Goal: Task Accomplishment & Management: Use online tool/utility

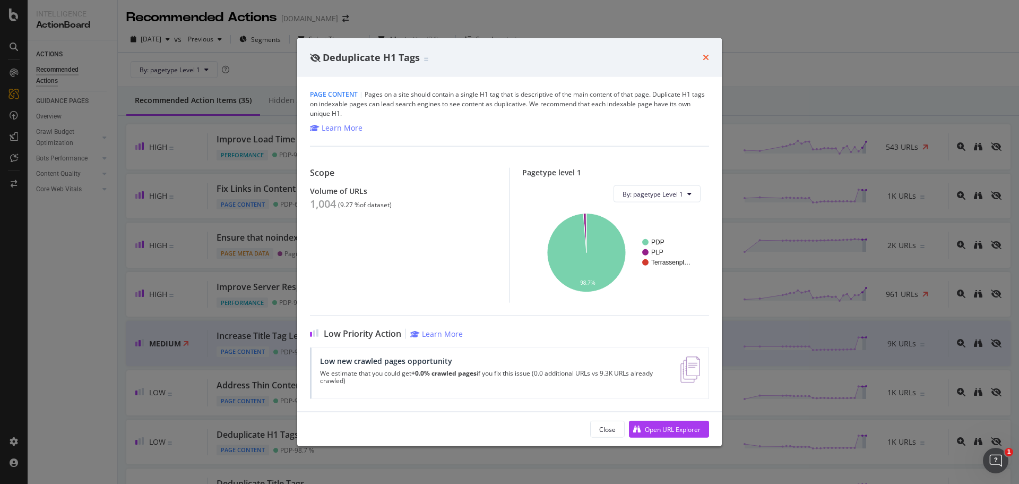
click at [705, 56] on icon "times" at bounding box center [706, 57] width 6 height 8
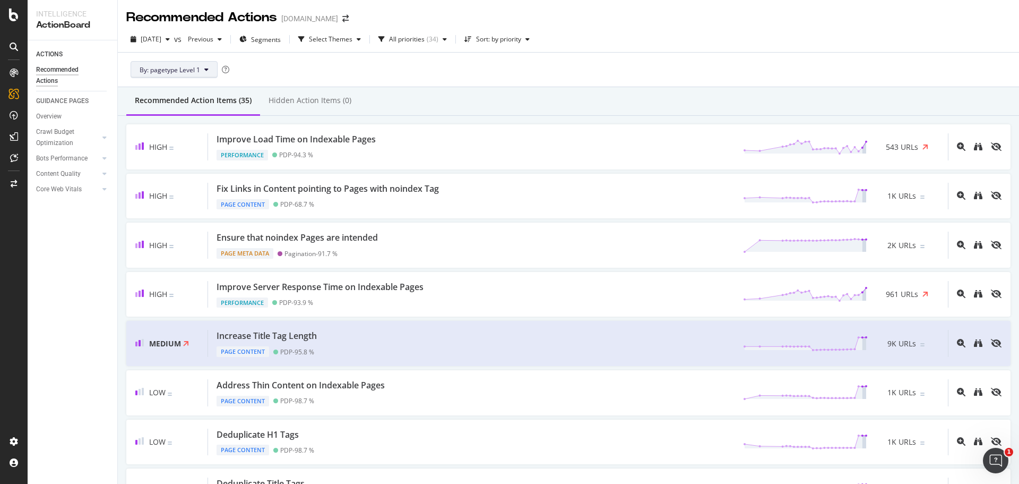
click at [196, 72] on span "By: pagetype Level 1" at bounding box center [170, 69] width 61 height 9
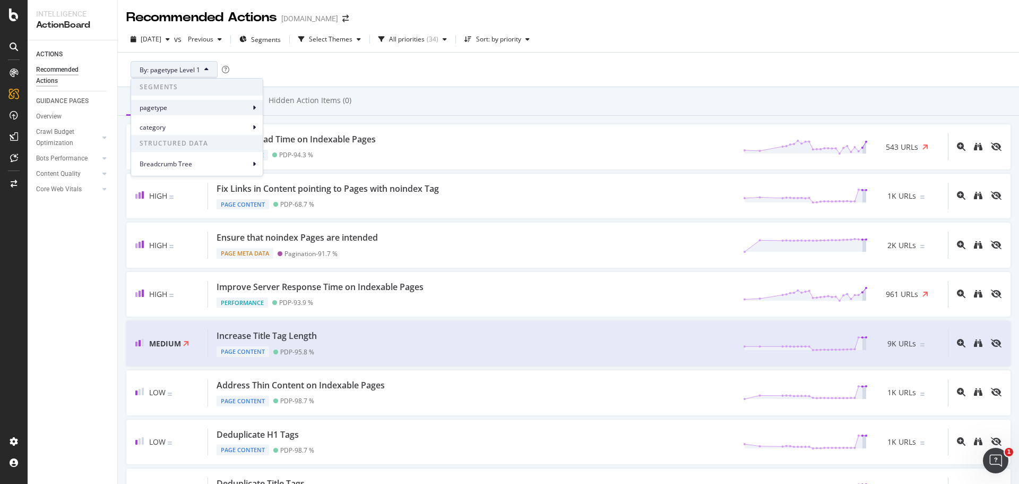
click at [216, 109] on span "pagetype" at bounding box center [195, 108] width 110 height 10
drag, startPoint x: 302, startPoint y: 110, endPoint x: 258, endPoint y: 97, distance: 45.4
click at [302, 110] on span "pagetype Level 1" at bounding box center [301, 113] width 50 height 10
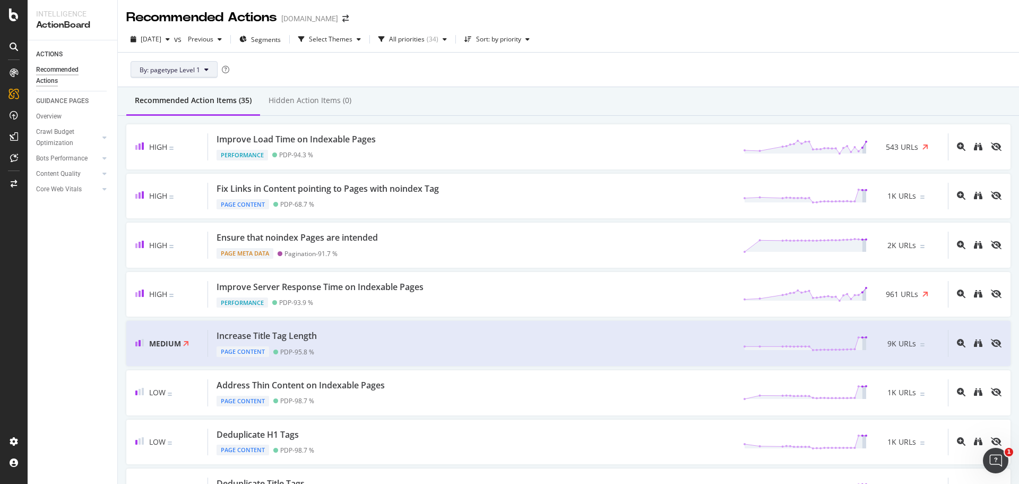
click at [202, 68] on button "By: pagetype Level 1" at bounding box center [174, 69] width 87 height 17
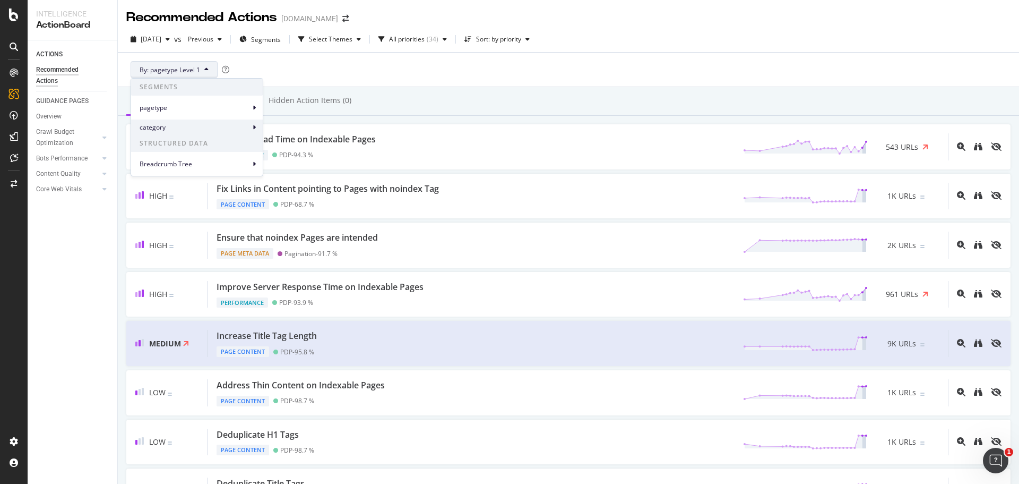
click at [225, 131] on span "category" at bounding box center [195, 128] width 110 height 10
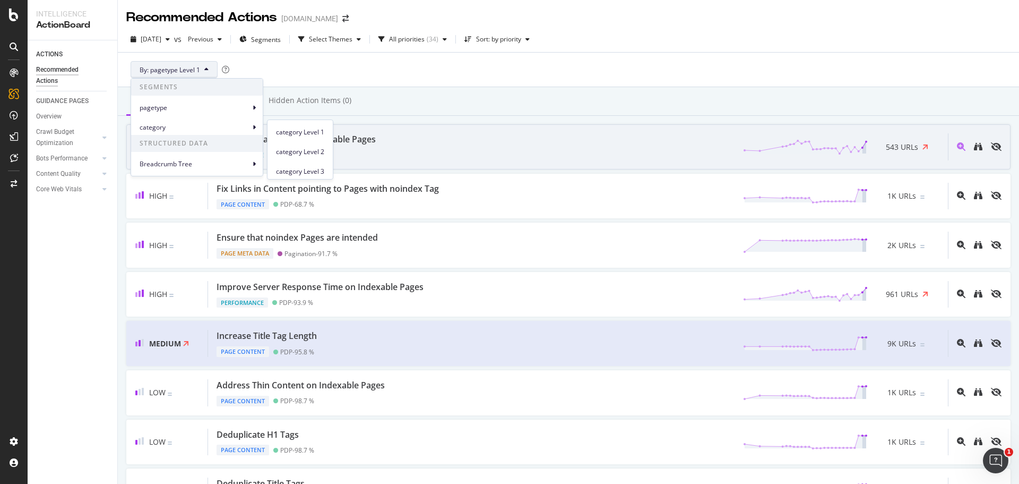
click at [301, 136] on span "category Level 1" at bounding box center [300, 132] width 48 height 10
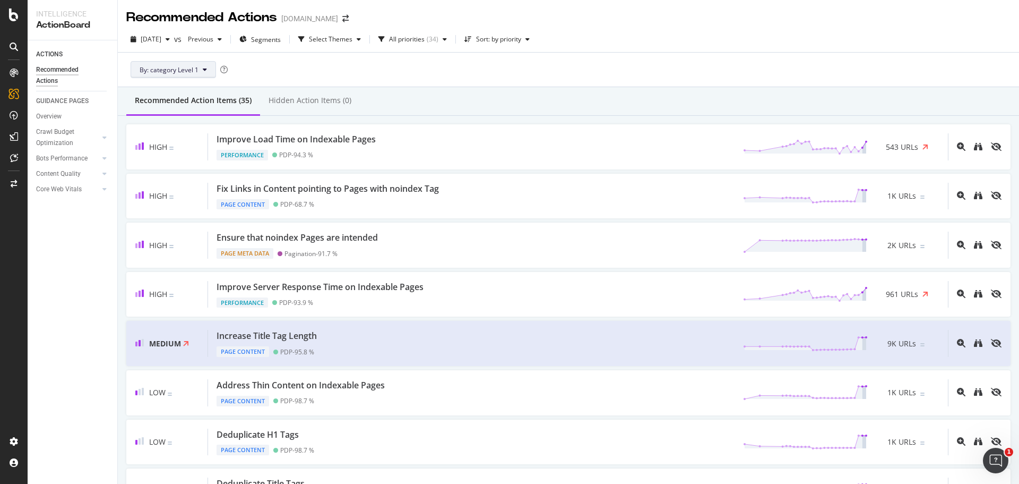
click at [200, 71] on button "By: category Level 1" at bounding box center [173, 69] width 85 height 17
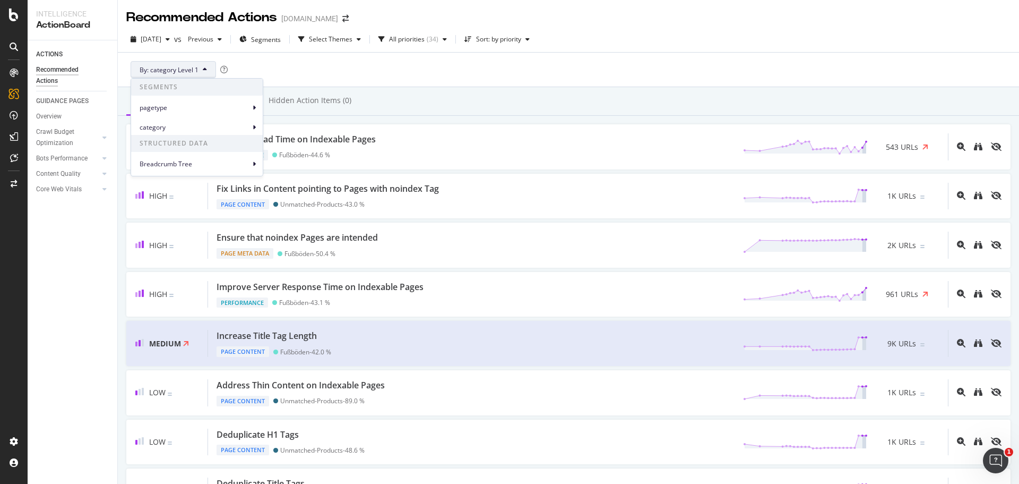
click at [308, 65] on div "By: category Level 1" at bounding box center [568, 70] width 885 height 34
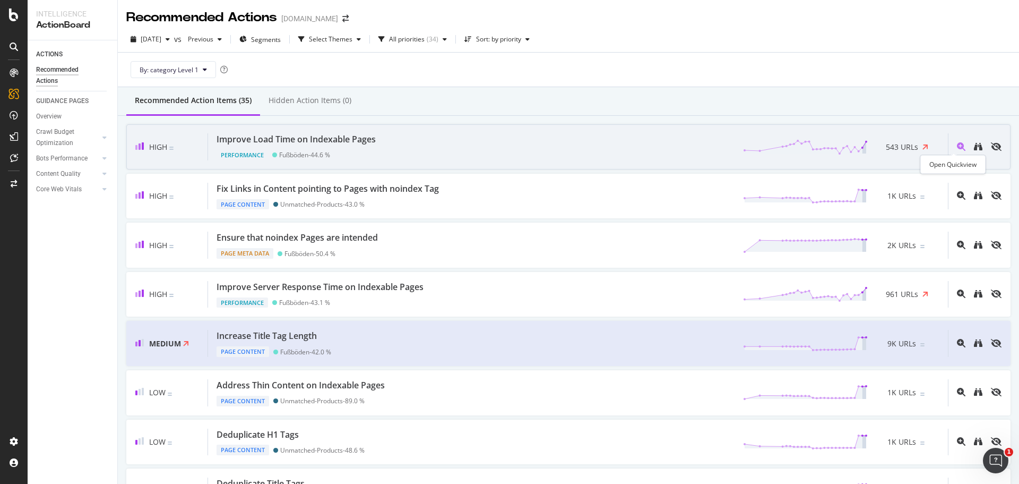
click at [957, 147] on icon "magnifying-glass-plus" at bounding box center [961, 146] width 8 height 8
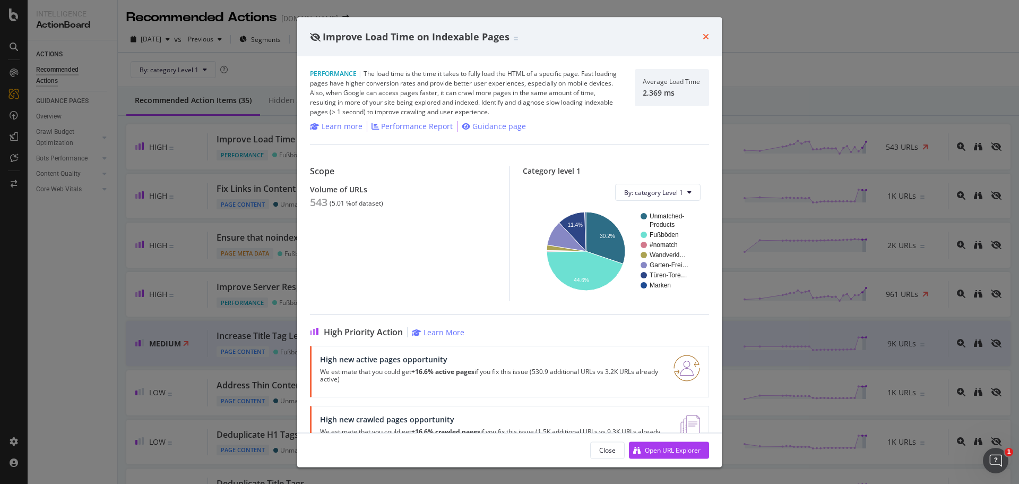
click at [707, 37] on icon "times" at bounding box center [706, 36] width 6 height 8
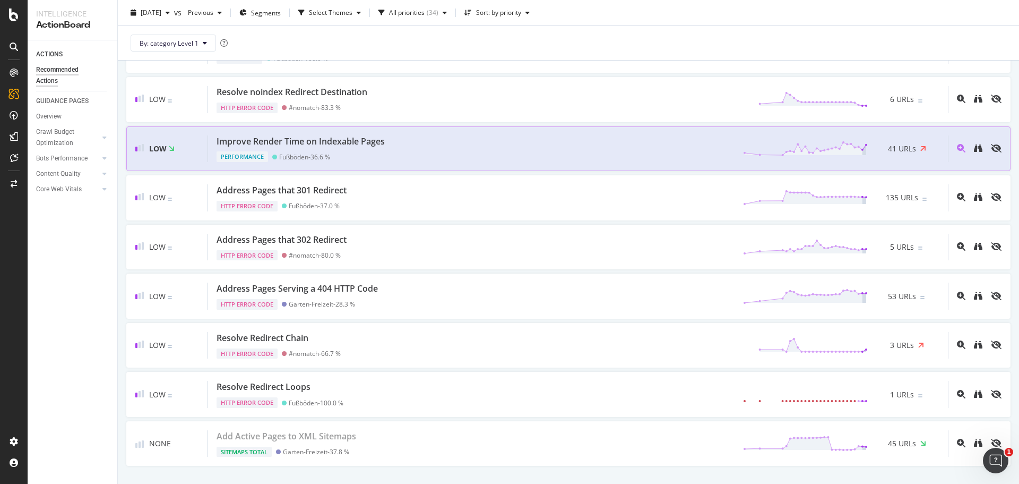
scroll to position [1381, 0]
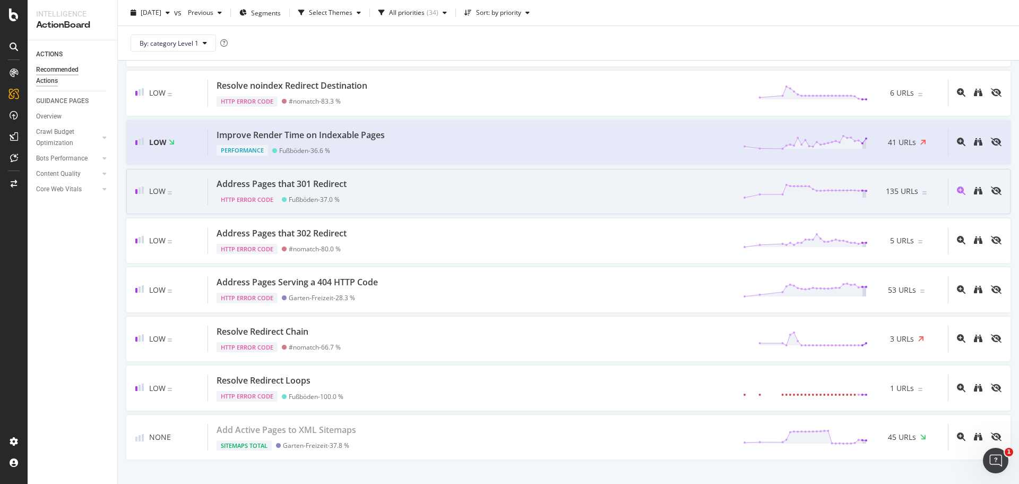
click at [638, 184] on div "Address Pages that 301 Redirect HTTP Error Code Fußböden - 37.0 % 135 URLs" at bounding box center [578, 191] width 740 height 27
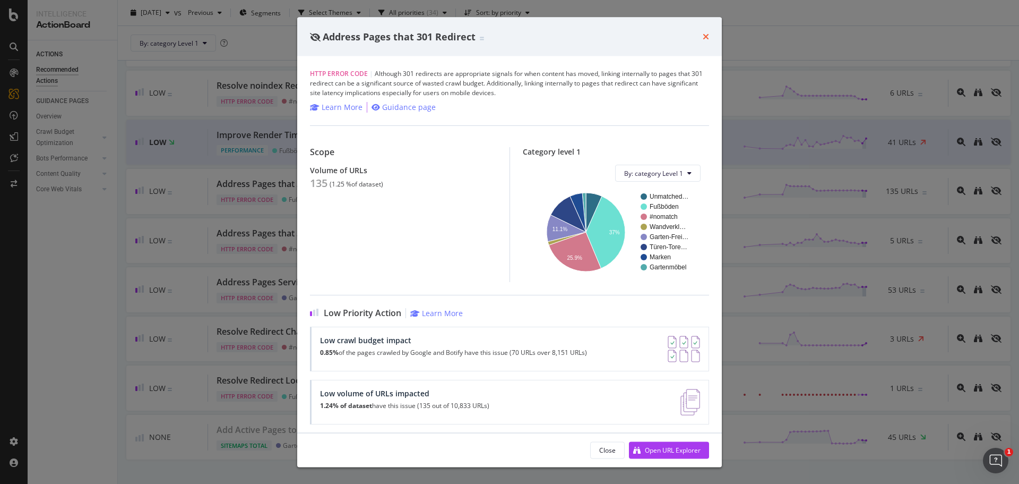
click at [704, 37] on icon "times" at bounding box center [706, 36] width 6 height 8
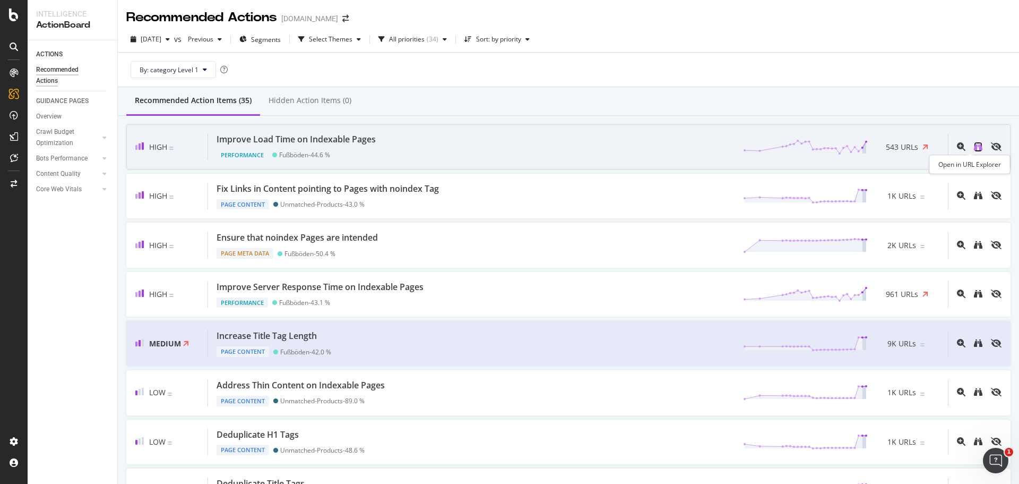
click at [974, 144] on icon "binoculars" at bounding box center [978, 146] width 8 height 8
drag, startPoint x: 360, startPoint y: 141, endPoint x: 213, endPoint y: 135, distance: 146.6
click at [213, 135] on div "Improve Load Time on Indexable Pages Performance Fußböden - 44.6 % 543 URLs" at bounding box center [578, 146] width 740 height 27
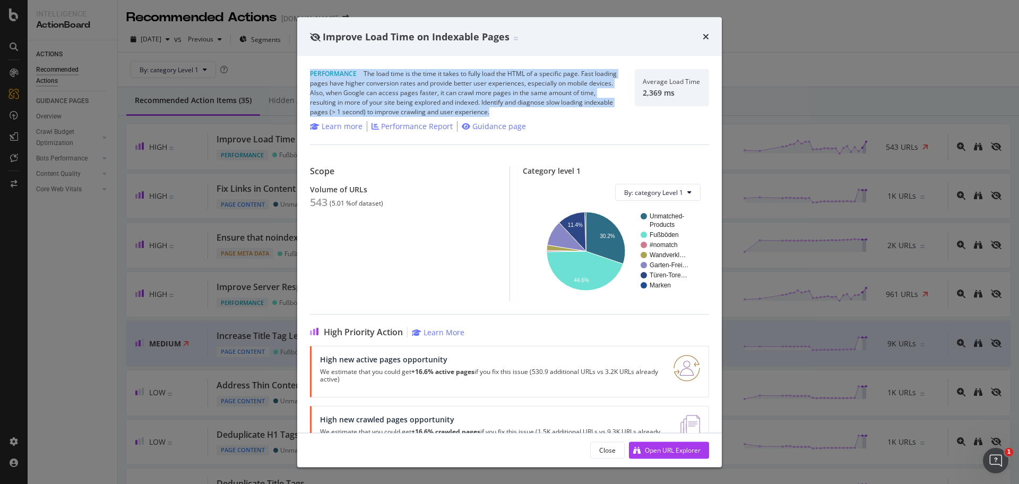
drag, startPoint x: 310, startPoint y: 71, endPoint x: 592, endPoint y: 117, distance: 286.1
click at [581, 109] on div "Performance | The load time is the time it takes to fully load the HTML of a sp…" at bounding box center [509, 244] width 425 height 376
copy div "Performance | The load time is the time it takes to fully load the HTML of a sp…"
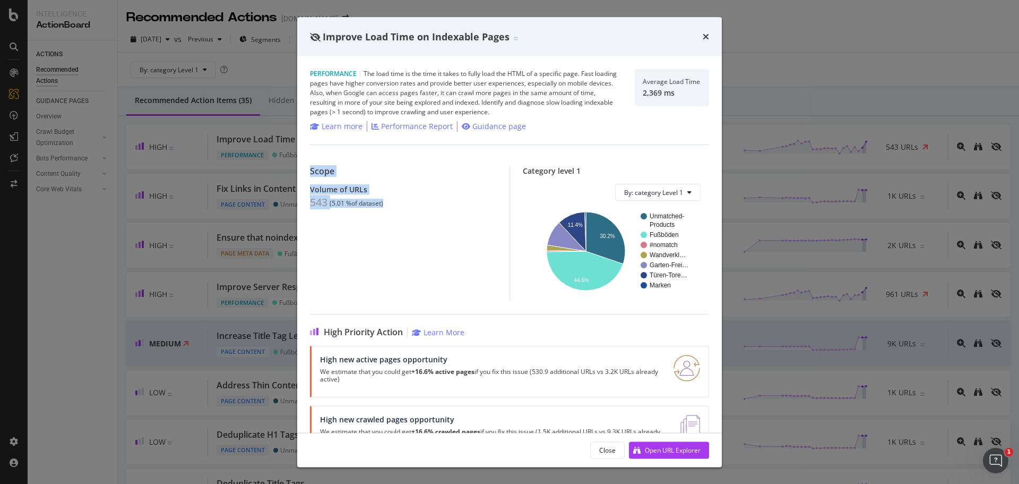
drag, startPoint x: 308, startPoint y: 169, endPoint x: 462, endPoint y: 224, distance: 163.2
click at [413, 207] on div "Performance | The load time is the time it takes to fully load the HTML of a sp…" at bounding box center [509, 244] width 425 height 376
copy div "Scope Volume of URLs 543 ( 5.01 % of dataset )"
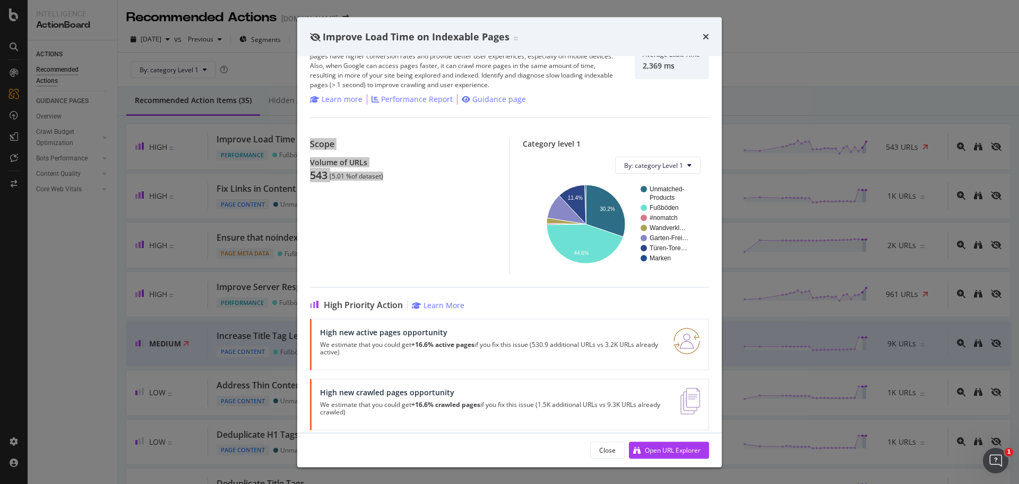
scroll to position [37, 0]
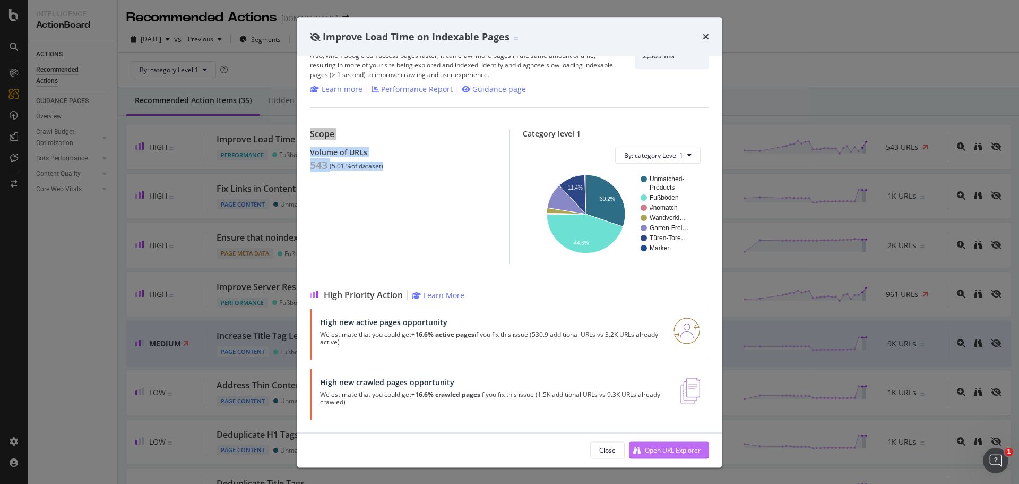
click at [684, 452] on div "Open URL Explorer" at bounding box center [673, 449] width 56 height 9
click at [706, 32] on icon "times" at bounding box center [706, 36] width 6 height 8
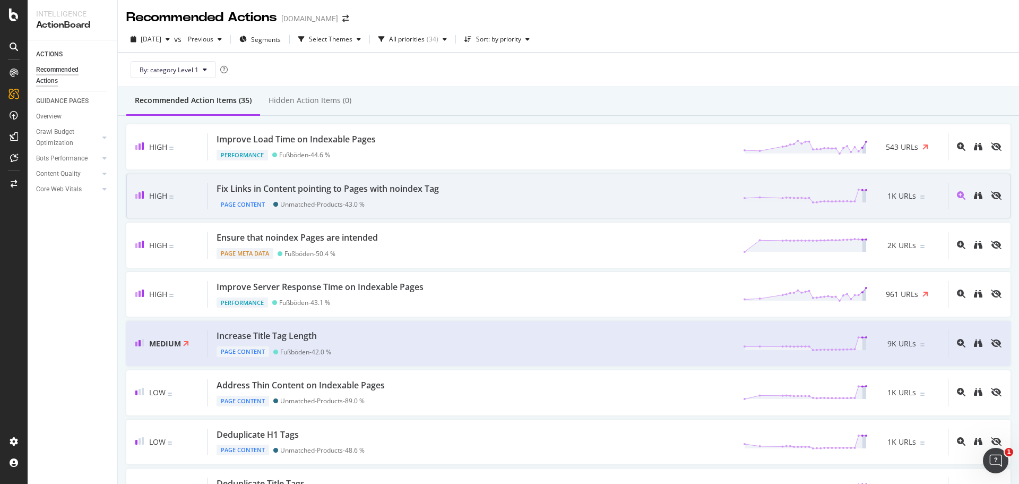
click at [341, 188] on div "Fix Links in Content pointing to Pages with noindex Tag" at bounding box center [328, 189] width 222 height 12
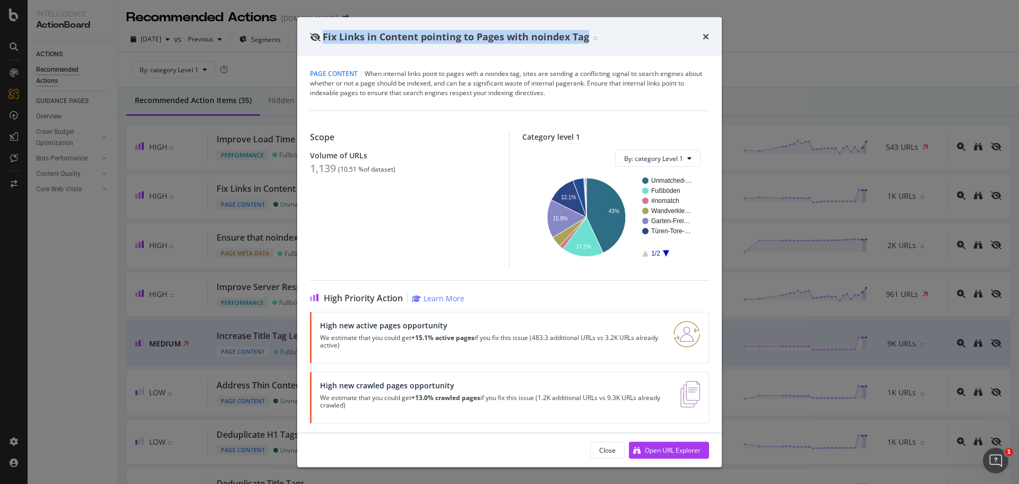
drag, startPoint x: 325, startPoint y: 35, endPoint x: 585, endPoint y: 35, distance: 260.2
click at [585, 35] on span "Fix Links in Content pointing to Pages with noindex Tag" at bounding box center [456, 36] width 267 height 13
copy span "Fix Links in Content pointing to Pages with noindex Tag"
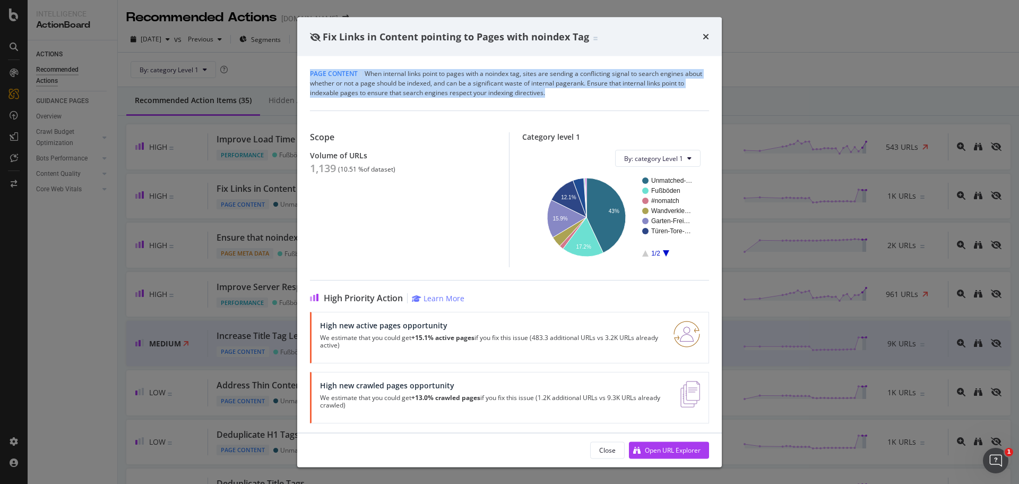
drag, startPoint x: 307, startPoint y: 70, endPoint x: 584, endPoint y: 95, distance: 278.3
click at [584, 95] on div "Page Content | When internal links point to pages with a noindex tag, sites are…" at bounding box center [509, 244] width 425 height 376
copy div "Page Content | When internal links point to pages with a noindex tag, sites are…"
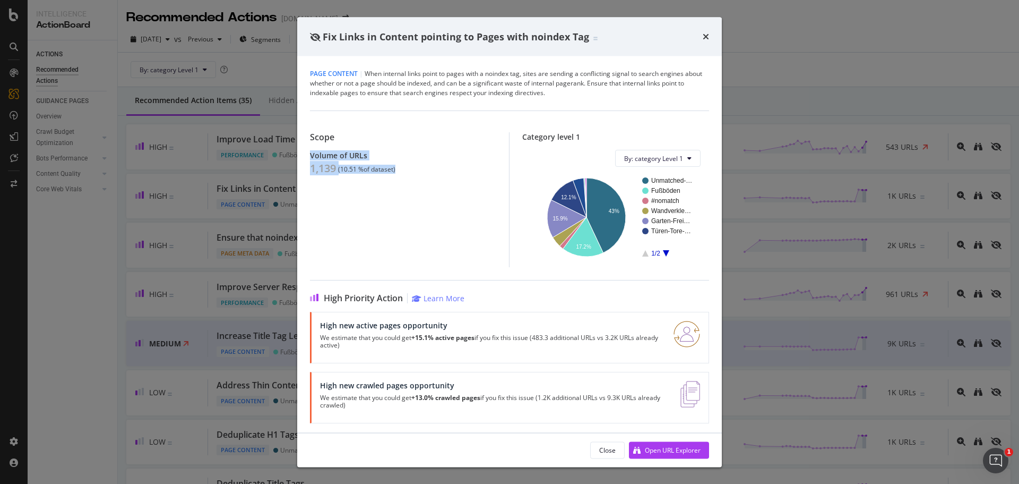
drag, startPoint x: 378, startPoint y: 169, endPoint x: 468, endPoint y: 137, distance: 95.4
click at [305, 155] on div "Page Content | When internal links point to pages with a noindex tag, sites are…" at bounding box center [509, 244] width 425 height 376
copy div "Volume of URLs 1,139 ( 10.51 % of dataset )"
click at [676, 447] on div "Open URL Explorer" at bounding box center [673, 449] width 56 height 9
drag, startPoint x: 706, startPoint y: 36, endPoint x: 689, endPoint y: 37, distance: 17.1
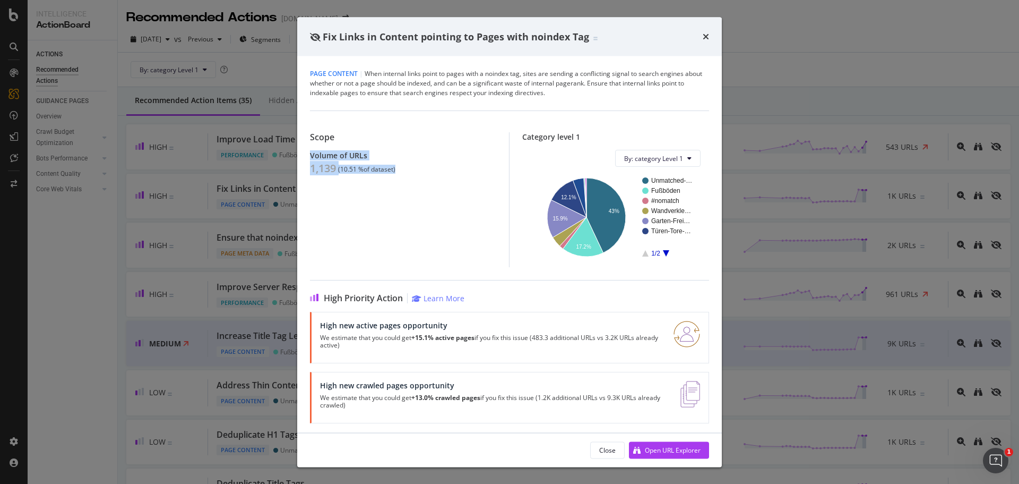
click at [706, 34] on icon "times" at bounding box center [706, 36] width 6 height 8
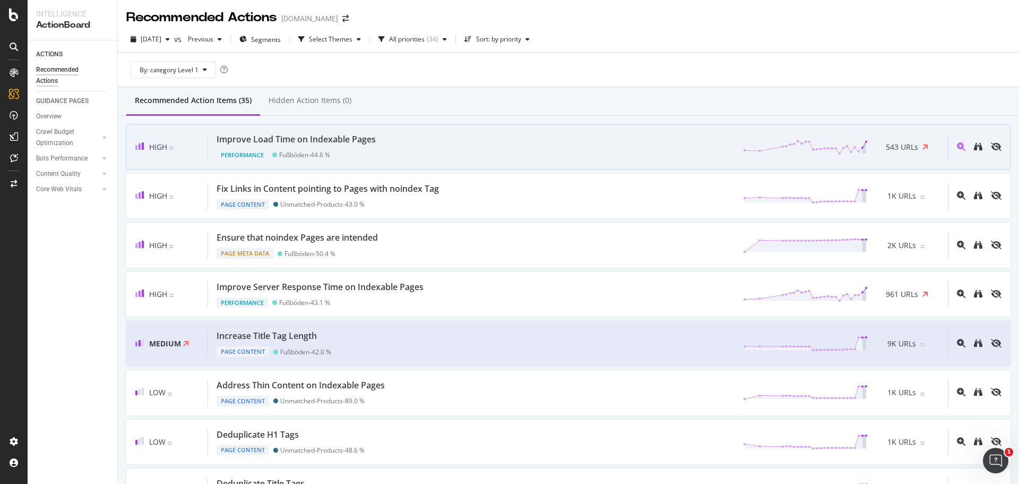
click at [354, 138] on div "Improve Load Time on Indexable Pages" at bounding box center [296, 139] width 159 height 12
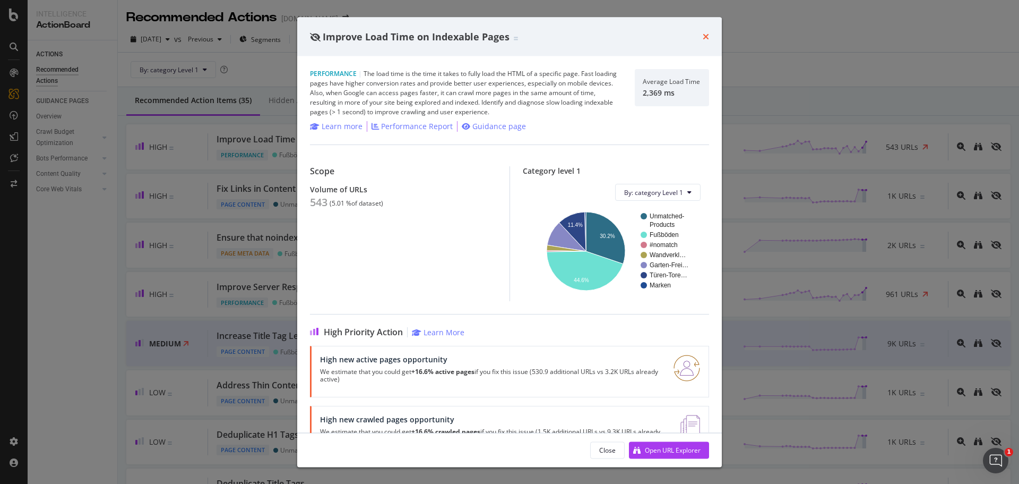
click at [704, 37] on icon "times" at bounding box center [706, 36] width 6 height 8
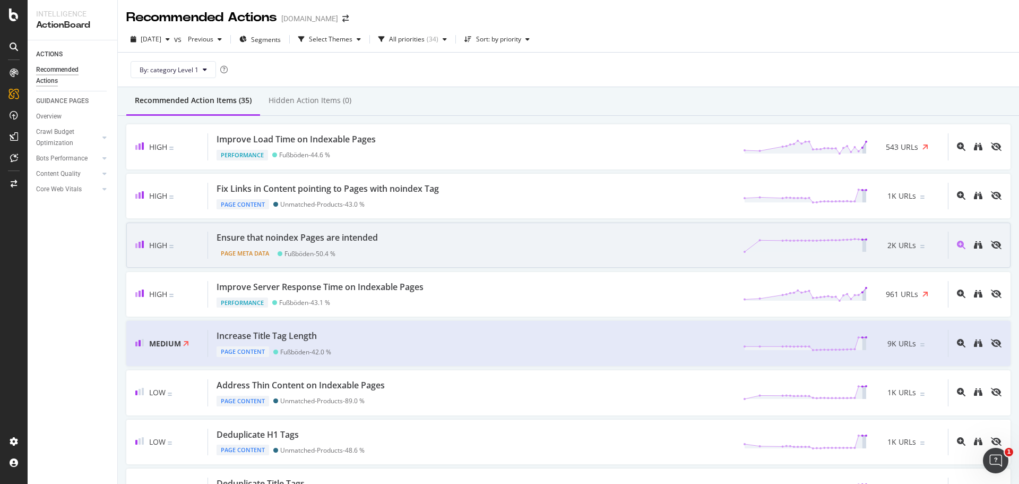
click at [368, 238] on div "Ensure that noindex Pages are intended" at bounding box center [297, 238] width 161 height 12
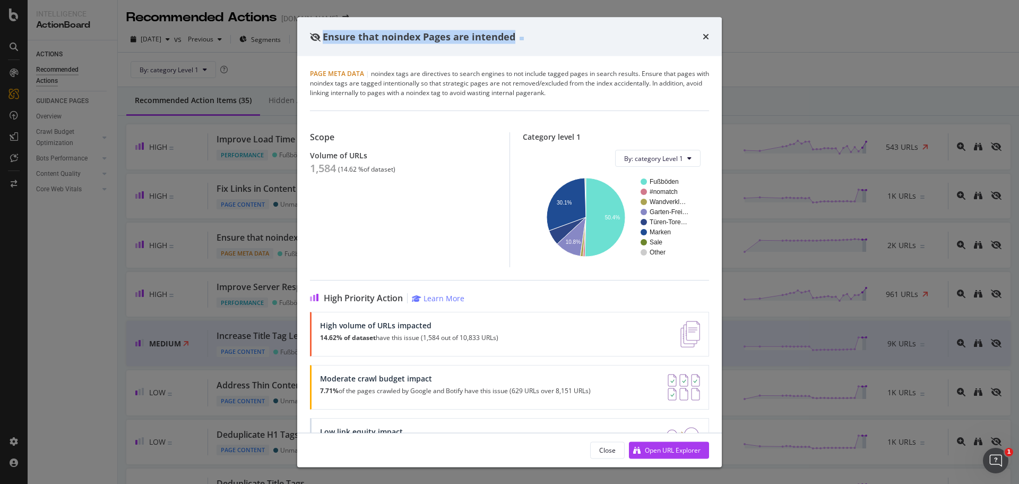
drag, startPoint x: 494, startPoint y: 33, endPoint x: 324, endPoint y: 8, distance: 171.7
click at [298, 17] on div "Ensure that noindex Pages are intended" at bounding box center [509, 36] width 425 height 39
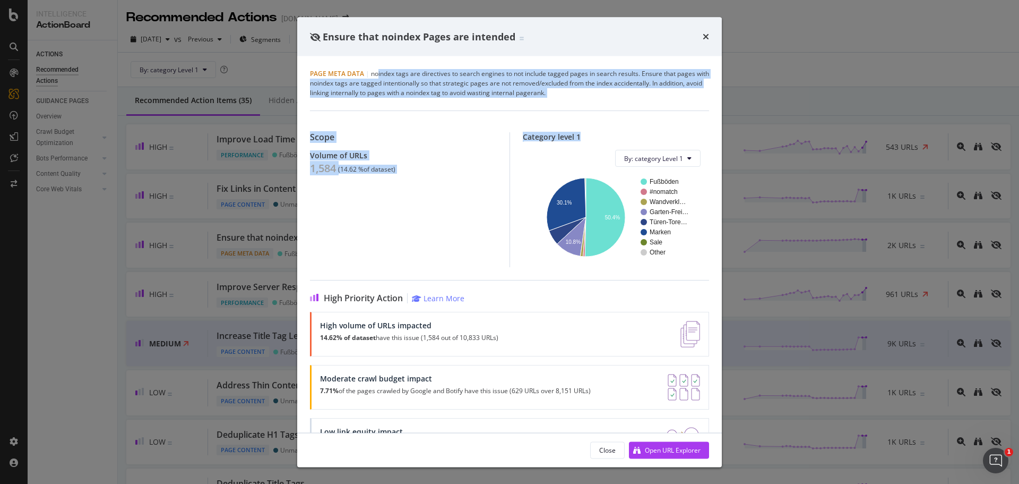
drag, startPoint x: 377, startPoint y: 74, endPoint x: 634, endPoint y: 108, distance: 259.2
click at [634, 108] on div "Page Meta Data | noindex tags are directives to search engines to not include t…" at bounding box center [509, 244] width 425 height 376
click at [630, 89] on div "Page Meta Data | noindex tags are directives to search engines to not include t…" at bounding box center [509, 83] width 399 height 29
drag, startPoint x: 583, startPoint y: 92, endPoint x: 405, endPoint y: 0, distance: 200.7
click at [368, 71] on div "Page Meta Data | noindex tags are directives to search engines to not include t…" at bounding box center [509, 83] width 399 height 29
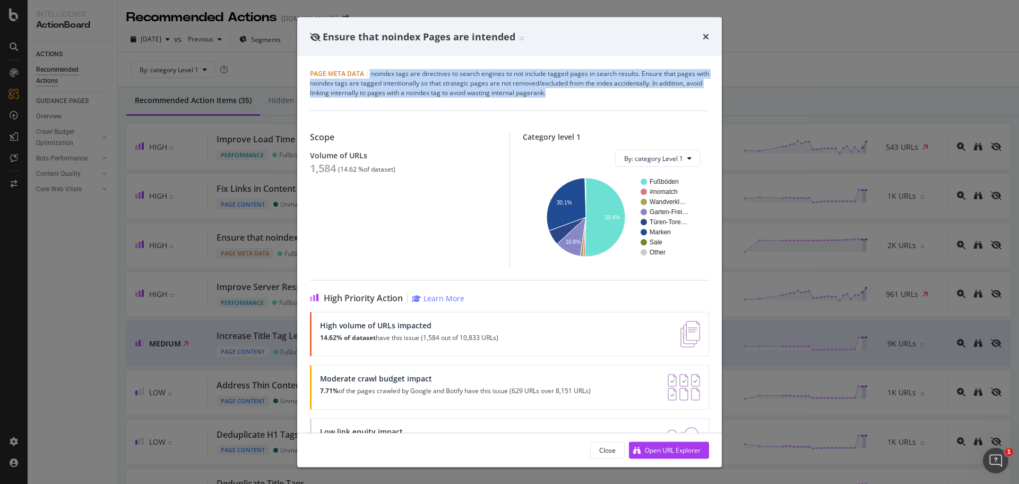
copy div "noindex tags are directives to search engines to not include tagged pages in se…"
drag, startPoint x: 706, startPoint y: 36, endPoint x: 697, endPoint y: 36, distance: 9.6
click at [706, 36] on icon "times" at bounding box center [706, 36] width 6 height 8
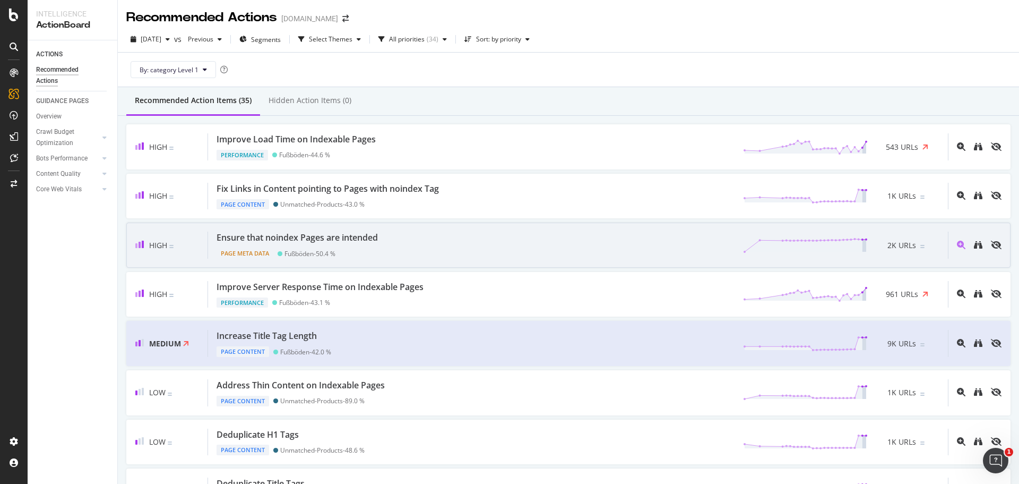
click at [370, 236] on div "Ensure that noindex Pages are intended" at bounding box center [297, 238] width 161 height 12
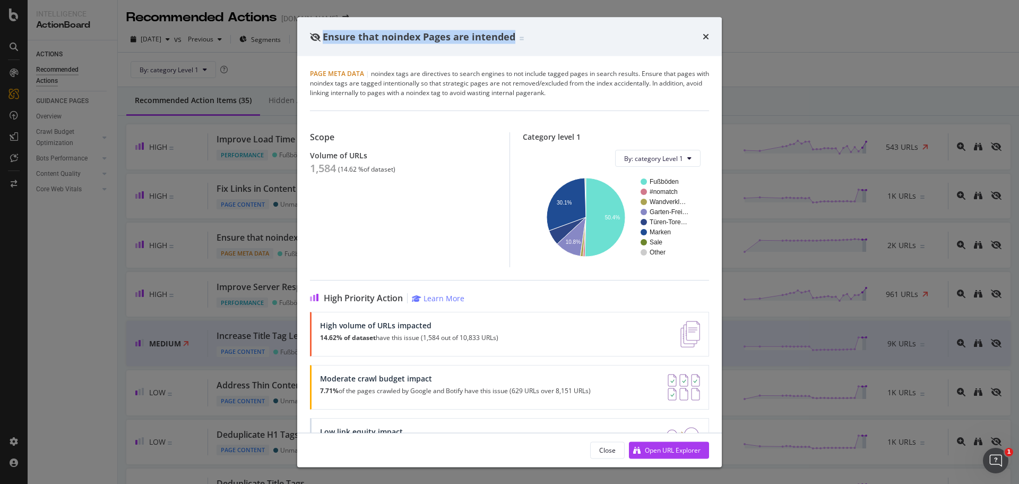
drag, startPoint x: 503, startPoint y: 36, endPoint x: 763, endPoint y: 20, distance: 260.2
click at [326, 36] on div "Ensure that noindex Pages are intended" at bounding box center [417, 37] width 214 height 14
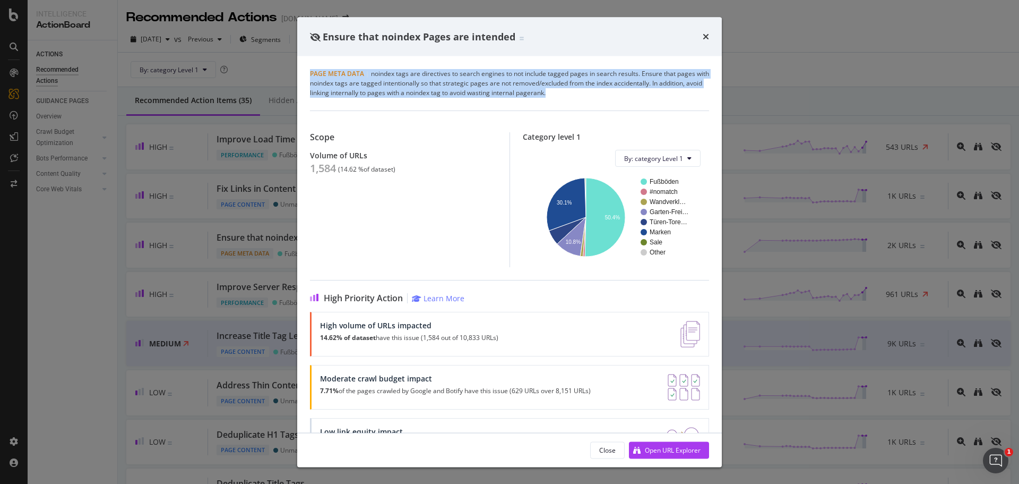
drag, startPoint x: 587, startPoint y: 94, endPoint x: 308, endPoint y: 73, distance: 280.1
click at [308, 73] on div "Page Meta Data | noindex tags are directives to search engines to not include t…" at bounding box center [509, 244] width 425 height 376
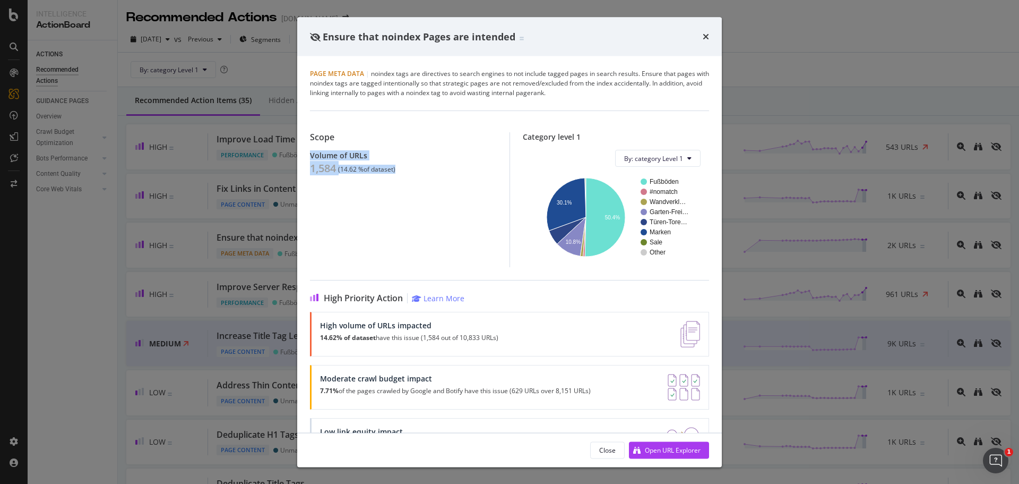
drag, startPoint x: 404, startPoint y: 177, endPoint x: 310, endPoint y: 158, distance: 96.3
click at [310, 158] on div "Page Meta Data | noindex tags are directives to search engines to not include t…" at bounding box center [509, 244] width 425 height 376
copy div "Volume of URLs 1,584 ( 14.62 % of dataset )"
click at [676, 449] on div "Open URL Explorer" at bounding box center [673, 449] width 56 height 9
click at [709, 36] on div "Ensure that noindex Pages are intended" at bounding box center [509, 36] width 425 height 39
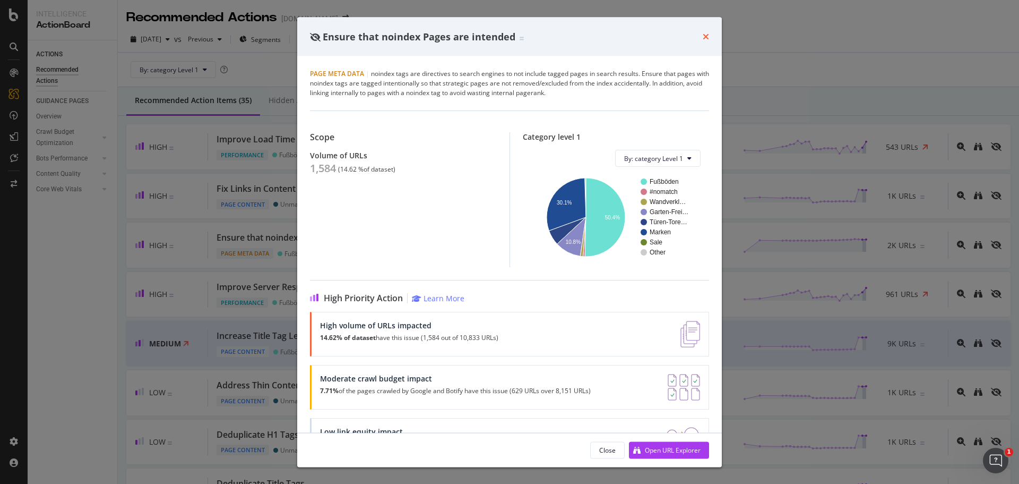
click at [705, 36] on icon "times" at bounding box center [706, 36] width 6 height 8
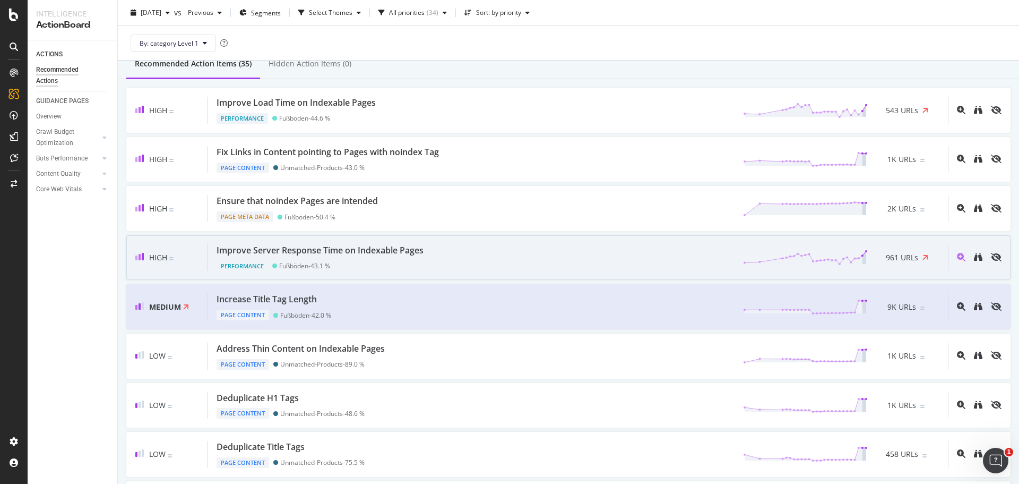
scroll to position [53, 0]
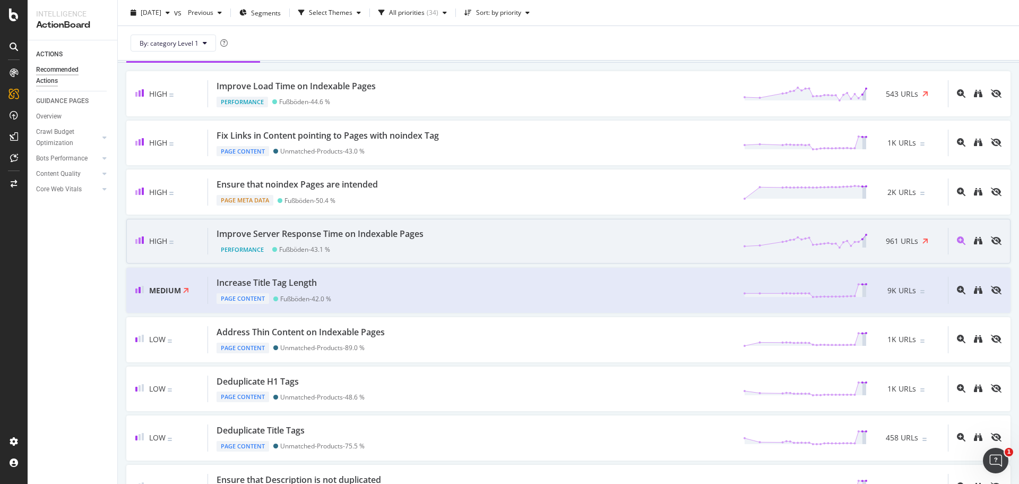
click at [445, 234] on div "Improve Server Response Time on Indexable Pages Performance Fußböden - 43.1 % 9…" at bounding box center [578, 241] width 740 height 27
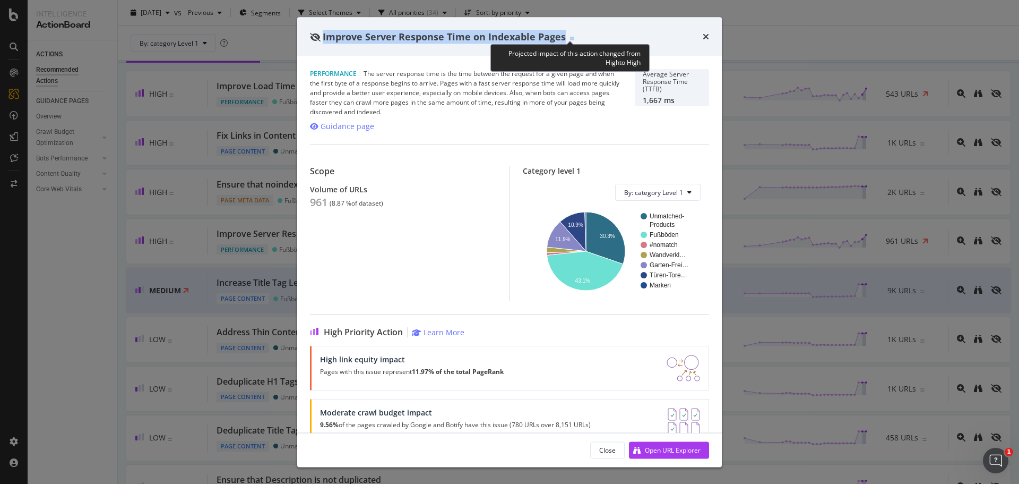
drag, startPoint x: 336, startPoint y: 36, endPoint x: 869, endPoint y: 37, distance: 532.6
click at [575, 37] on div "Improve Server Response Time on Indexable Pages" at bounding box center [509, 37] width 399 height 14
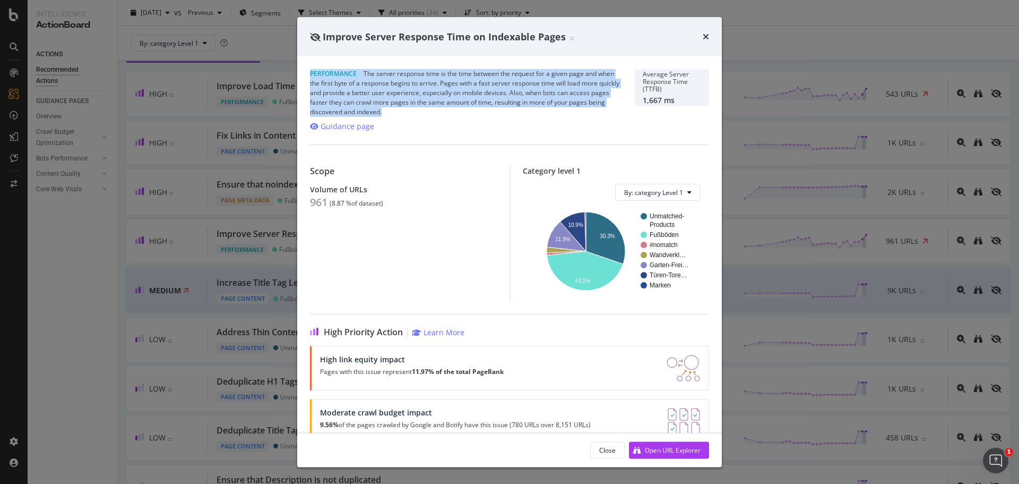
drag, startPoint x: 310, startPoint y: 72, endPoint x: 705, endPoint y: 115, distance: 396.9
click at [431, 111] on div "Performance | The server response time is the time between the request for a gi…" at bounding box center [466, 93] width 312 height 48
copy div "Performance | The server response time is the time between the request for a gi…"
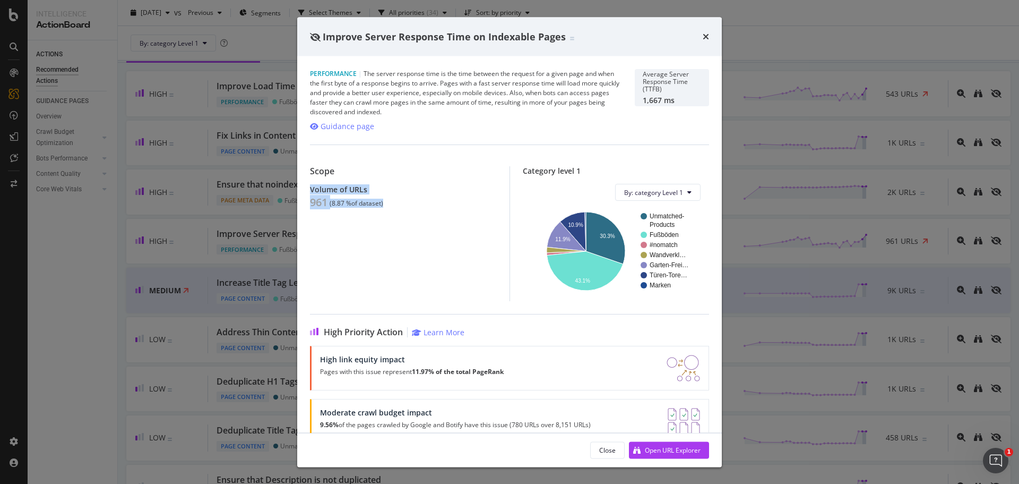
drag, startPoint x: 397, startPoint y: 209, endPoint x: 325, endPoint y: 185, distance: 75.7
click at [304, 187] on div "Performance | The server response time is the time between the request for a gi…" at bounding box center [509, 244] width 425 height 376
copy div "Volume of URLs 961 ( 8.87 % of dataset )"
click at [670, 450] on div "Open URL Explorer" at bounding box center [673, 449] width 56 height 9
click at [702, 37] on div "Improve Server Response Time on Indexable Pages" at bounding box center [509, 37] width 399 height 14
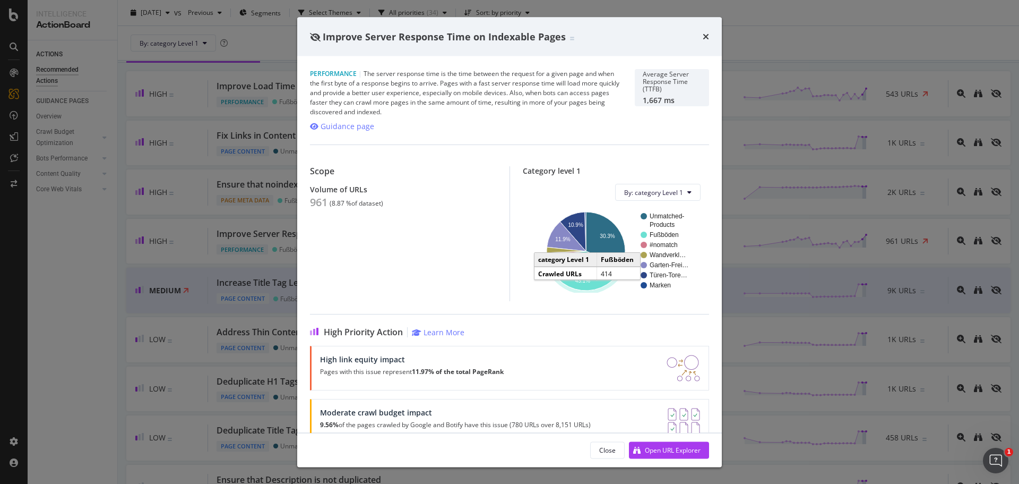
click at [710, 35] on div "Improve Server Response Time on Indexable Pages" at bounding box center [509, 36] width 425 height 39
click at [705, 34] on icon "times" at bounding box center [706, 36] width 6 height 8
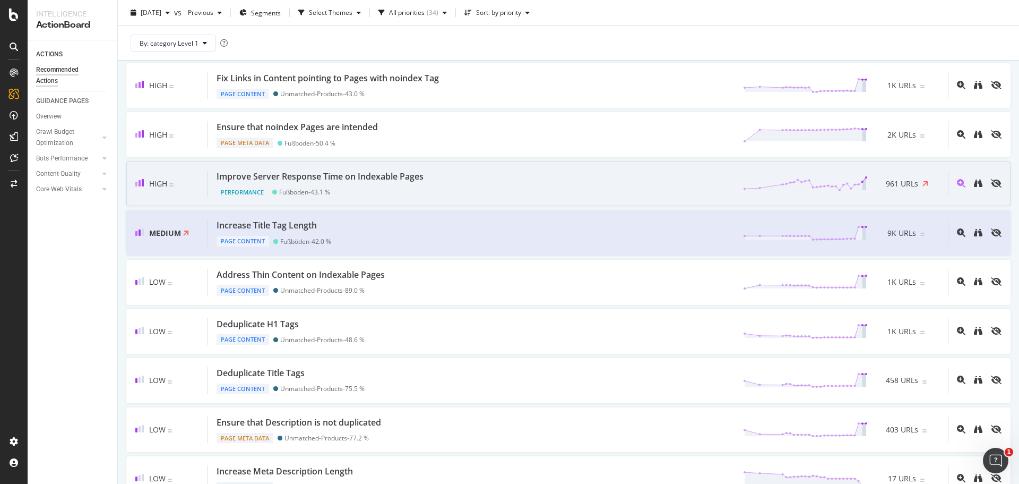
scroll to position [106, 0]
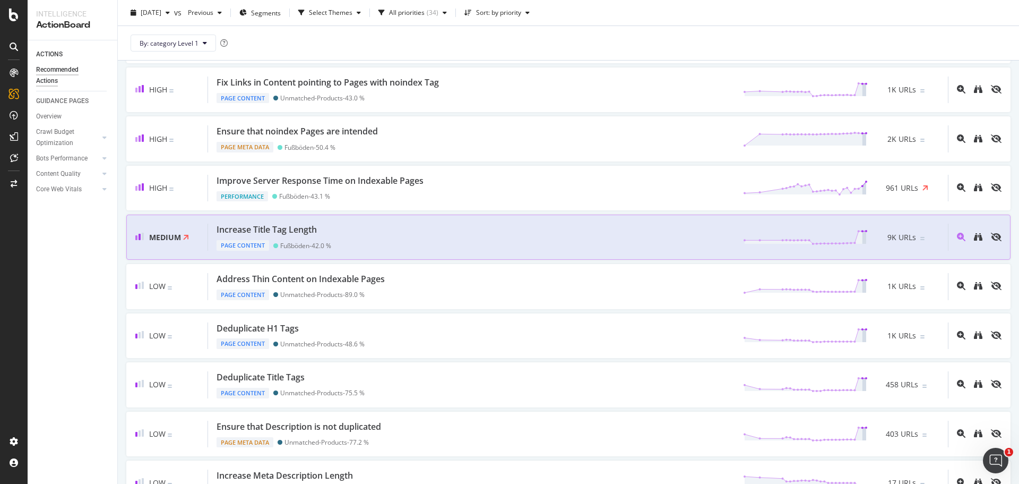
click at [293, 230] on div "Increase Title Tag Length" at bounding box center [267, 230] width 100 height 12
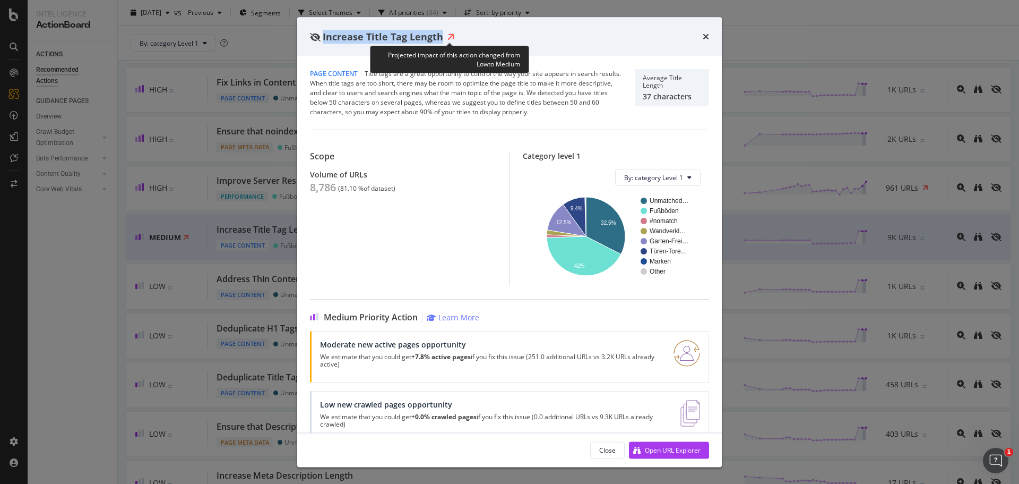
drag, startPoint x: 323, startPoint y: 33, endPoint x: 450, endPoint y: 31, distance: 126.9
click at [450, 31] on div "Increase Title Tag Length" at bounding box center [382, 37] width 145 height 14
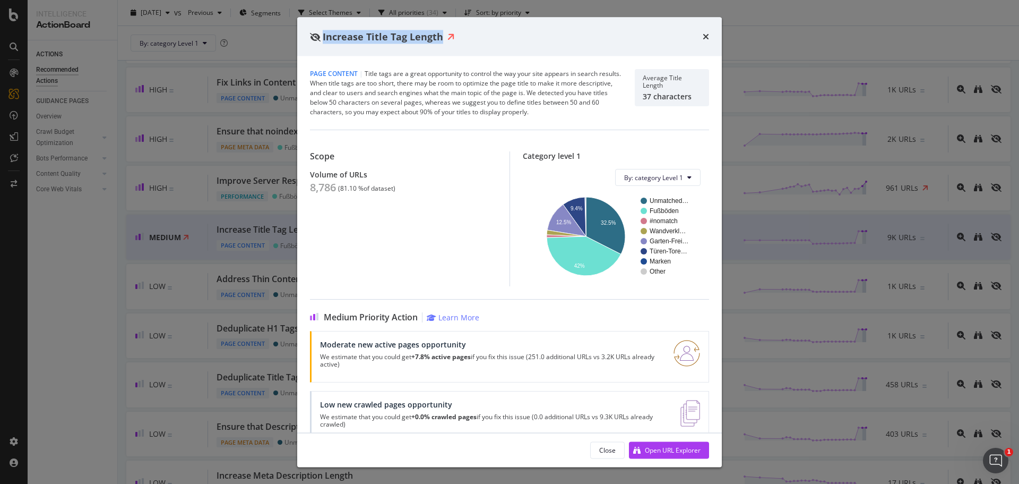
copy div "Increase Title Tag Length"
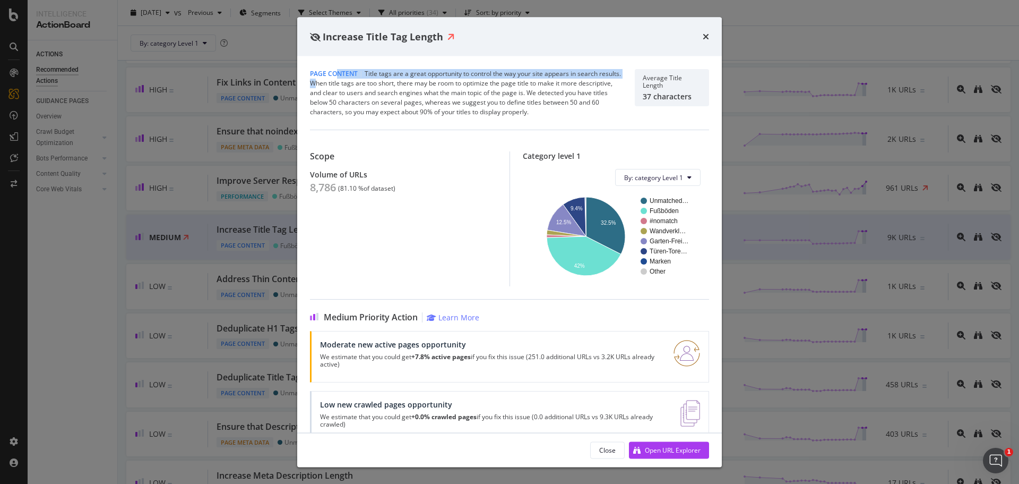
click at [339, 78] on div "Page Content | Title tags are a great opportunity to control the way your site …" at bounding box center [466, 93] width 312 height 48
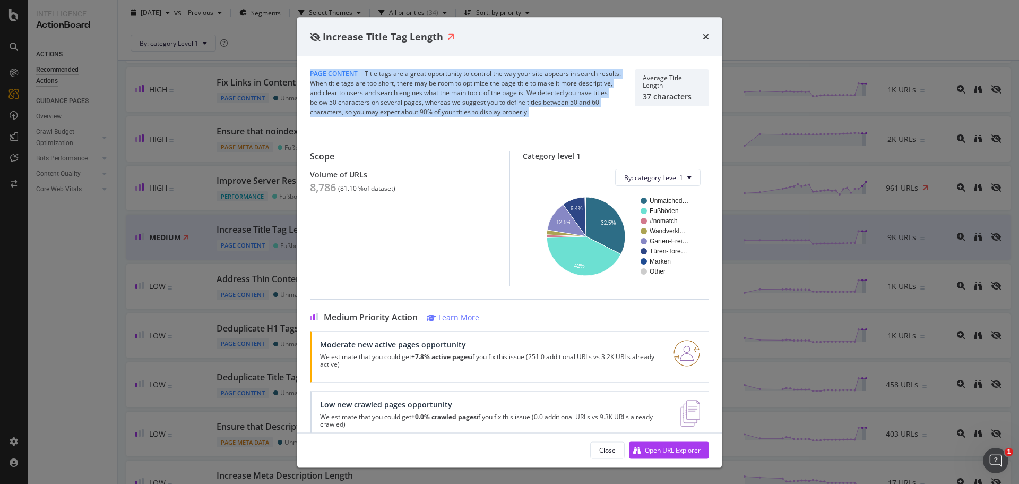
drag, startPoint x: 311, startPoint y: 74, endPoint x: 586, endPoint y: 138, distance: 282.8
click at [567, 113] on div "Page Content | Title tags are a great opportunity to control the way your site …" at bounding box center [466, 93] width 312 height 48
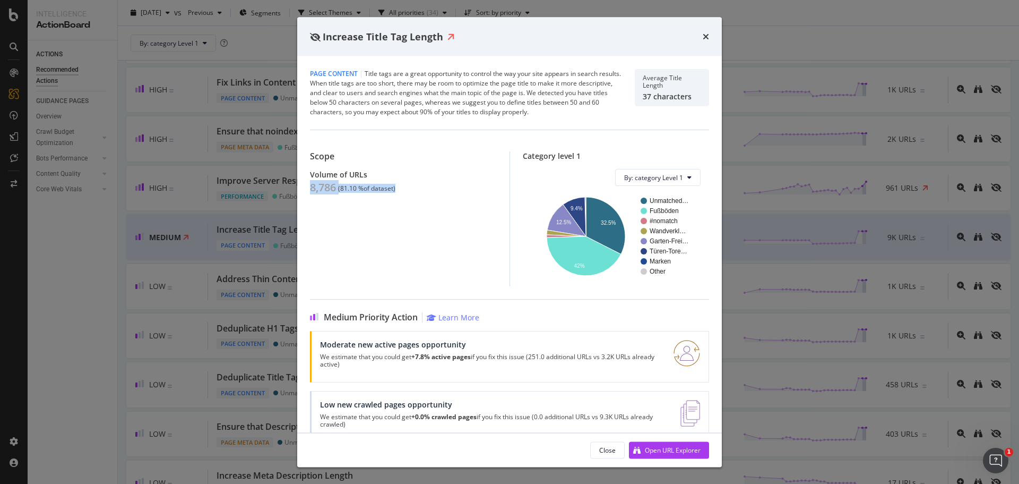
drag, startPoint x: 405, startPoint y: 190, endPoint x: 305, endPoint y: 180, distance: 100.9
click at [305, 180] on div "Page Content | Title tags are a great opportunity to control the way your site …" at bounding box center [509, 244] width 425 height 376
click at [325, 176] on div "Volume of URLs" at bounding box center [403, 174] width 187 height 9
drag, startPoint x: 310, startPoint y: 173, endPoint x: 412, endPoint y: 186, distance: 102.8
click at [407, 186] on div "Volume of URLs 8,786 ( 81.10 % of dataset )" at bounding box center [403, 182] width 187 height 24
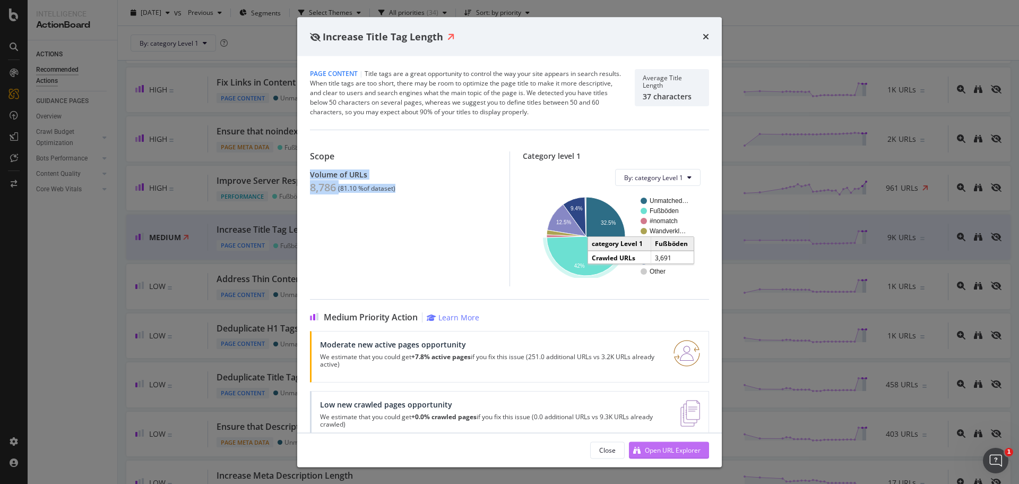
click at [676, 448] on div "Open URL Explorer" at bounding box center [673, 449] width 56 height 9
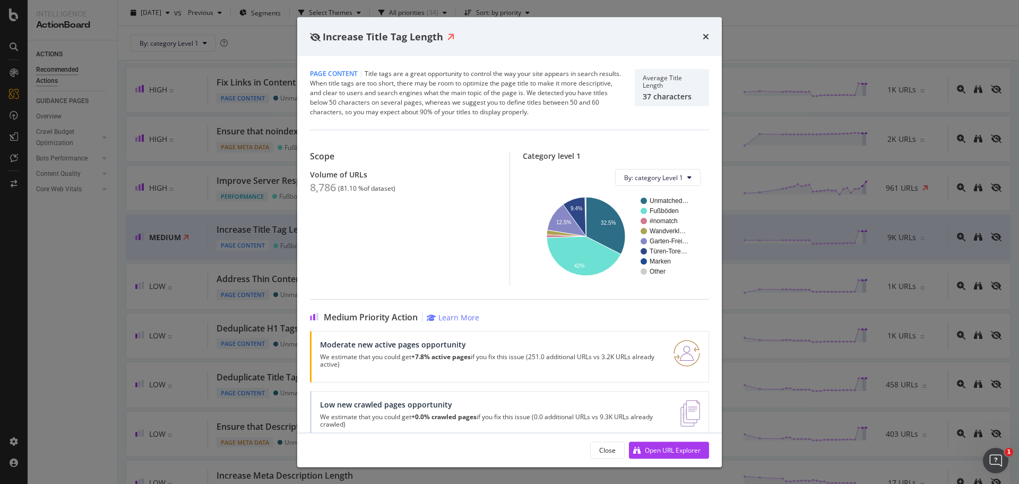
click at [712, 38] on div "Increase Title Tag Length" at bounding box center [509, 36] width 425 height 39
click at [704, 37] on icon "times" at bounding box center [706, 36] width 6 height 8
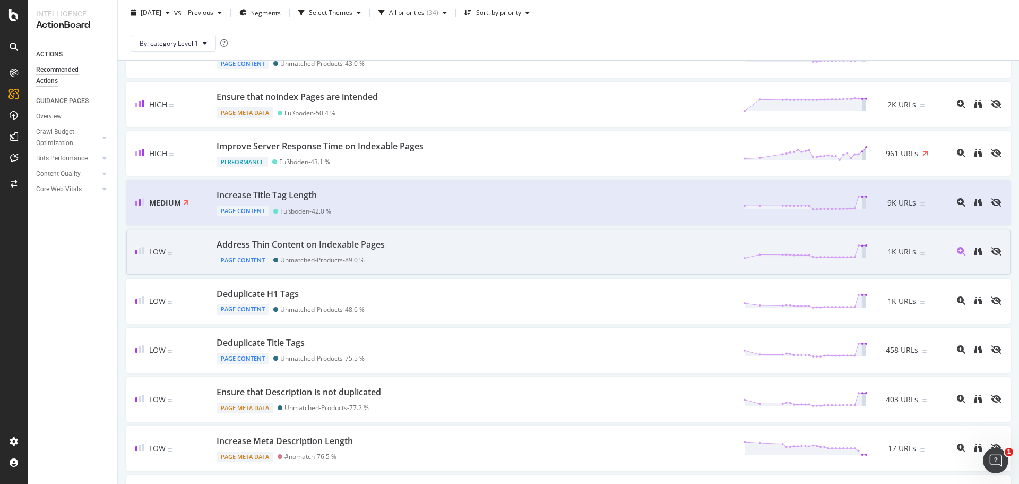
scroll to position [159, 0]
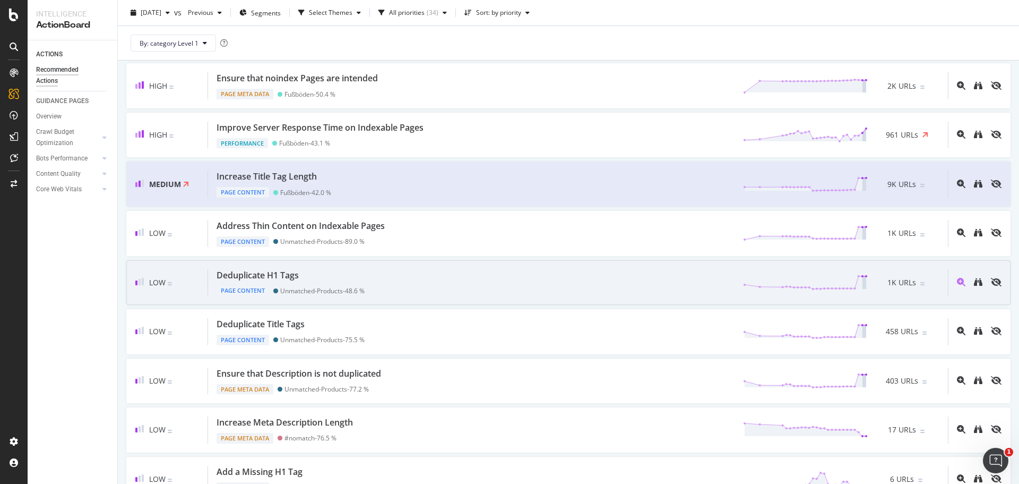
click at [506, 275] on div "Deduplicate H1 Tags Page Content Unmatched-Products - 48.6 % 1K URLs" at bounding box center [578, 282] width 740 height 27
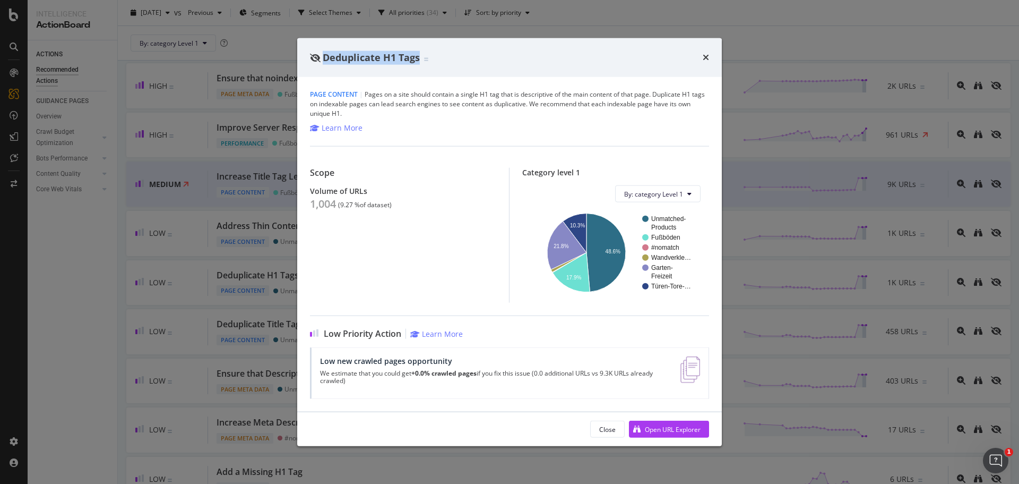
drag, startPoint x: 324, startPoint y: 56, endPoint x: 419, endPoint y: 57, distance: 95.6
click at [419, 56] on div "Deduplicate H1 Tags" at bounding box center [369, 57] width 118 height 14
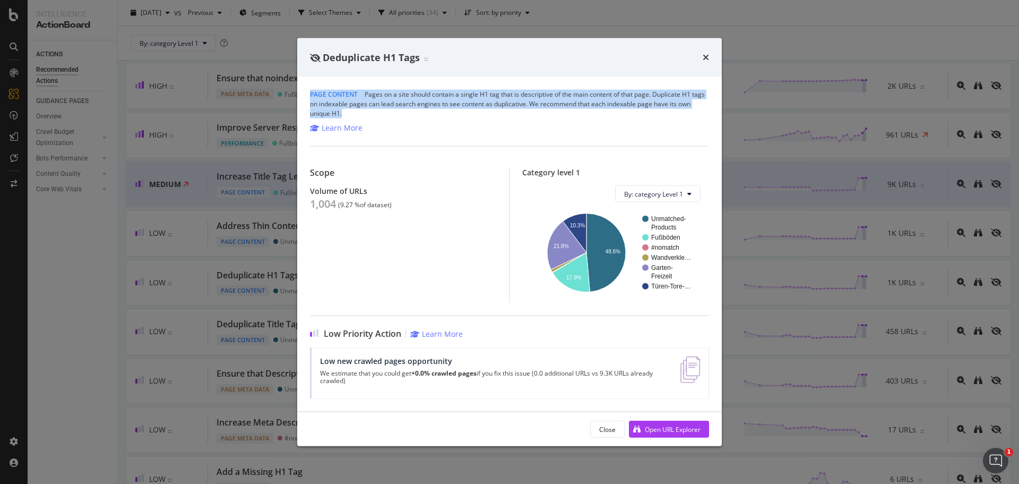
drag, startPoint x: 307, startPoint y: 95, endPoint x: 374, endPoint y: 115, distance: 70.0
click at [361, 114] on div "Page Content | Pages on a site should contain a single H1 tag that is descripti…" at bounding box center [509, 244] width 425 height 335
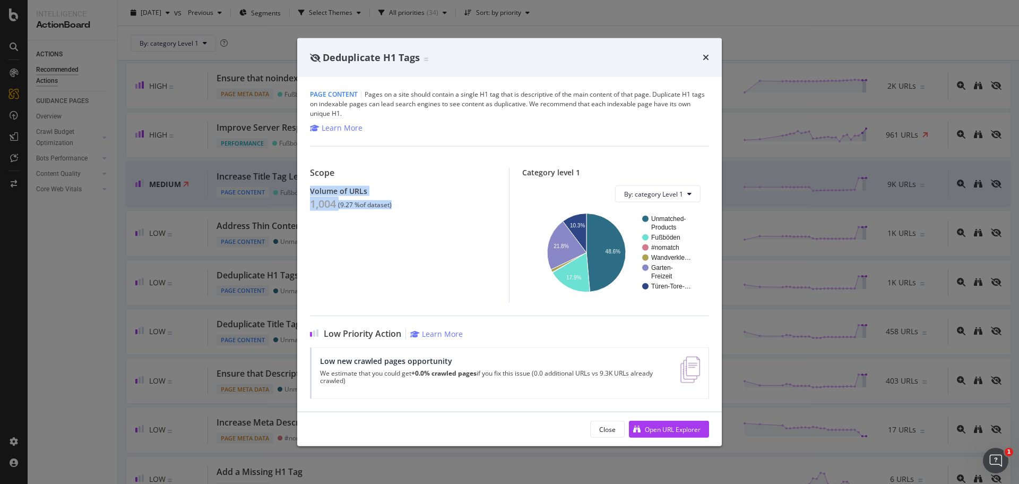
drag, startPoint x: 310, startPoint y: 190, endPoint x: 454, endPoint y: 222, distance: 147.9
click at [425, 207] on div "Page Content | Pages on a site should contain a single H1 tag that is descripti…" at bounding box center [509, 244] width 425 height 335
click at [669, 427] on div "Open URL Explorer" at bounding box center [673, 428] width 56 height 9
drag, startPoint x: 703, startPoint y: 57, endPoint x: 695, endPoint y: 58, distance: 8.0
click at [703, 56] on icon "times" at bounding box center [706, 57] width 6 height 8
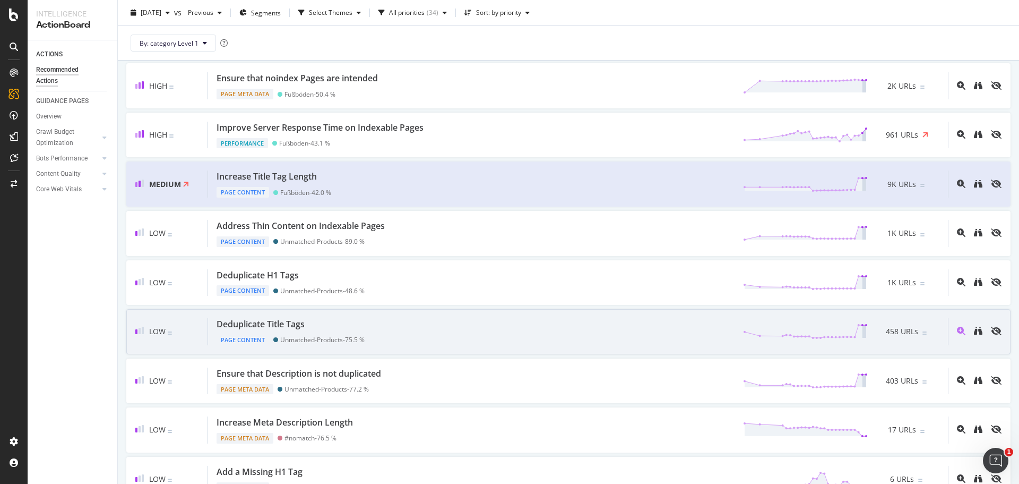
drag, startPoint x: 282, startPoint y: 327, endPoint x: 265, endPoint y: 324, distance: 17.3
click at [265, 324] on div "Deduplicate Title Tags" at bounding box center [261, 324] width 88 height 12
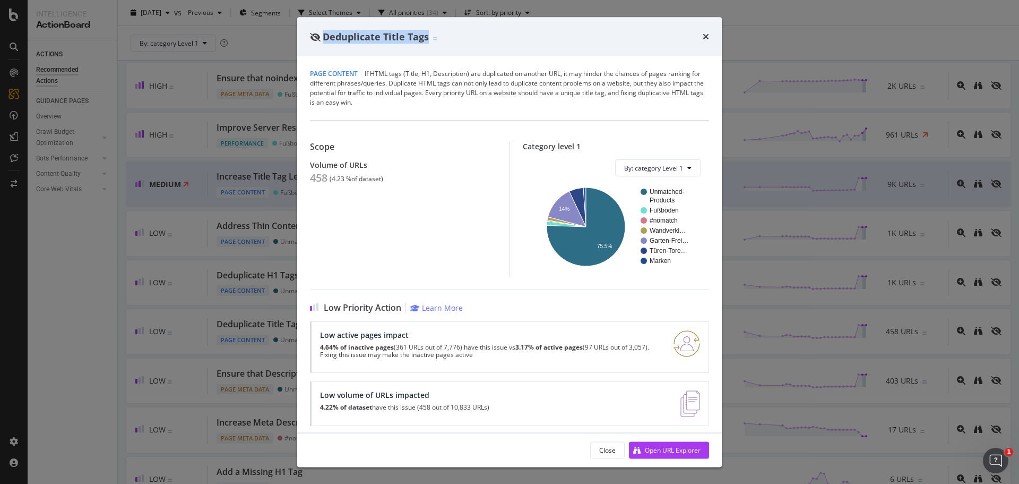
drag, startPoint x: 325, startPoint y: 35, endPoint x: 428, endPoint y: 57, distance: 105.9
click at [427, 41] on span "Deduplicate Title Tags" at bounding box center [376, 36] width 106 height 13
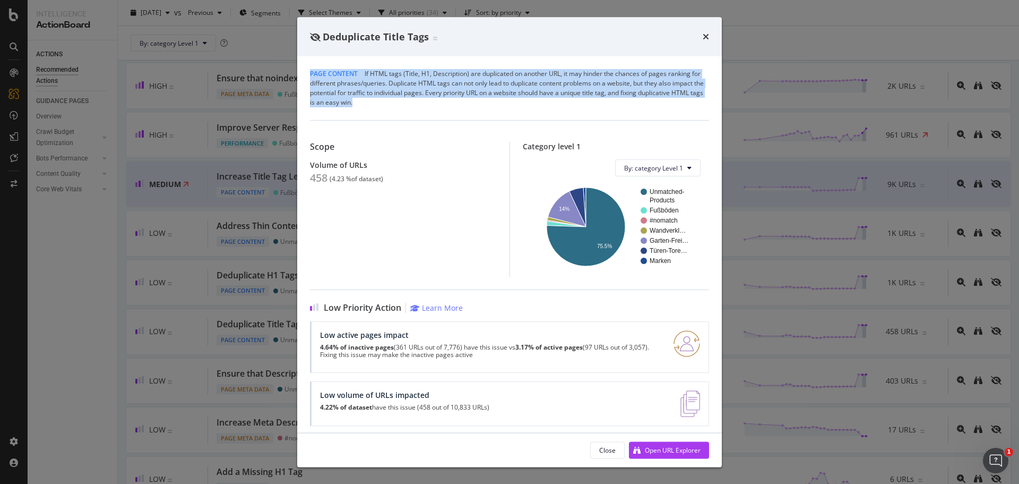
drag, startPoint x: 311, startPoint y: 72, endPoint x: 451, endPoint y: 106, distance: 144.1
click at [437, 104] on div "Page Content | If HTML tags (Title, H1, Description) are duplicated on another …" at bounding box center [509, 88] width 399 height 38
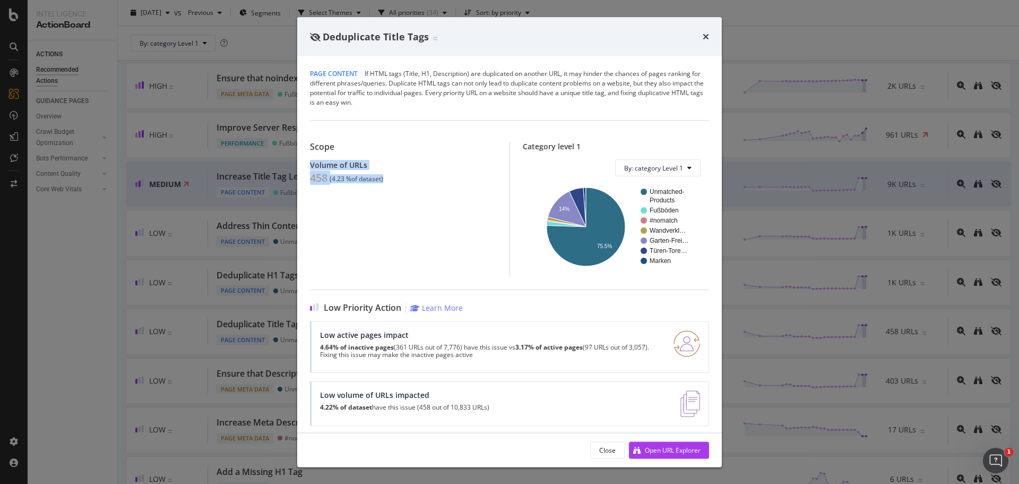
drag, startPoint x: 311, startPoint y: 163, endPoint x: 421, endPoint y: 185, distance: 112.6
click at [409, 173] on div "Volume of URLs 458 ( 4.23 % of dataset )" at bounding box center [403, 172] width 187 height 24
click at [682, 445] on div "Open URL Explorer" at bounding box center [673, 449] width 56 height 9
click at [702, 35] on div "Deduplicate Title Tags" at bounding box center [509, 37] width 399 height 14
click at [706, 38] on icon "times" at bounding box center [706, 36] width 6 height 8
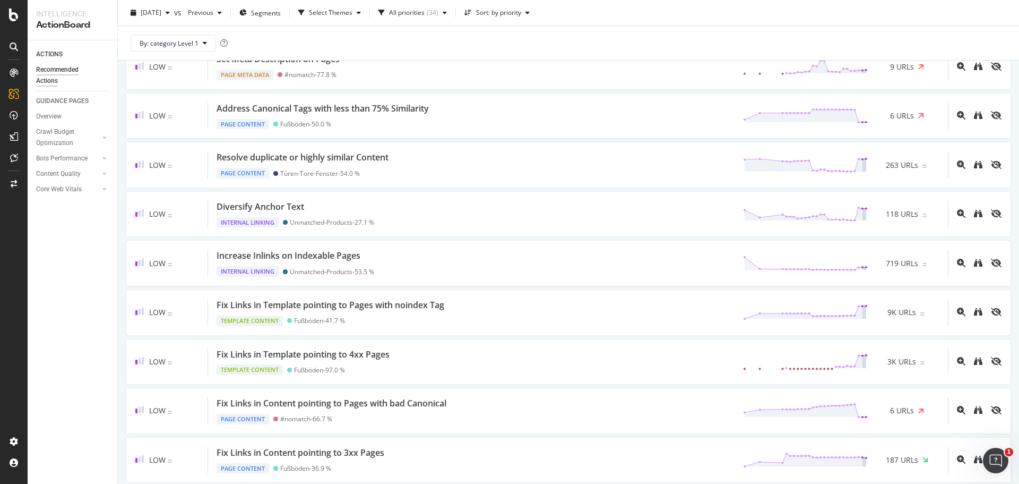
scroll to position [637, 0]
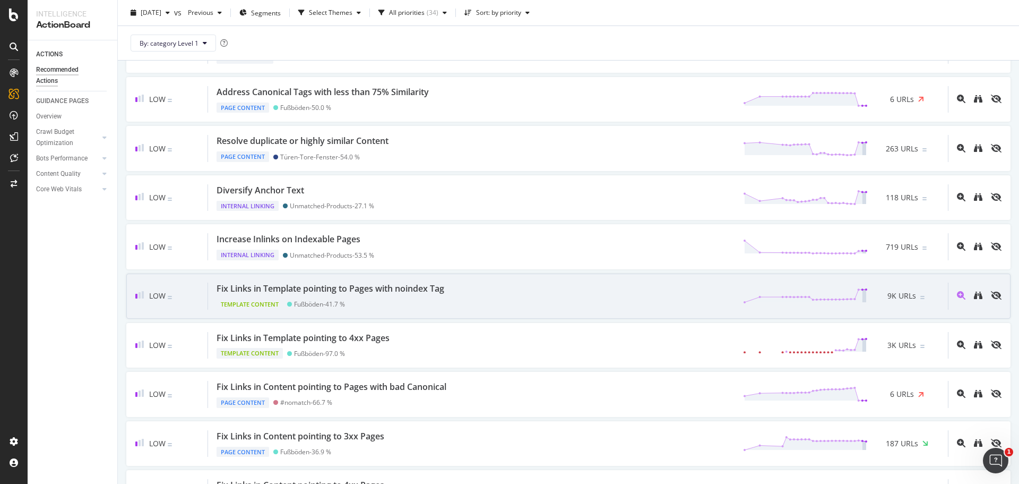
click at [410, 286] on div "Fix Links in Template pointing to Pages with noindex Tag" at bounding box center [331, 288] width 228 height 12
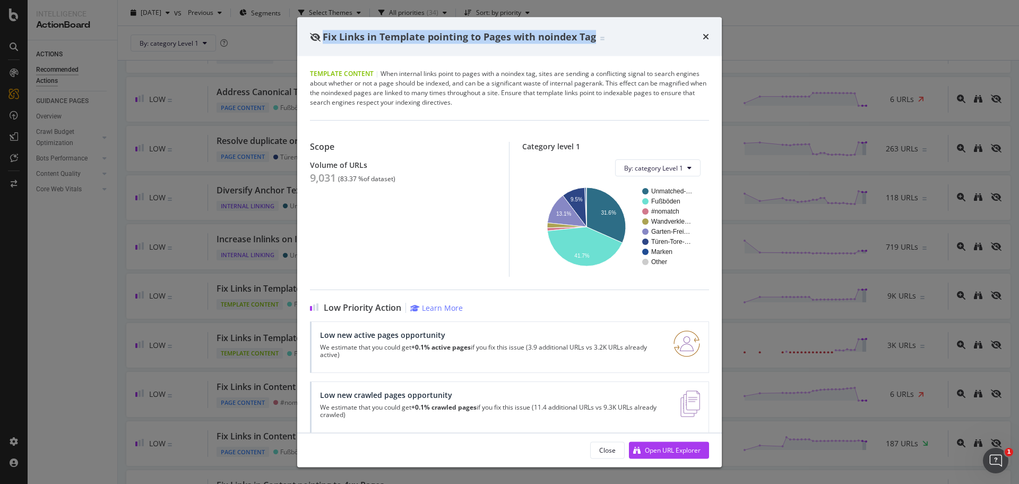
drag, startPoint x: 323, startPoint y: 34, endPoint x: 592, endPoint y: 39, distance: 268.2
click at [592, 39] on span "Fix Links in Template pointing to Pages with noindex Tag" at bounding box center [459, 36] width 273 height 13
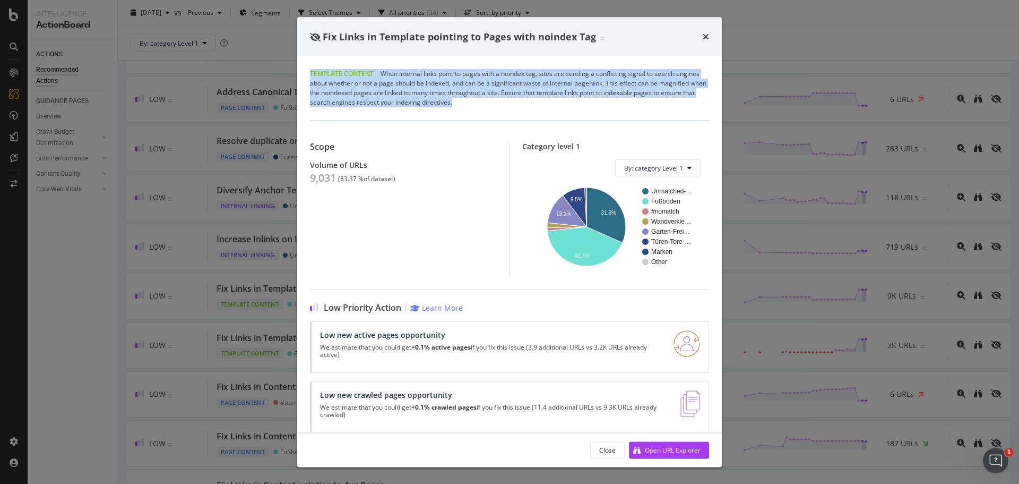
drag, startPoint x: 308, startPoint y: 73, endPoint x: 983, endPoint y: 101, distance: 676.0
click at [527, 101] on div "Template Content | When internal links point to pages with a noindex tag, sites…" at bounding box center [509, 244] width 425 height 376
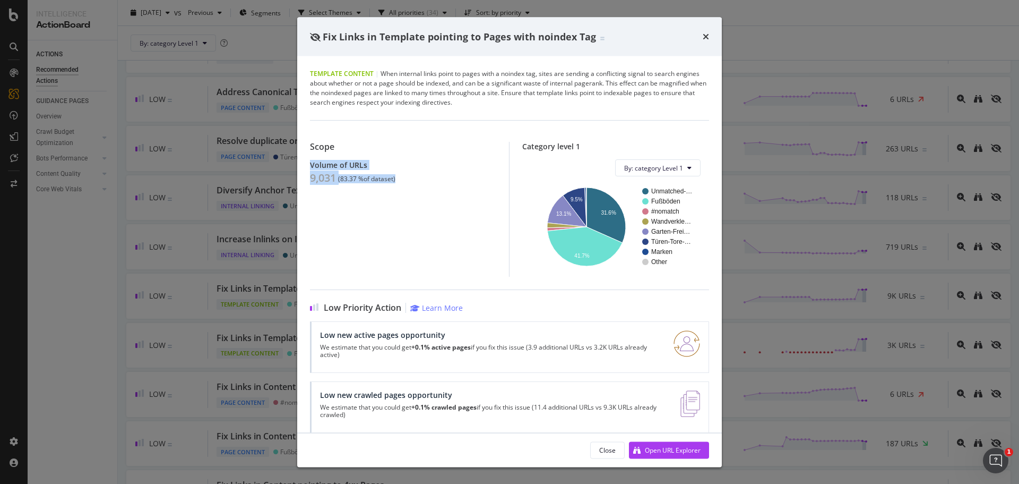
drag, startPoint x: 348, startPoint y: 173, endPoint x: 308, endPoint y: 159, distance: 42.8
click at [308, 159] on div "Template Content | When internal links point to pages with a noindex tag, sites…" at bounding box center [509, 244] width 425 height 376
click at [655, 451] on div "Open URL Explorer" at bounding box center [673, 449] width 56 height 9
drag, startPoint x: 707, startPoint y: 35, endPoint x: 627, endPoint y: 7, distance: 84.6
click at [707, 35] on icon "times" at bounding box center [706, 36] width 6 height 8
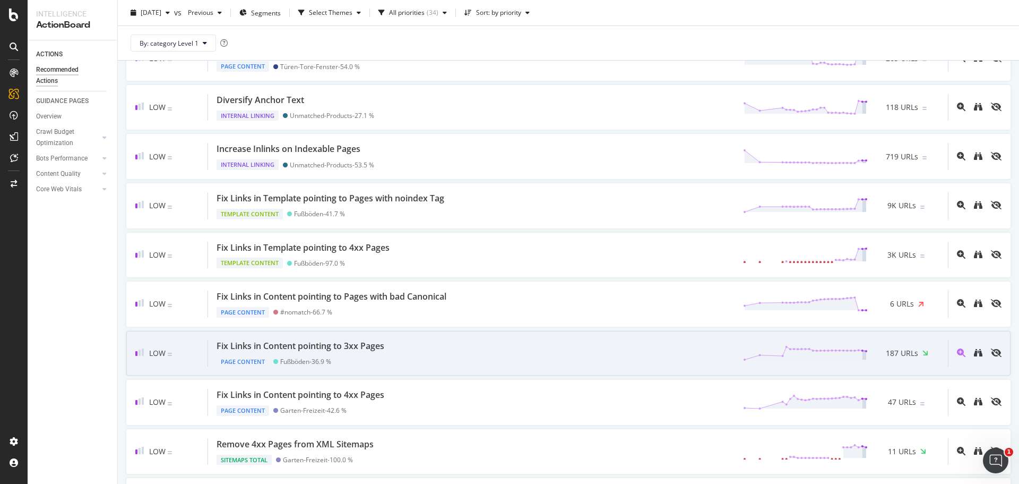
scroll to position [743, 0]
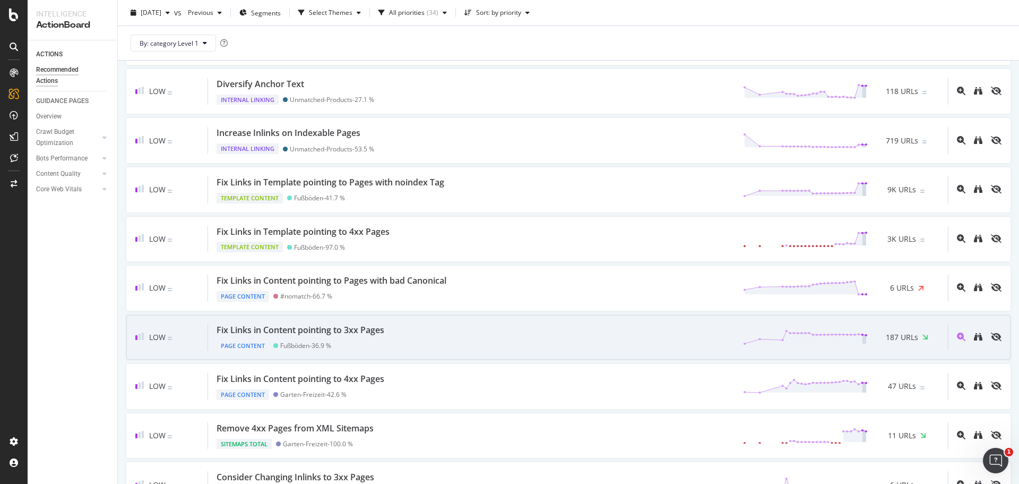
click at [366, 330] on div "Fix Links in Content pointing to 3xx Pages" at bounding box center [301, 330] width 168 height 12
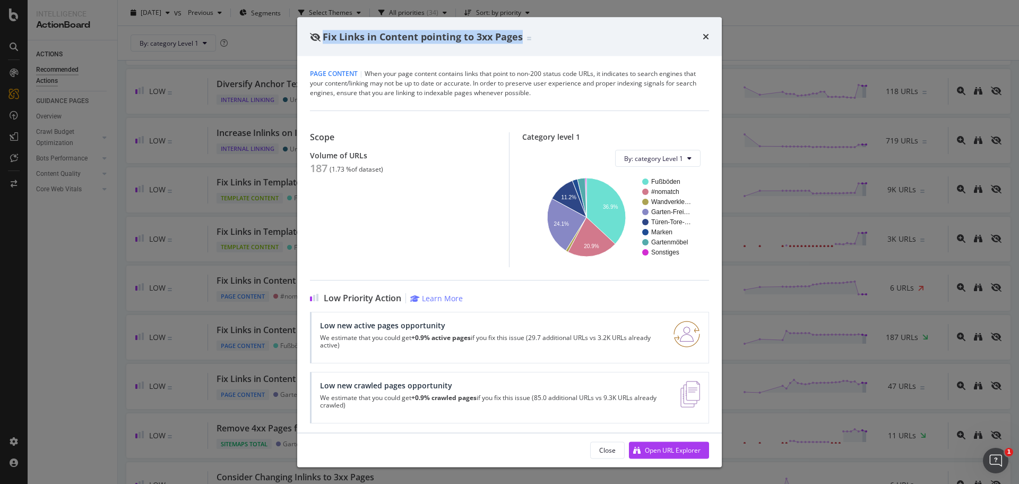
drag, startPoint x: 324, startPoint y: 35, endPoint x: 520, endPoint y: 37, distance: 195.4
click at [520, 37] on span "Fix Links in Content pointing to 3xx Pages" at bounding box center [423, 36] width 200 height 13
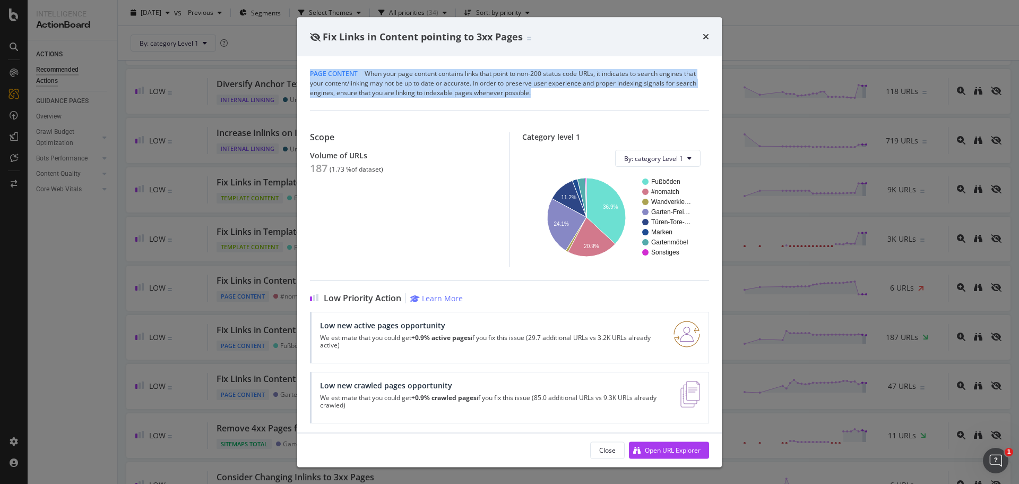
drag, startPoint x: 540, startPoint y: 92, endPoint x: 653, endPoint y: 69, distance: 115.5
click at [307, 75] on div "Page Content | When your page content contains links that point to non-200 stat…" at bounding box center [509, 244] width 425 height 376
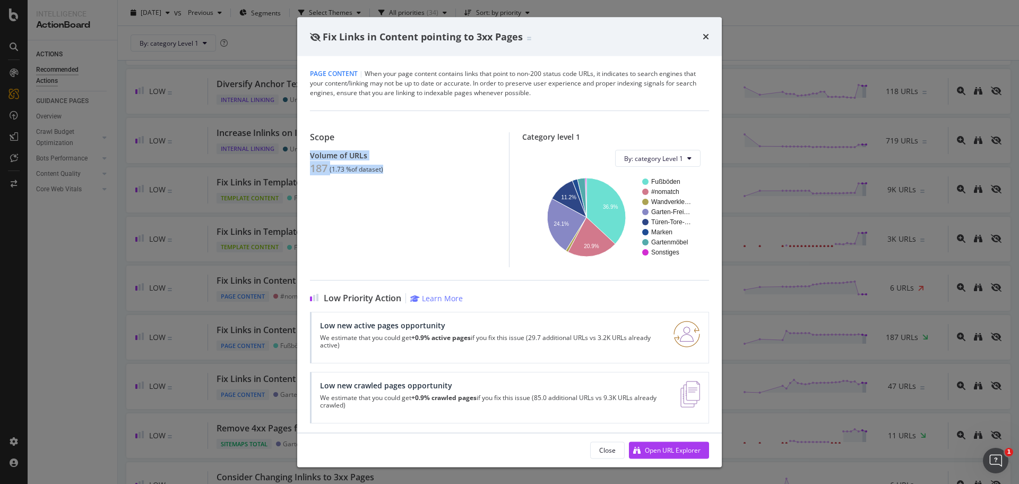
drag, startPoint x: 369, startPoint y: 173, endPoint x: 298, endPoint y: 158, distance: 72.7
click at [298, 158] on div "Page Content | When your page content contains links that point to non-200 stat…" at bounding box center [509, 244] width 425 height 376
click at [674, 449] on div "Open URL Explorer" at bounding box center [673, 449] width 56 height 9
click at [706, 36] on icon "times" at bounding box center [706, 36] width 6 height 8
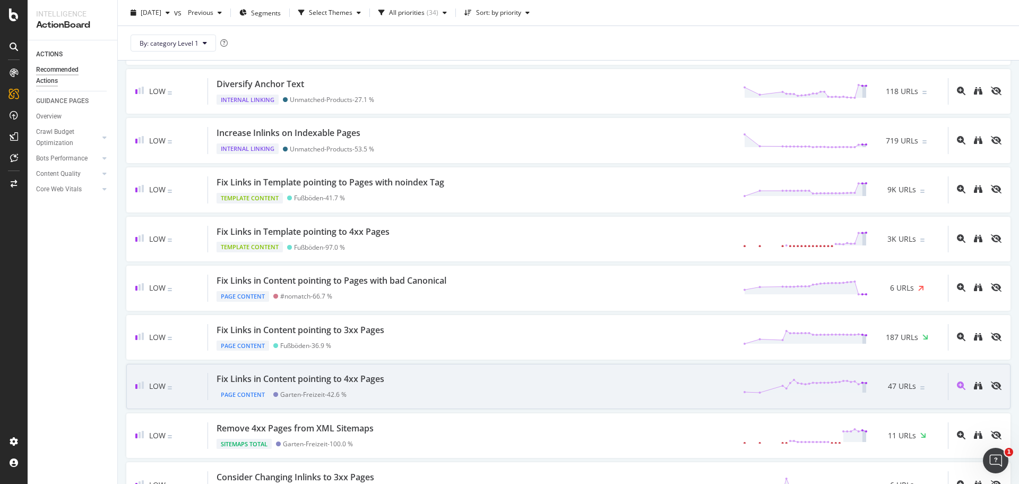
click at [374, 381] on div "Fix Links in Content pointing to 4xx Pages" at bounding box center [301, 379] width 168 height 12
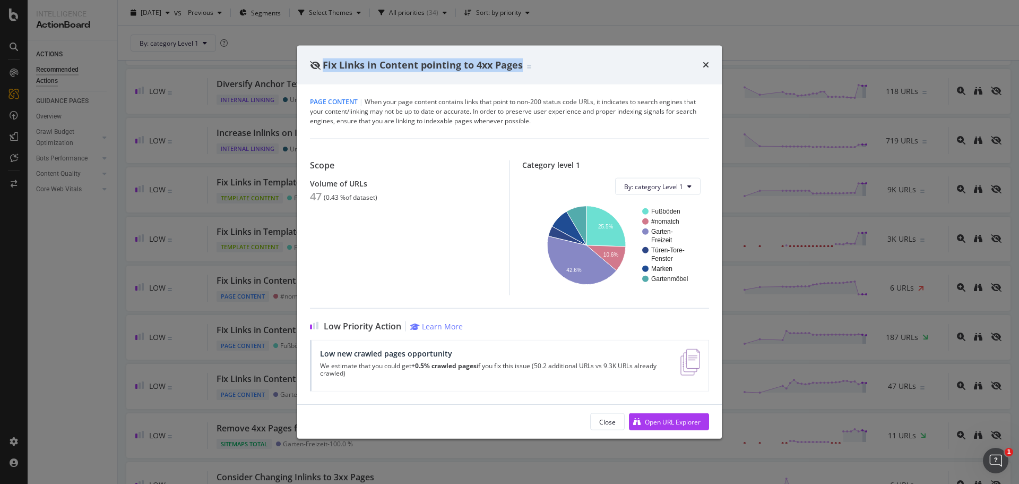
drag, startPoint x: 519, startPoint y: 73, endPoint x: 303, endPoint y: 68, distance: 215.6
click at [303, 68] on div "Fix Links in Content pointing to 4xx Pages" at bounding box center [509, 64] width 425 height 39
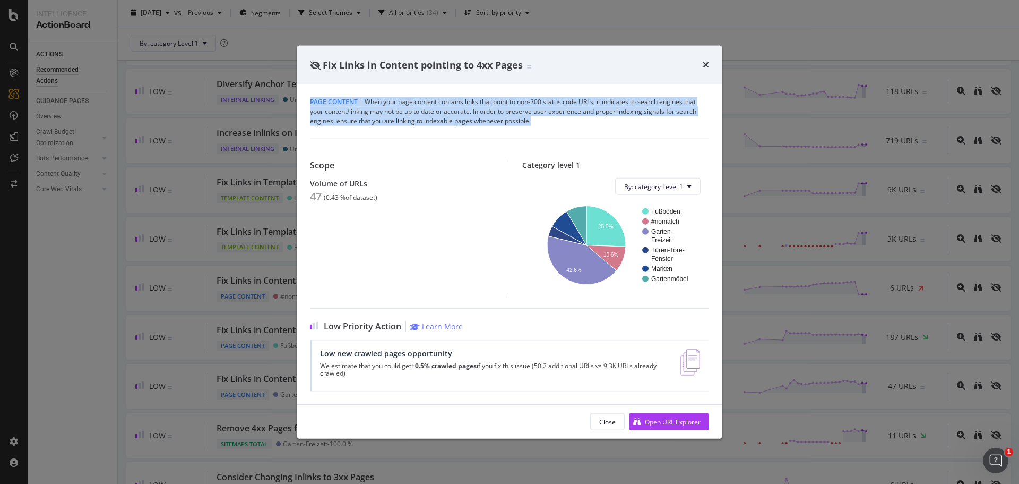
drag, startPoint x: 421, startPoint y: 114, endPoint x: 303, endPoint y: 98, distance: 119.5
click at [303, 98] on div "Page Content | When your page content contains links that point to non-200 stat…" at bounding box center [509, 244] width 425 height 320
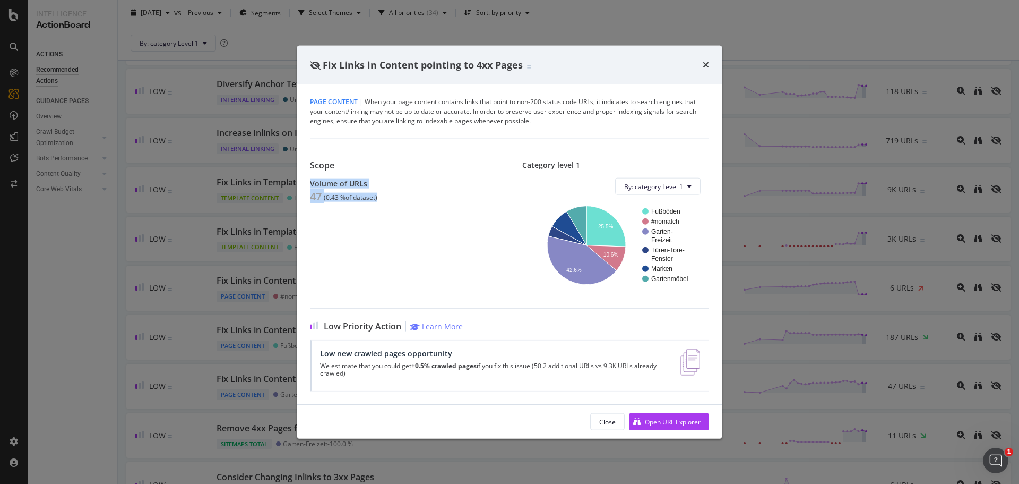
drag, startPoint x: 386, startPoint y: 201, endPoint x: 307, endPoint y: 183, distance: 80.5
click at [307, 183] on div "Page Content | When your page content contains links that point to non-200 stat…" at bounding box center [509, 244] width 425 height 320
click at [682, 423] on div "Open URL Explorer" at bounding box center [673, 421] width 56 height 9
click at [709, 66] on div "Fix Links in Content pointing to 4xx Pages" at bounding box center [509, 64] width 425 height 39
click at [698, 66] on div "Fix Links in Content pointing to 4xx Pages" at bounding box center [509, 65] width 399 height 14
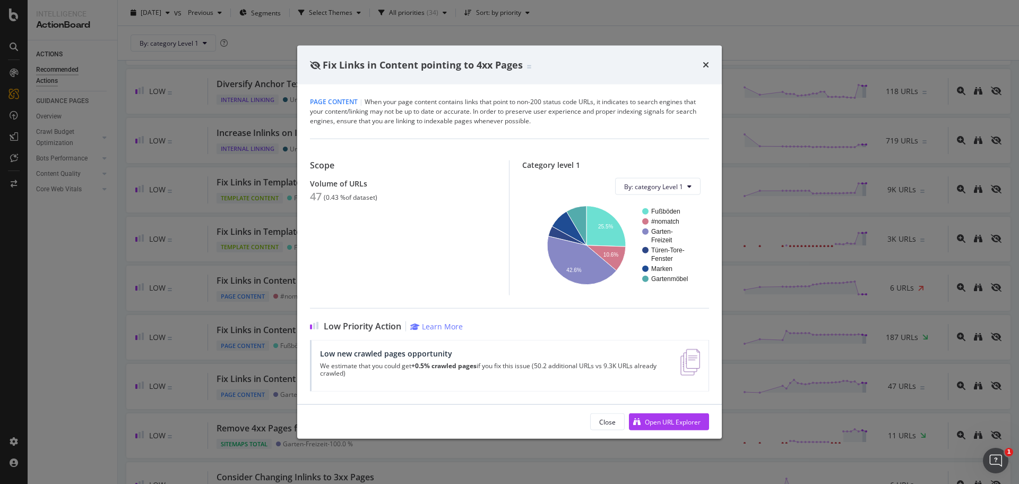
click at [711, 63] on div "Fix Links in Content pointing to 4xx Pages" at bounding box center [509, 64] width 425 height 39
click at [707, 65] on icon "times" at bounding box center [706, 65] width 6 height 8
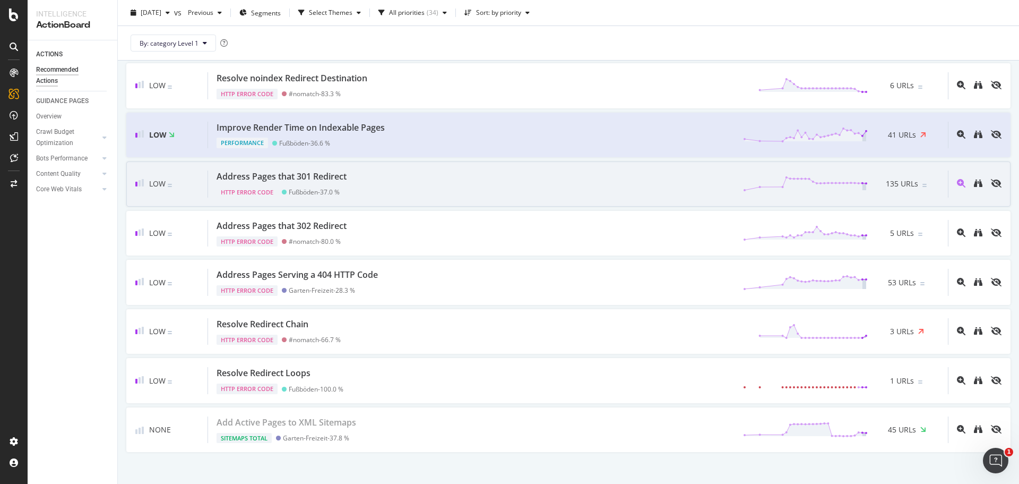
scroll to position [1402, 0]
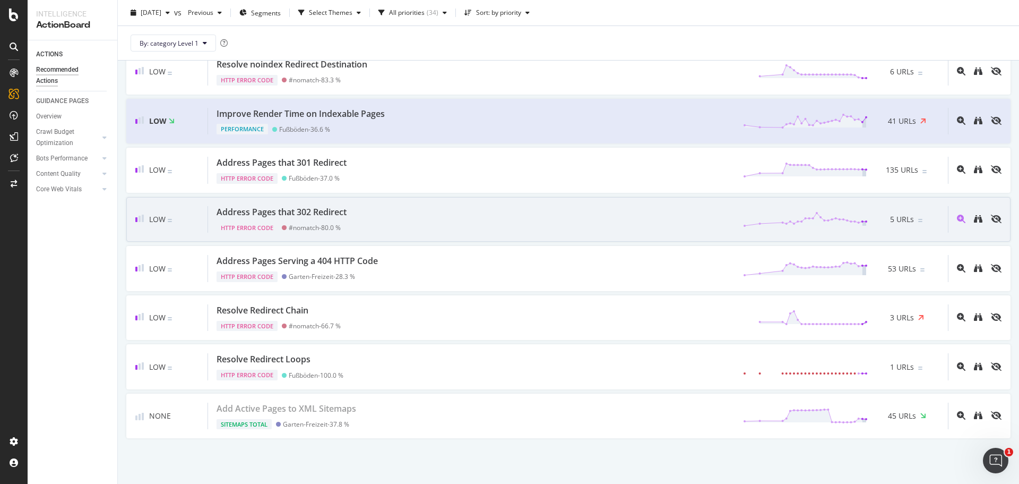
click at [536, 209] on div "Address Pages that 302 Redirect HTTP Error Code #nomatch - 80.0 % 5 URLs" at bounding box center [578, 219] width 740 height 27
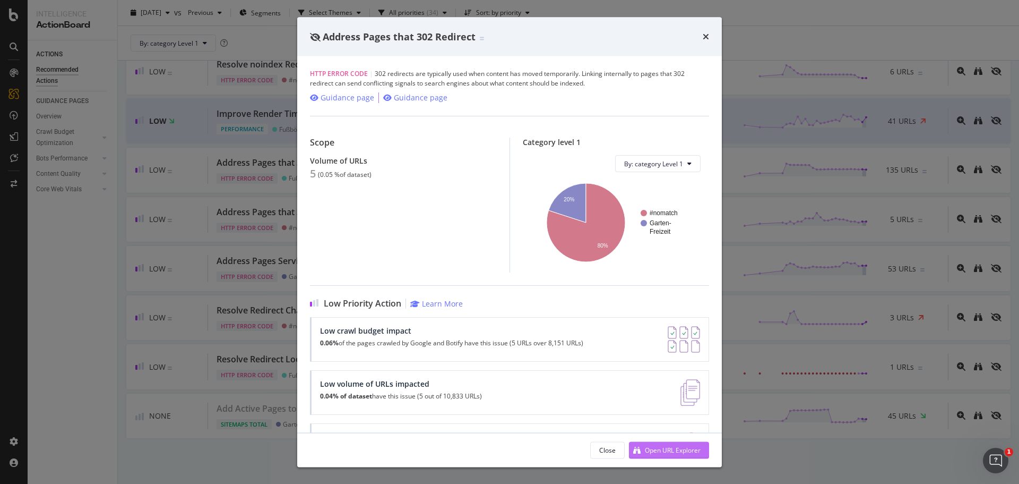
click at [672, 447] on div "Open URL Explorer" at bounding box center [673, 449] width 56 height 9
click at [703, 33] on div "Address Pages that 302 Redirect" at bounding box center [509, 37] width 399 height 14
drag, startPoint x: 704, startPoint y: 40, endPoint x: 708, endPoint y: 69, distance: 29.1
click at [704, 41] on div "times" at bounding box center [706, 37] width 6 height 14
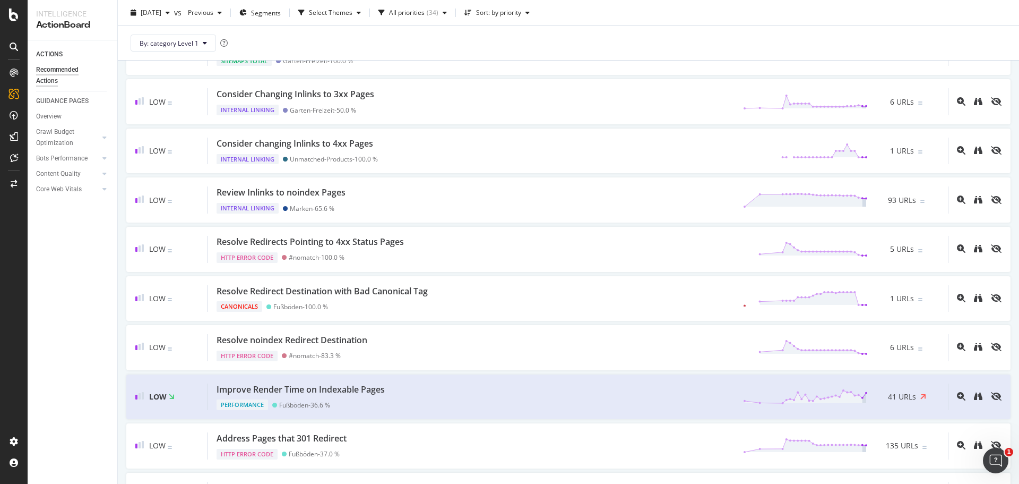
scroll to position [1030, 0]
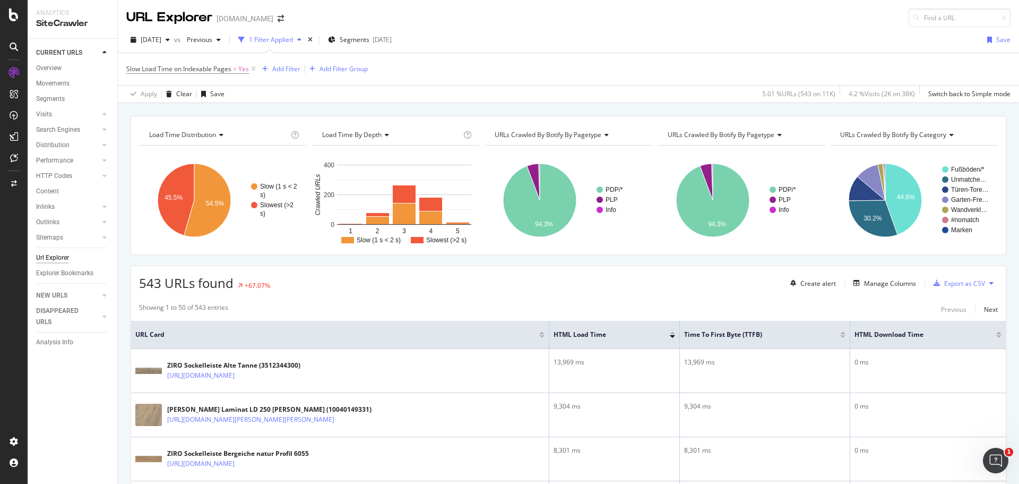
click at [990, 282] on icon at bounding box center [992, 283] width 4 height 6
drag, startPoint x: 1011, startPoint y: 305, endPoint x: 989, endPoint y: 298, distance: 22.8
click at [945, 284] on div "Export as CSV" at bounding box center [965, 283] width 41 height 9
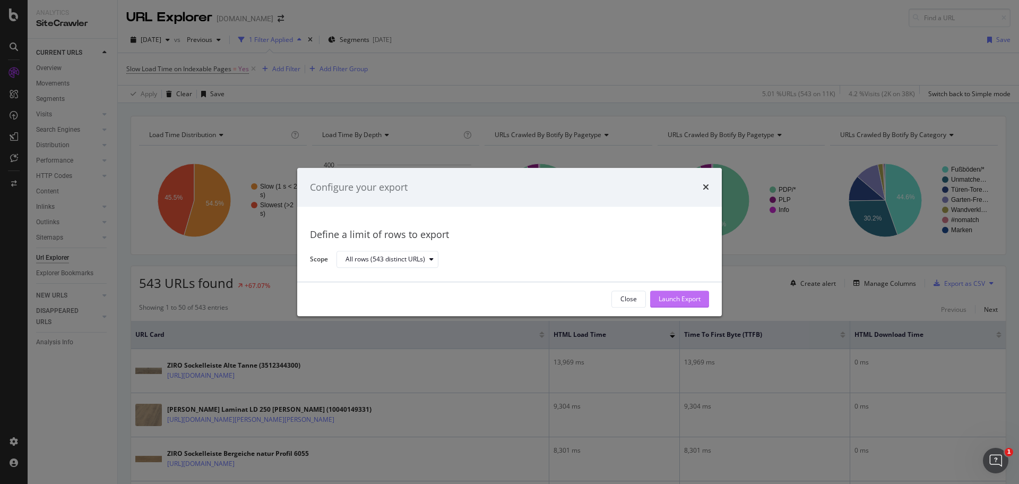
click at [677, 302] on div "Launch Export" at bounding box center [680, 299] width 42 height 9
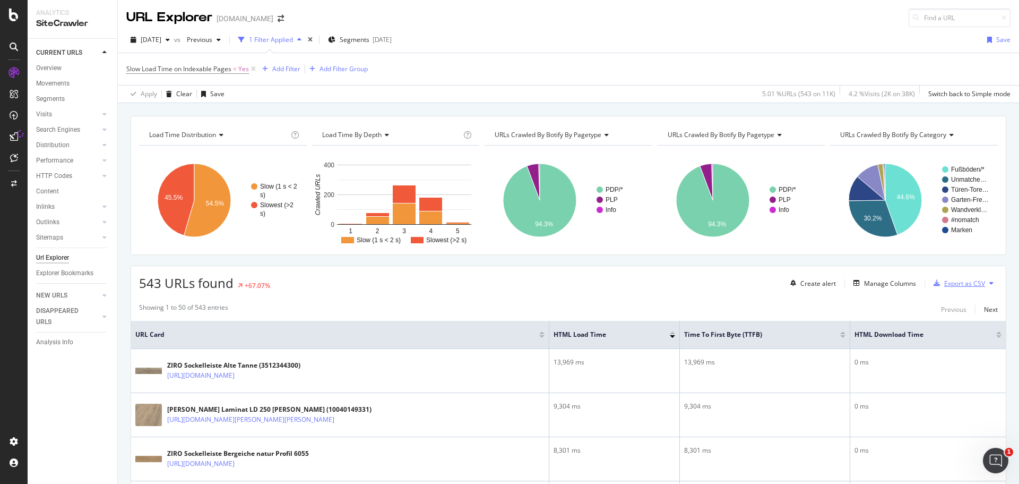
click at [934, 283] on icon "button" at bounding box center [937, 283] width 6 height 6
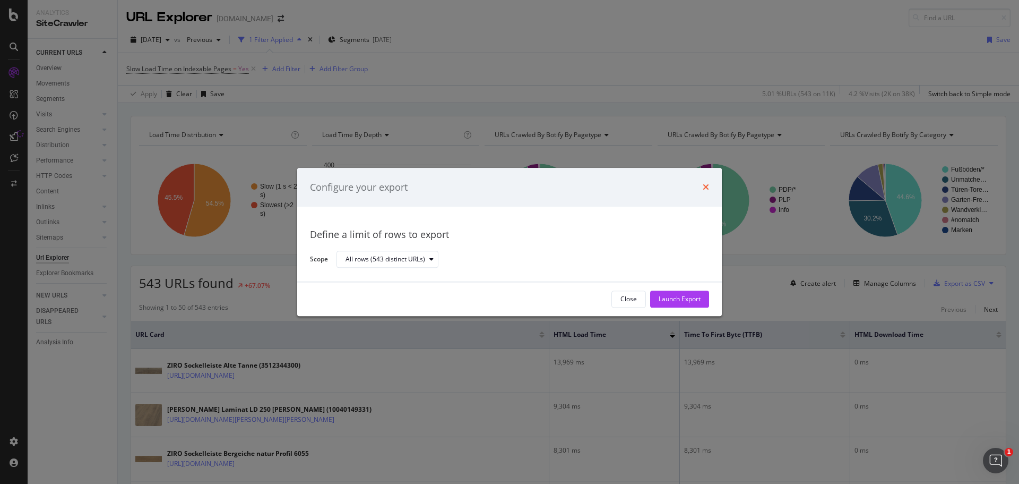
click at [706, 186] on body "Analytics SiteCrawler CURRENT URLS Overview Movements Segments Visits Analysis …" at bounding box center [509, 242] width 1019 height 484
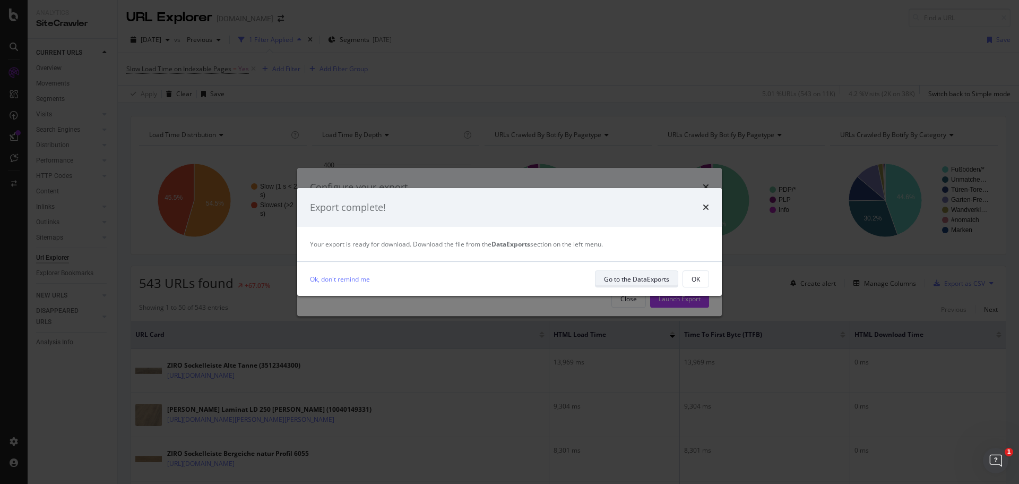
drag, startPoint x: 638, startPoint y: 278, endPoint x: 627, endPoint y: 282, distance: 11.3
click at [627, 282] on div "Go to the DataExports" at bounding box center [636, 279] width 65 height 9
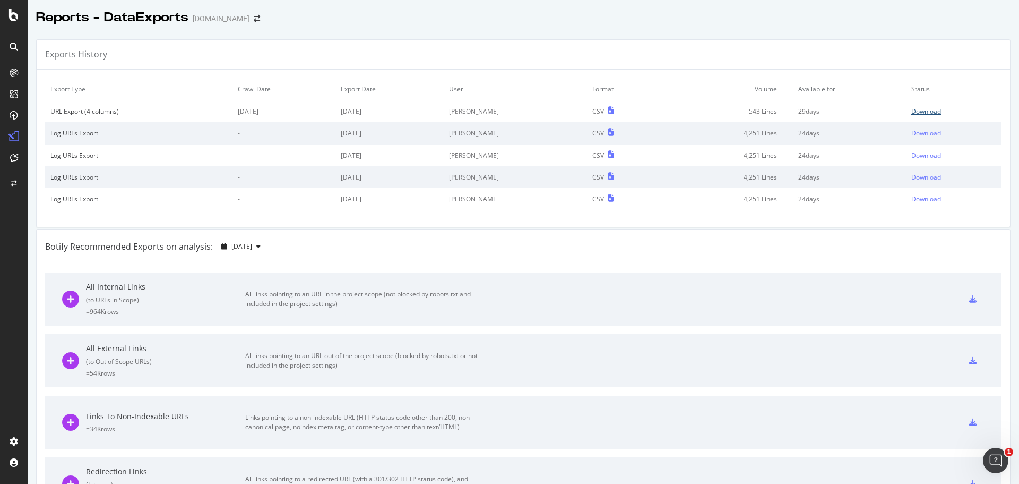
click at [915, 109] on div "Download" at bounding box center [927, 111] width 30 height 9
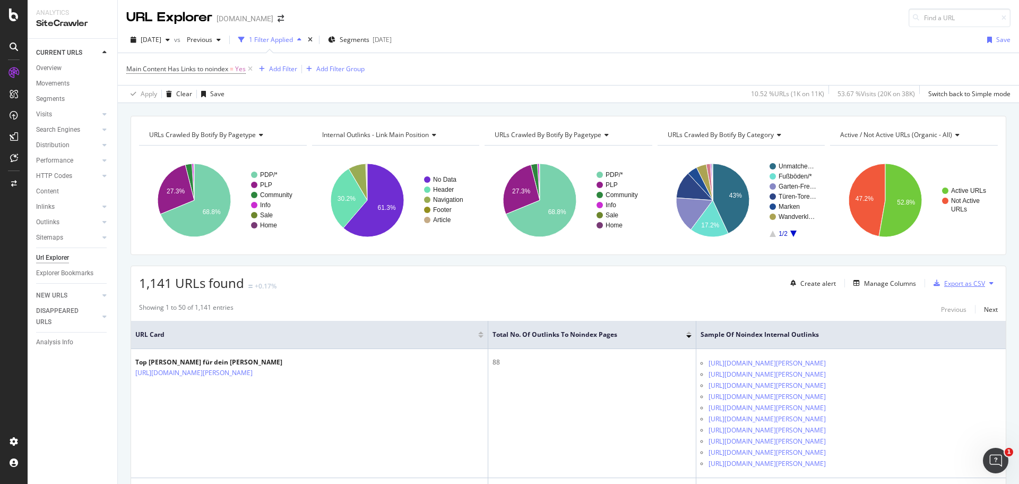
click at [962, 284] on div "Export as CSV" at bounding box center [965, 283] width 41 height 9
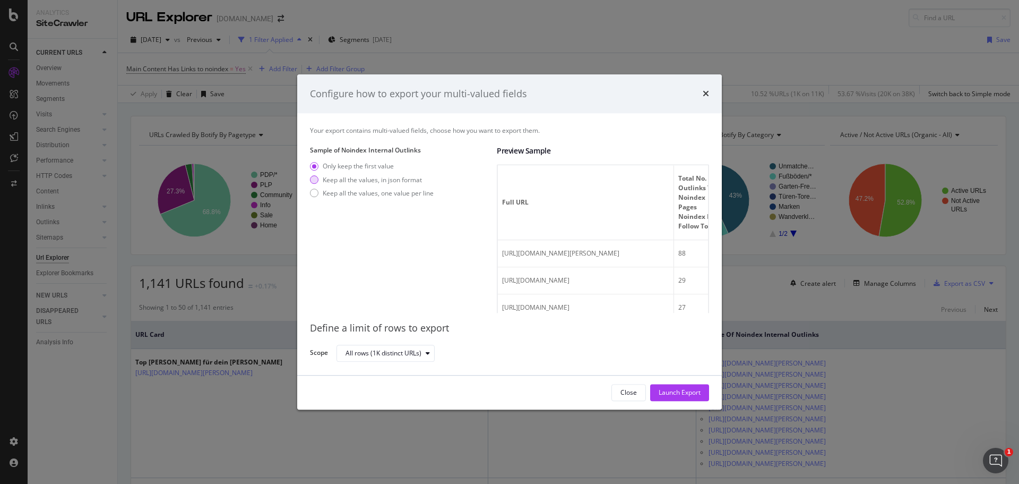
click at [415, 178] on div "Keep all the values, in json format" at bounding box center [372, 179] width 99 height 9
click at [405, 193] on div "Keep all the values, one value per line" at bounding box center [378, 192] width 111 height 9
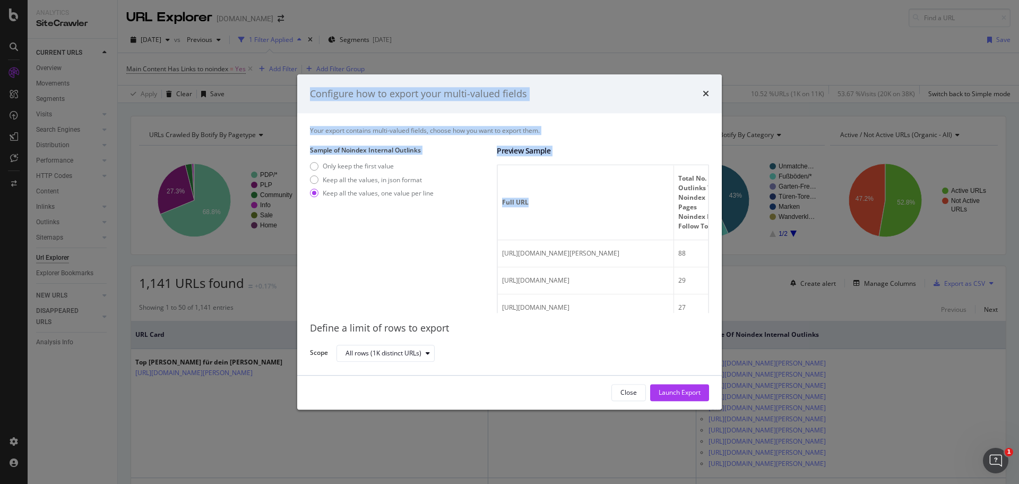
drag, startPoint x: 650, startPoint y: 207, endPoint x: 742, endPoint y: 211, distance: 91.5
click at [743, 211] on div "Configure how to export your multi-valued fields Your export contains multi-val…" at bounding box center [509, 242] width 1019 height 484
click at [398, 238] on div "Sample of Noindex Internal Outlinks Only keep the first value Keep all the valu…" at bounding box center [399, 229] width 178 height 167
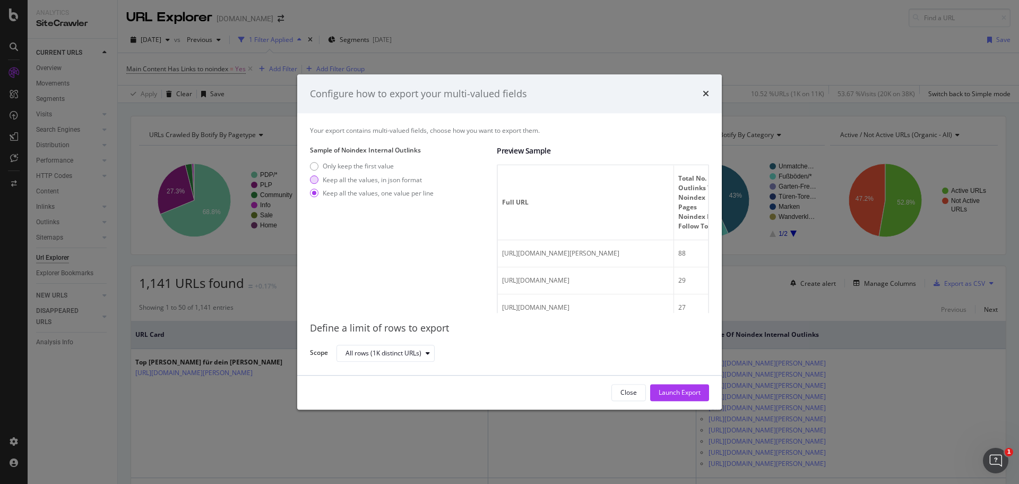
click at [380, 177] on div "Keep all the values, in json format" at bounding box center [372, 179] width 99 height 9
click at [422, 352] on div "modal" at bounding box center [428, 353] width 13 height 6
click at [412, 373] on div "All rows (1K distinct URLs)" at bounding box center [391, 370] width 82 height 9
click at [363, 166] on div "Only keep the first value" at bounding box center [358, 166] width 71 height 9
click at [400, 180] on div "Keep all the values, in json format" at bounding box center [372, 179] width 99 height 9
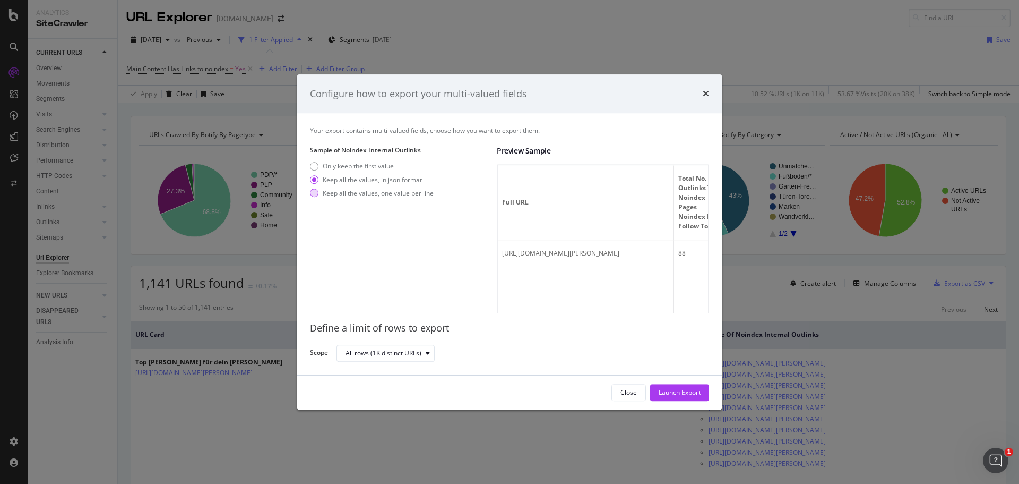
click at [405, 195] on div "Keep all the values, one value per line" at bounding box center [378, 192] width 111 height 9
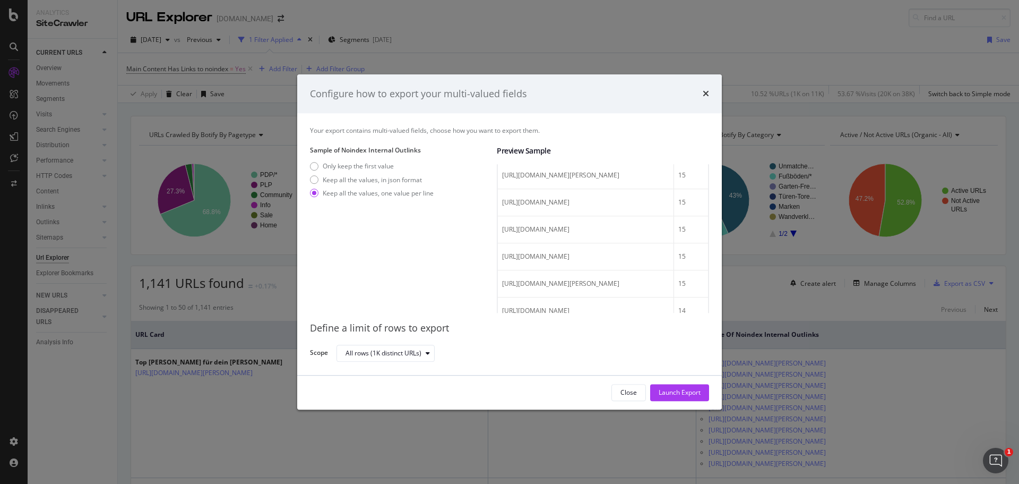
scroll to position [850, 0]
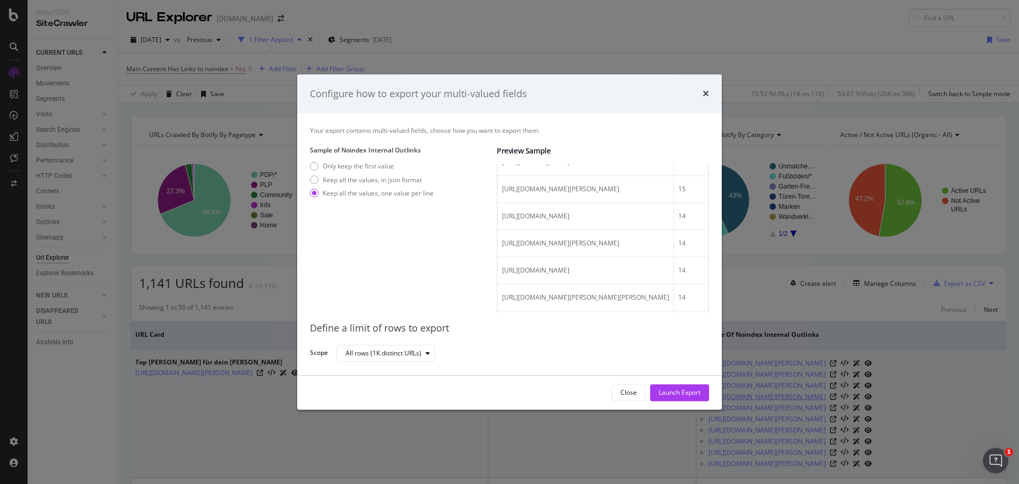
click at [675, 395] on div "Launch Export" at bounding box center [680, 392] width 42 height 9
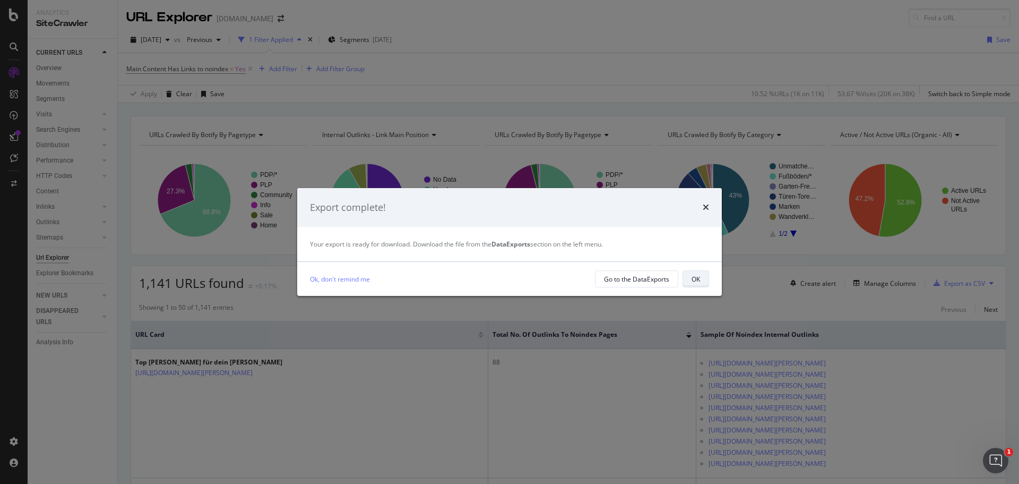
click at [697, 279] on div "OK" at bounding box center [696, 279] width 8 height 9
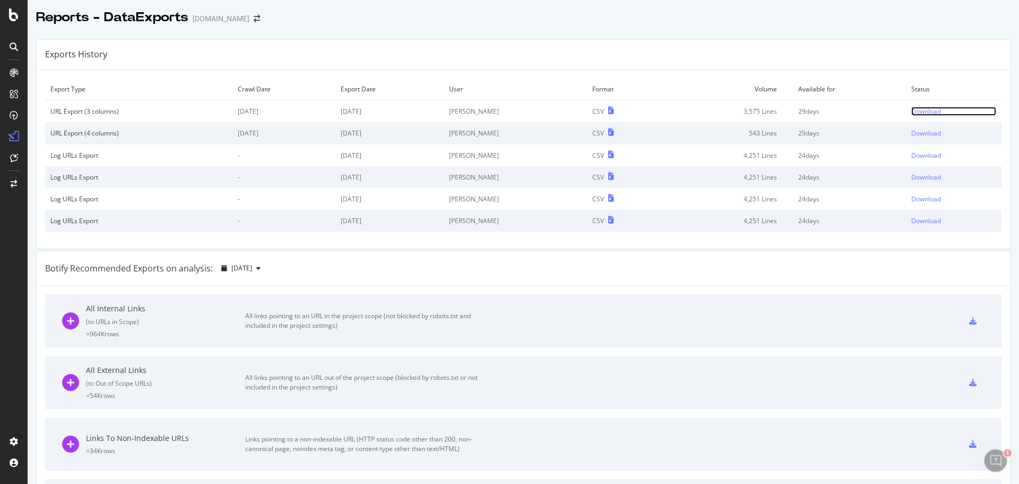
click at [912, 112] on div "Download" at bounding box center [927, 111] width 30 height 9
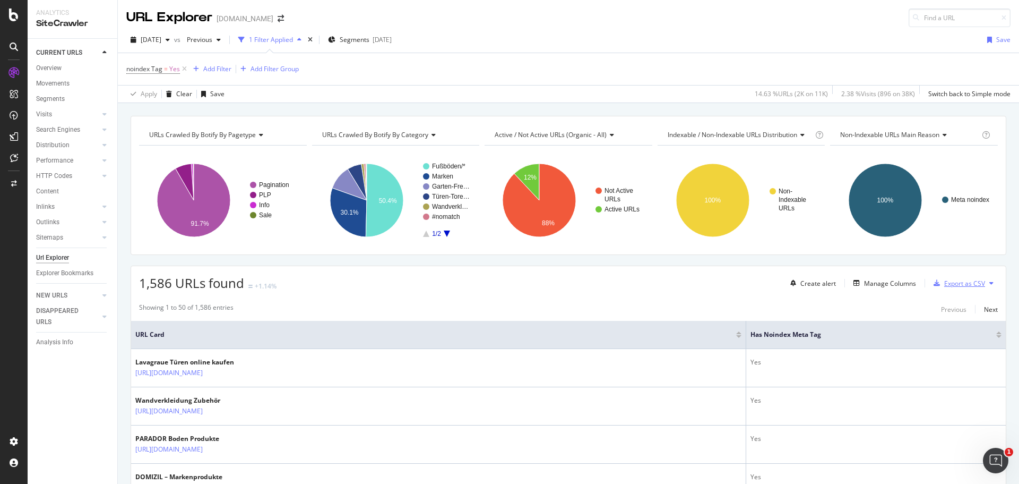
click at [933, 282] on div "button" at bounding box center [937, 283] width 15 height 6
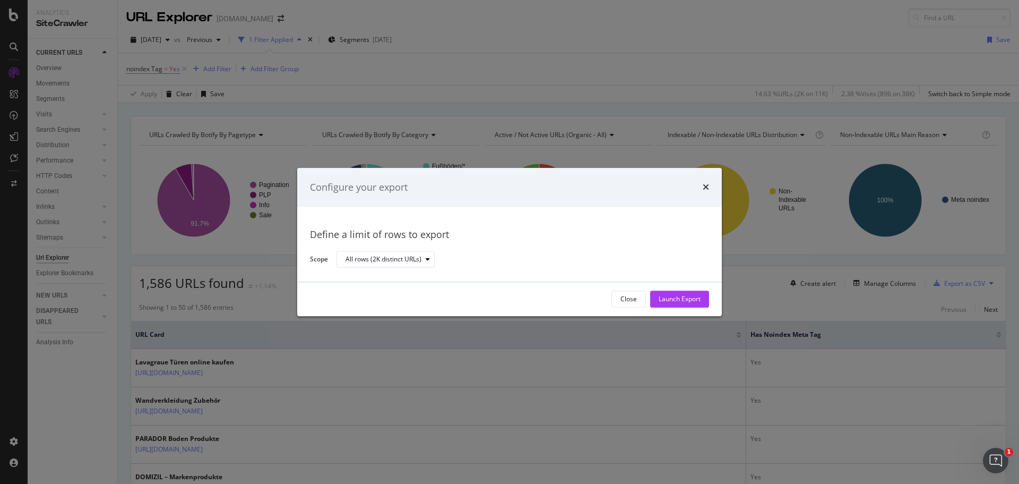
click at [671, 297] on div "Launch Export" at bounding box center [680, 299] width 42 height 9
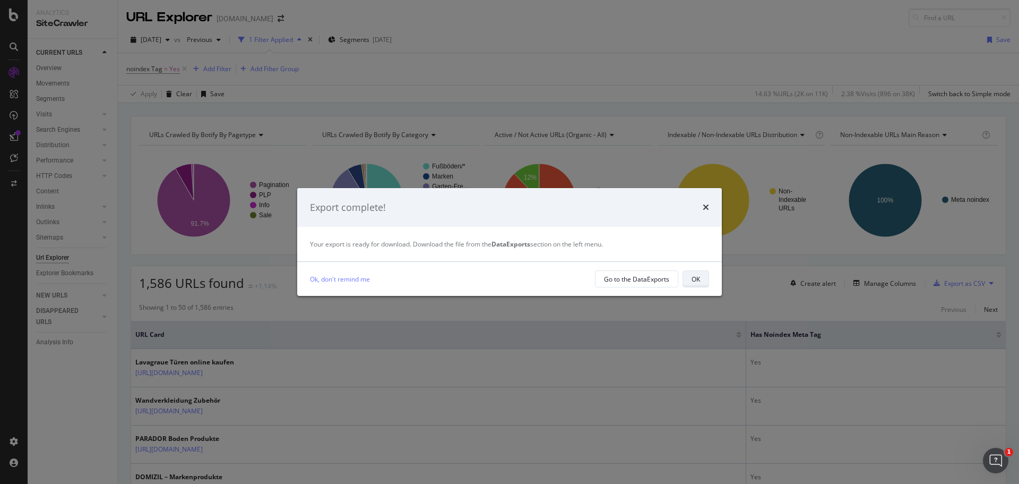
click at [693, 278] on div "OK" at bounding box center [696, 279] width 8 height 9
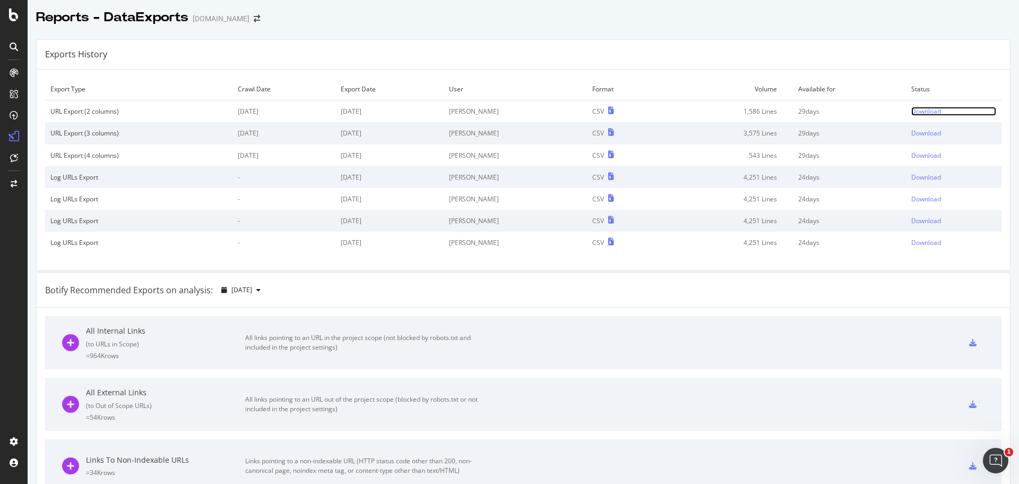
click at [912, 112] on div "Download" at bounding box center [927, 111] width 30 height 9
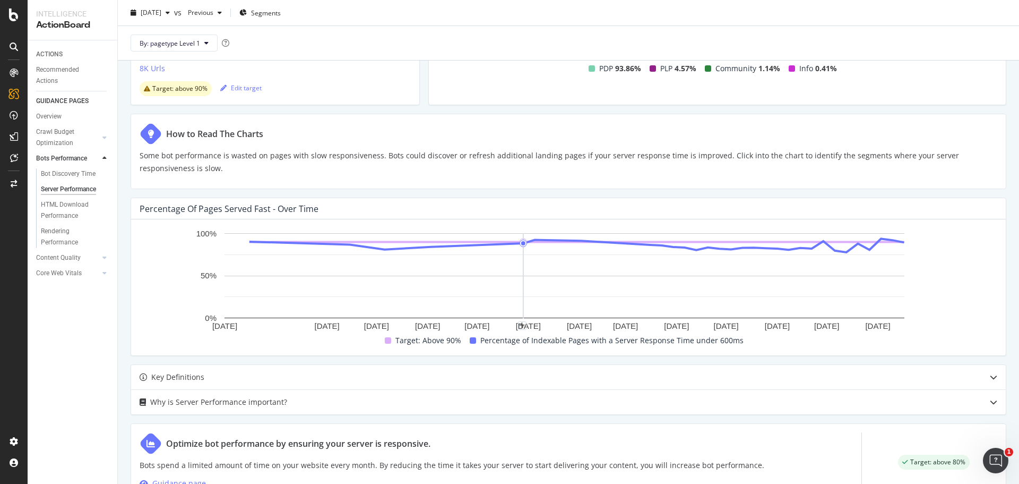
scroll to position [41, 0]
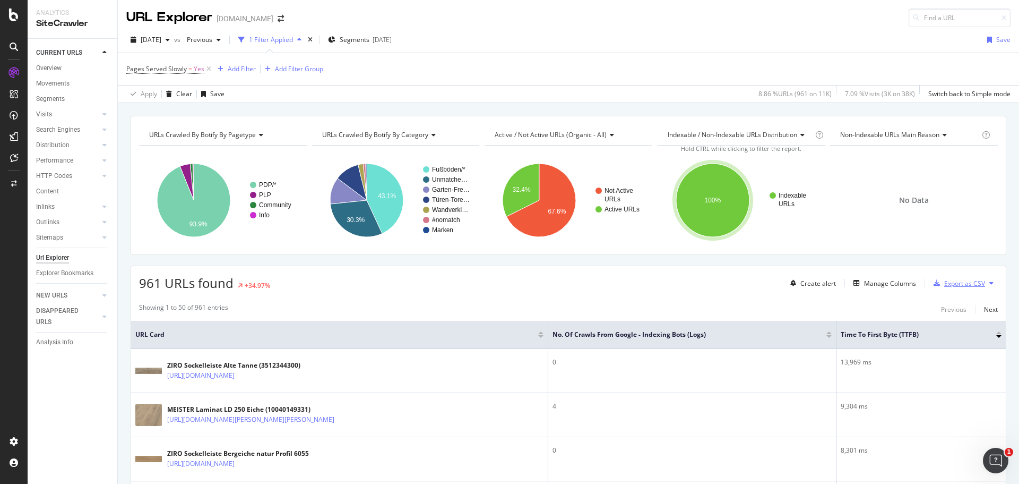
click at [949, 285] on div "Export as CSV" at bounding box center [965, 283] width 41 height 9
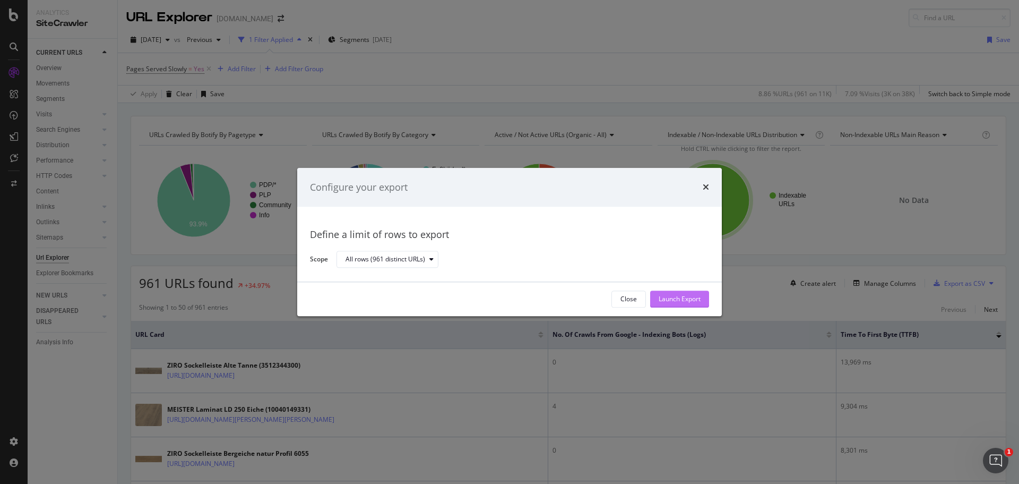
click at [677, 300] on div "Launch Export" at bounding box center [680, 299] width 42 height 9
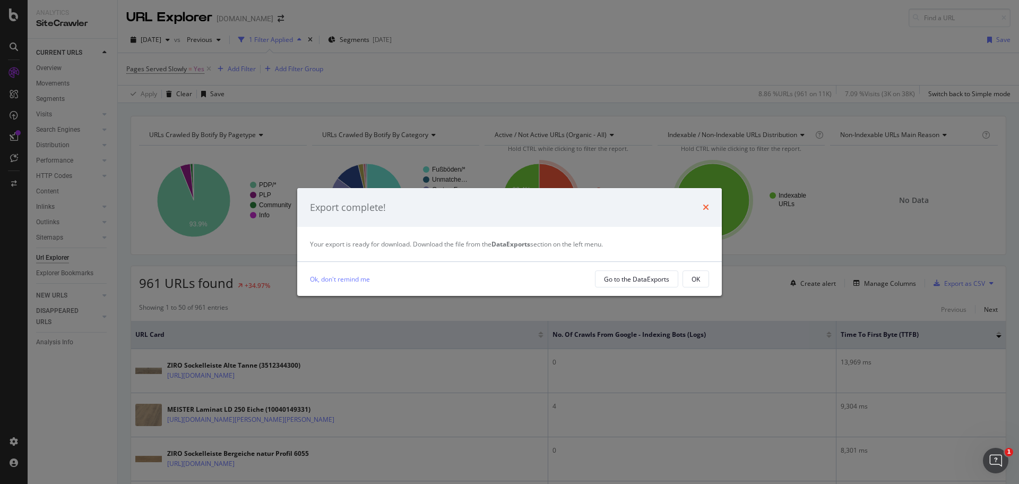
click at [706, 209] on icon "times" at bounding box center [706, 207] width 6 height 8
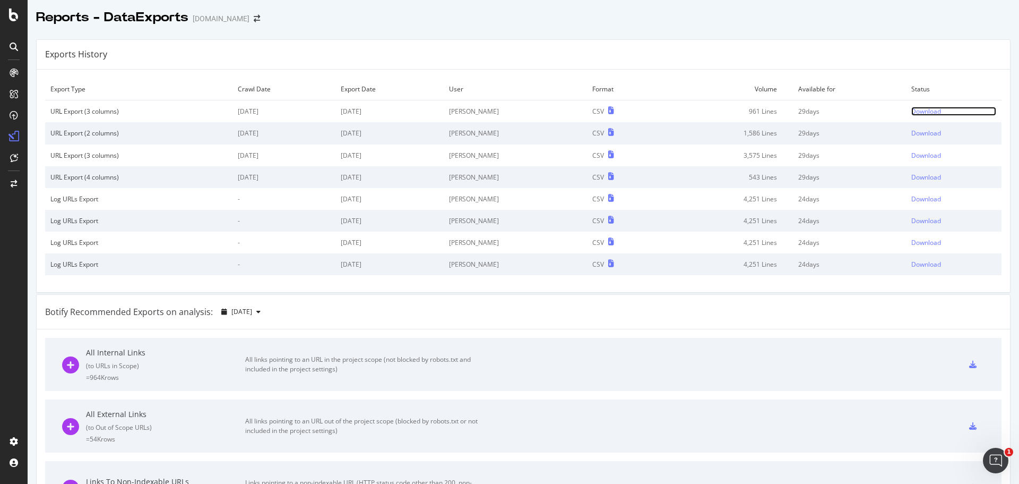
click at [912, 112] on div "Download" at bounding box center [927, 111] width 30 height 9
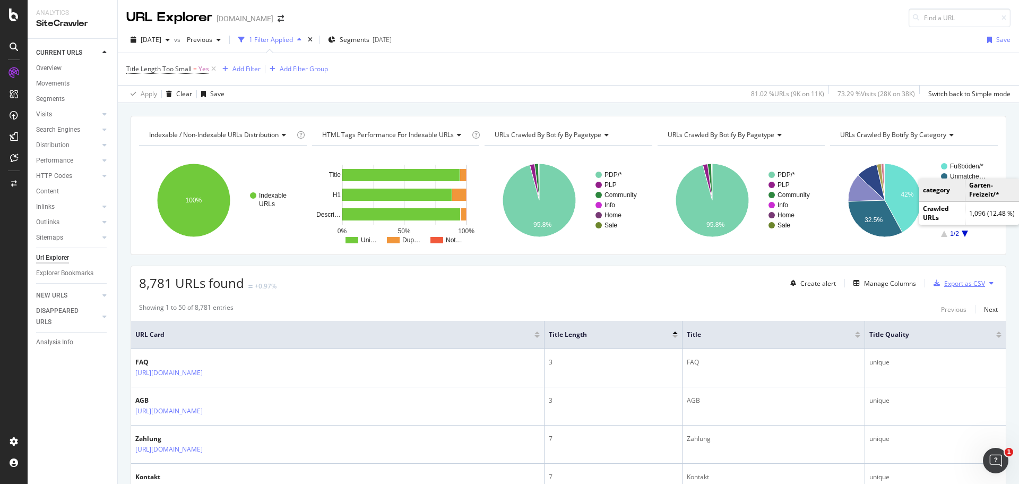
click at [945, 285] on div "Export as CSV" at bounding box center [965, 283] width 41 height 9
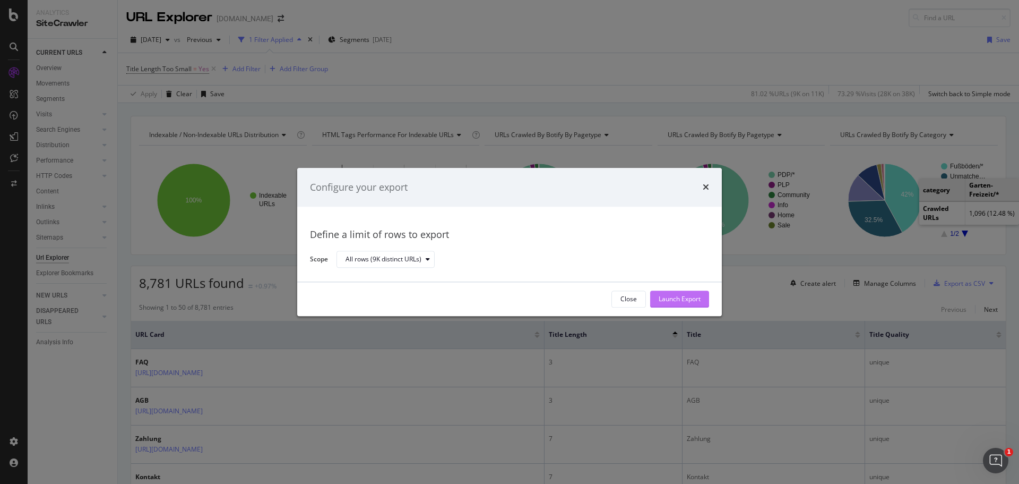
click at [679, 301] on div "Launch Export" at bounding box center [680, 299] width 42 height 9
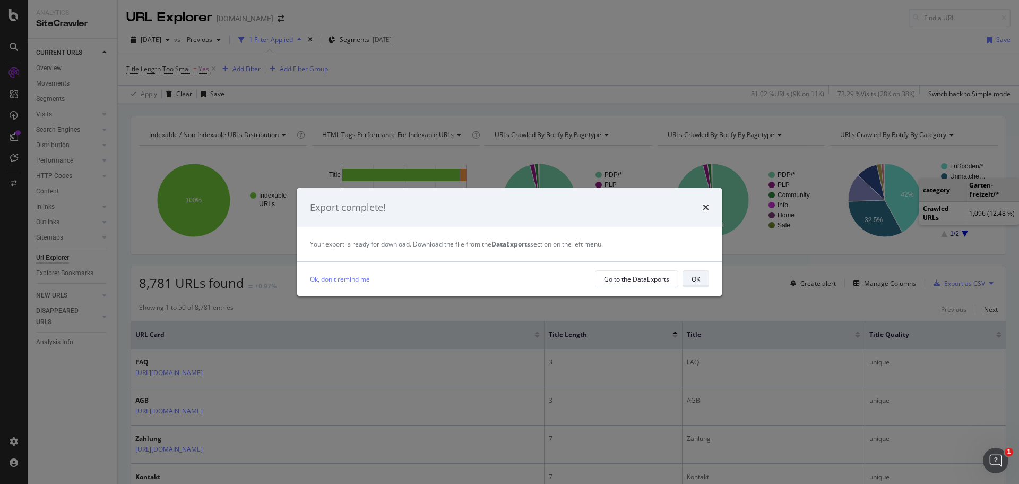
click at [699, 278] on div "OK" at bounding box center [696, 279] width 8 height 9
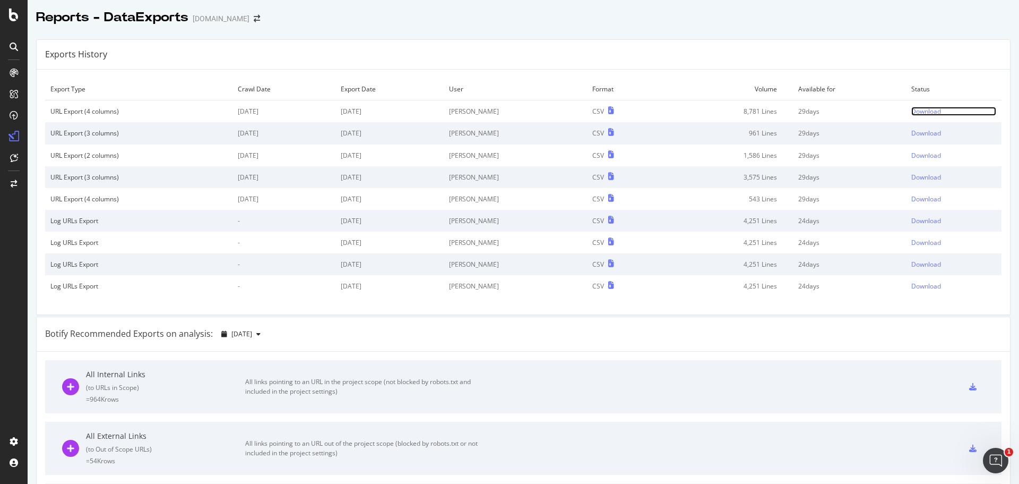
click at [912, 112] on div "Download" at bounding box center [927, 111] width 30 height 9
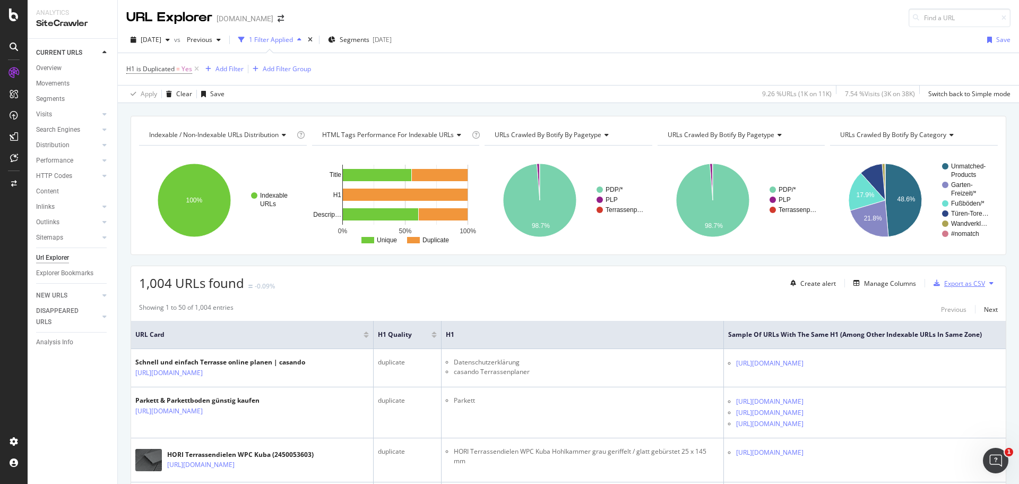
click at [947, 285] on div "Export as CSV" at bounding box center [965, 283] width 41 height 9
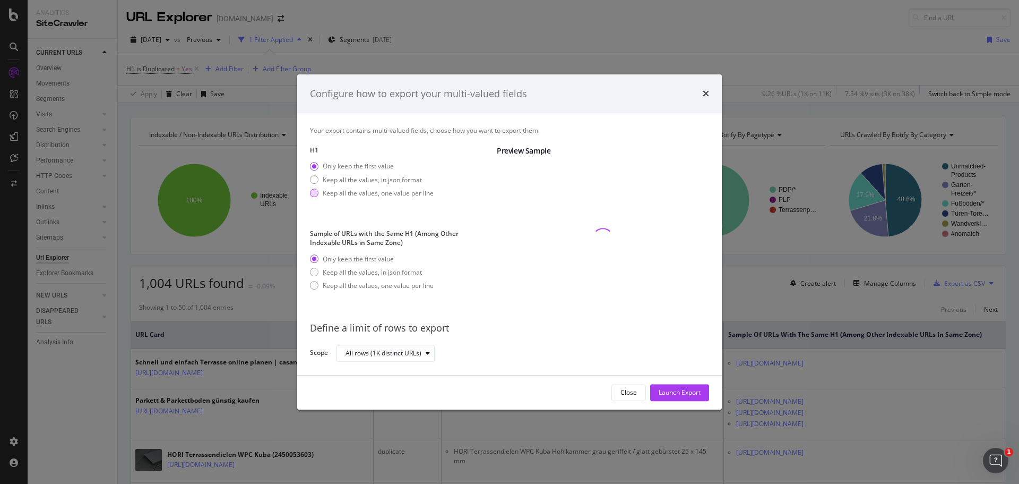
click at [394, 195] on div "Keep all the values, one value per line" at bounding box center [378, 192] width 111 height 9
click at [408, 270] on div "Keep all the values, in json format" at bounding box center [372, 267] width 99 height 9
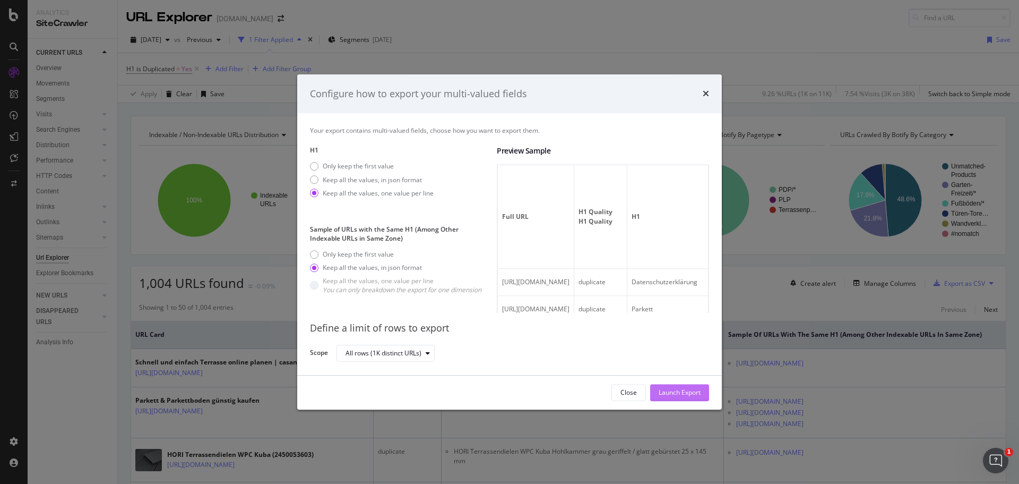
click at [672, 392] on div "Launch Export" at bounding box center [680, 392] width 42 height 9
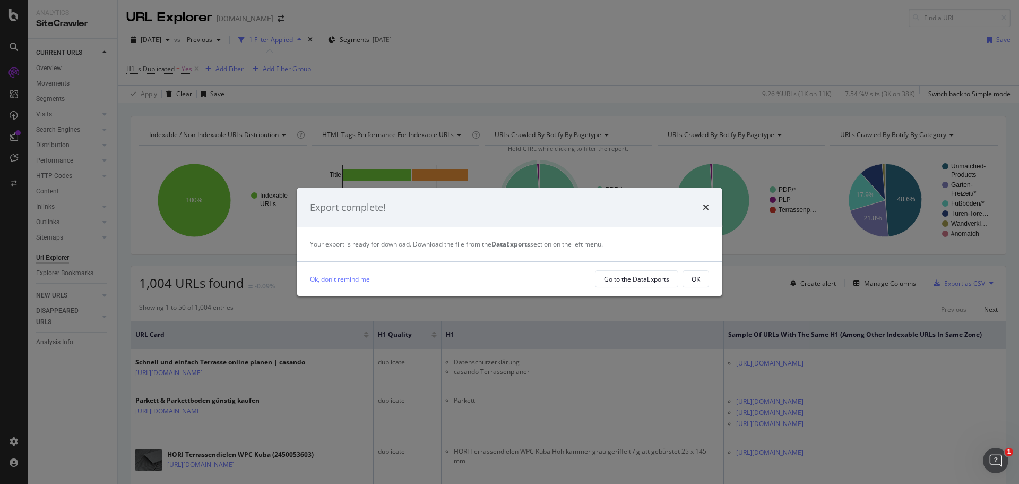
drag, startPoint x: 701, startPoint y: 281, endPoint x: 713, endPoint y: 288, distance: 12.8
click at [702, 281] on button "OK" at bounding box center [696, 278] width 27 height 17
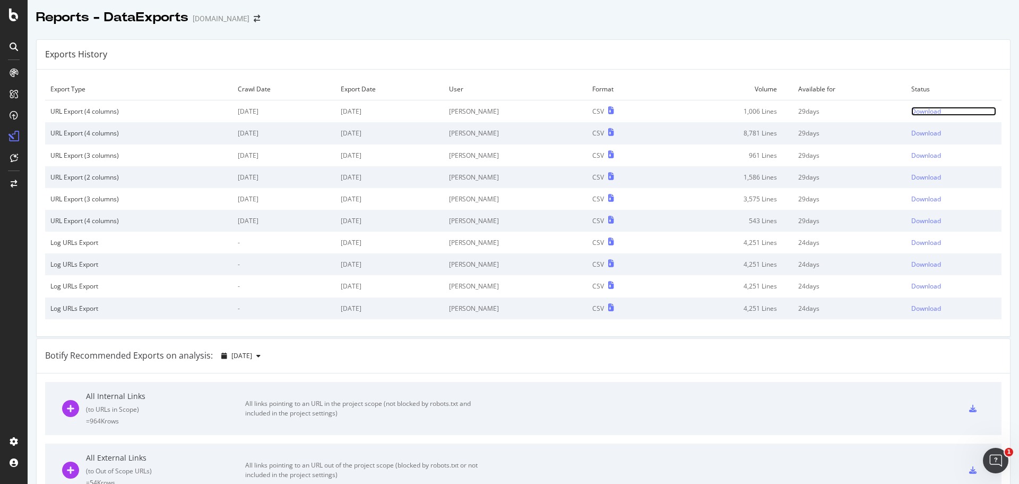
click at [912, 113] on div "Download" at bounding box center [927, 111] width 30 height 9
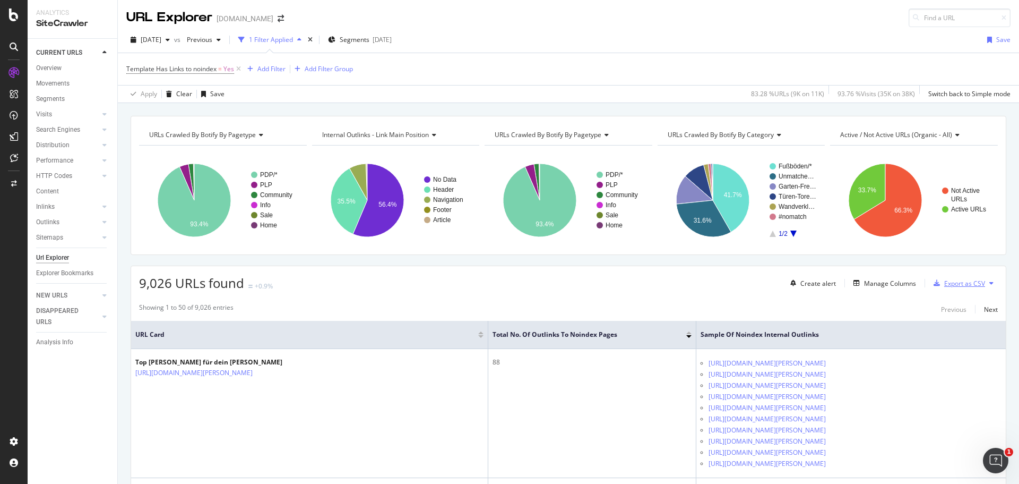
click at [954, 285] on div "Export as CSV" at bounding box center [965, 283] width 41 height 9
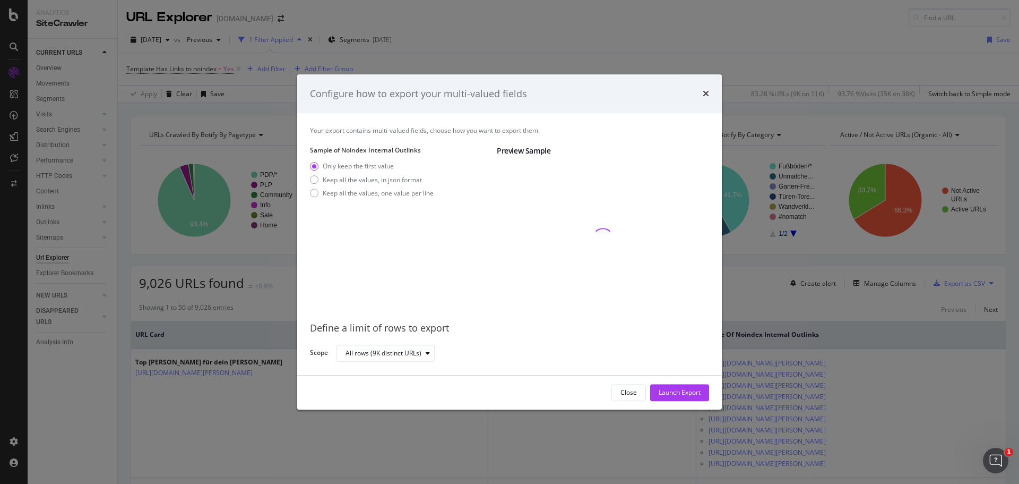
drag, startPoint x: 677, startPoint y: 394, endPoint x: 399, endPoint y: 187, distance: 346.1
click at [402, 189] on div "Configure how to export your multi-valued fields Your export contains multi-val…" at bounding box center [509, 242] width 425 height 336
click at [398, 196] on div "Keep all the values, one value per line" at bounding box center [378, 192] width 111 height 9
click at [677, 397] on div "Launch Export" at bounding box center [680, 392] width 42 height 16
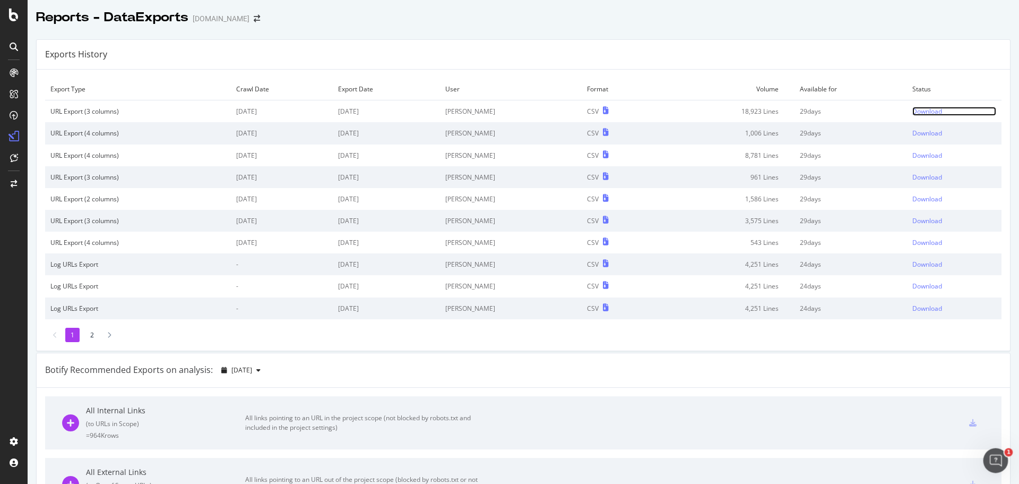
click at [913, 113] on div "Download" at bounding box center [928, 111] width 30 height 9
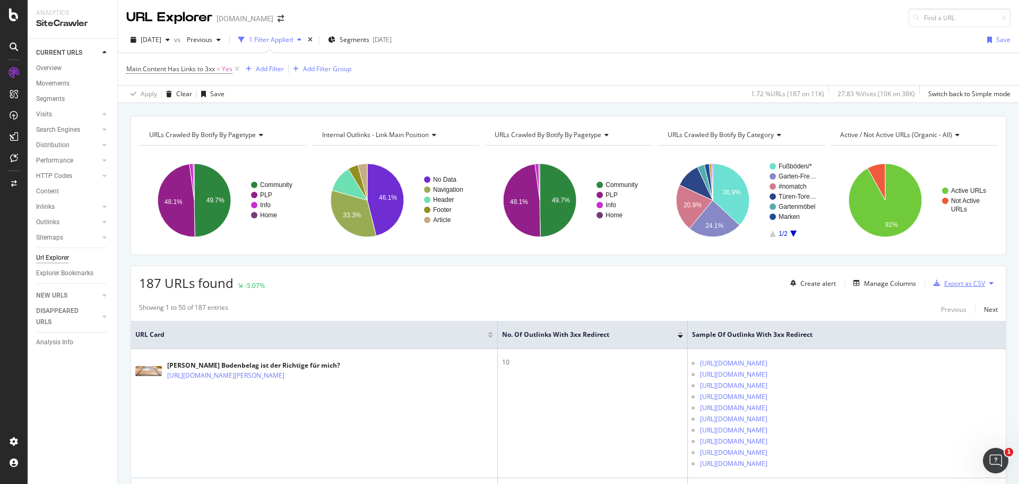
click at [945, 286] on div "Export as CSV" at bounding box center [965, 283] width 41 height 9
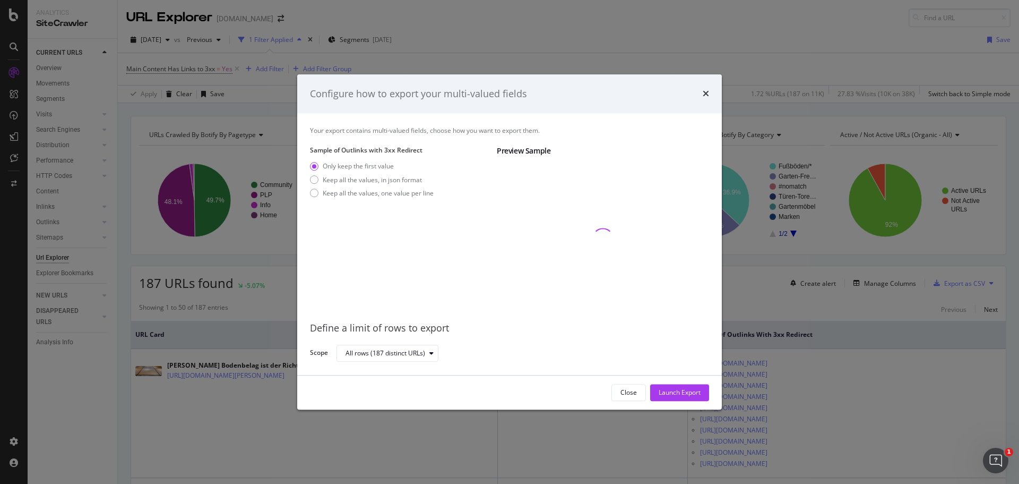
drag, startPoint x: 401, startPoint y: 192, endPoint x: 478, endPoint y: 245, distance: 93.8
click at [401, 192] on div "Keep all the values, one value per line" at bounding box center [378, 192] width 111 height 9
drag, startPoint x: 671, startPoint y: 391, endPoint x: 676, endPoint y: 391, distance: 5.3
click at [672, 392] on div "Launch Export" at bounding box center [680, 392] width 42 height 9
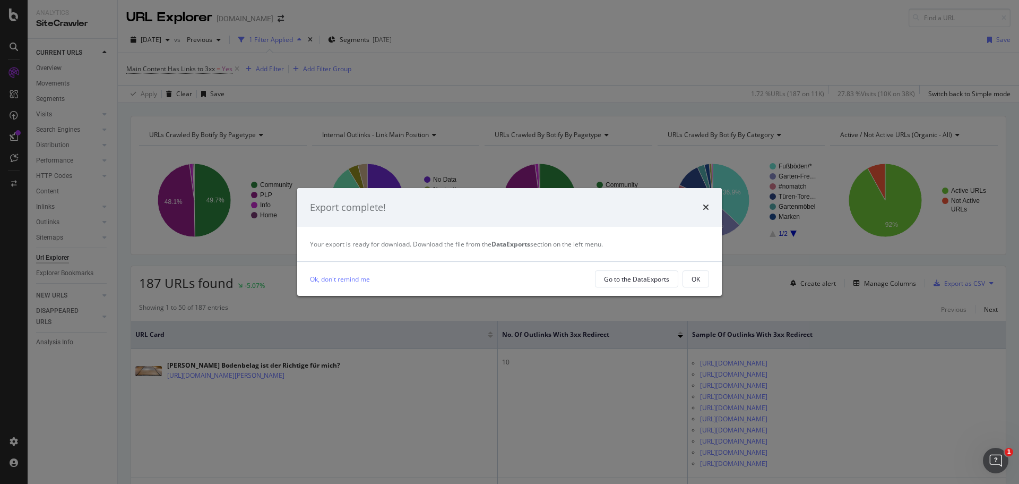
drag, startPoint x: 698, startPoint y: 281, endPoint x: 699, endPoint y: 276, distance: 5.9
click at [698, 281] on div "OK" at bounding box center [696, 279] width 8 height 9
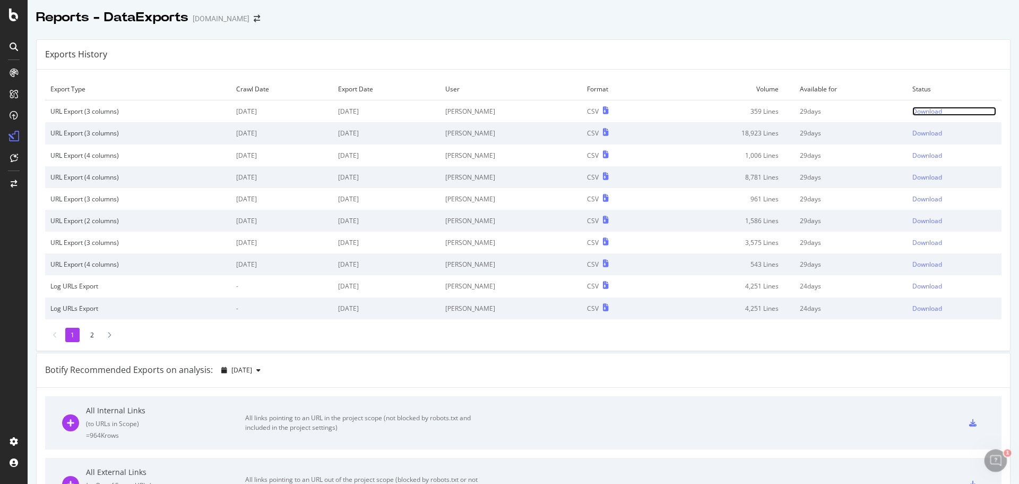
click at [913, 112] on div "Download" at bounding box center [928, 111] width 30 height 9
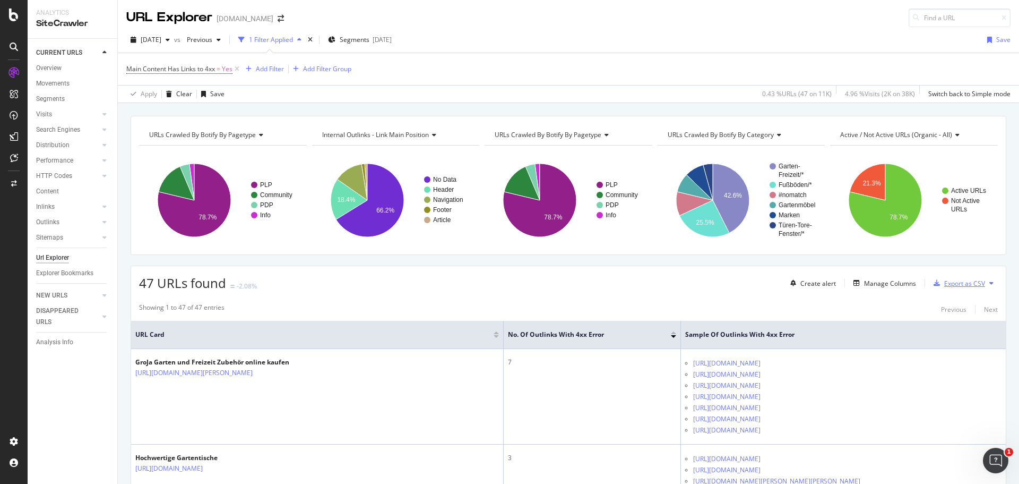
click at [945, 284] on div "Export as CSV" at bounding box center [965, 283] width 41 height 9
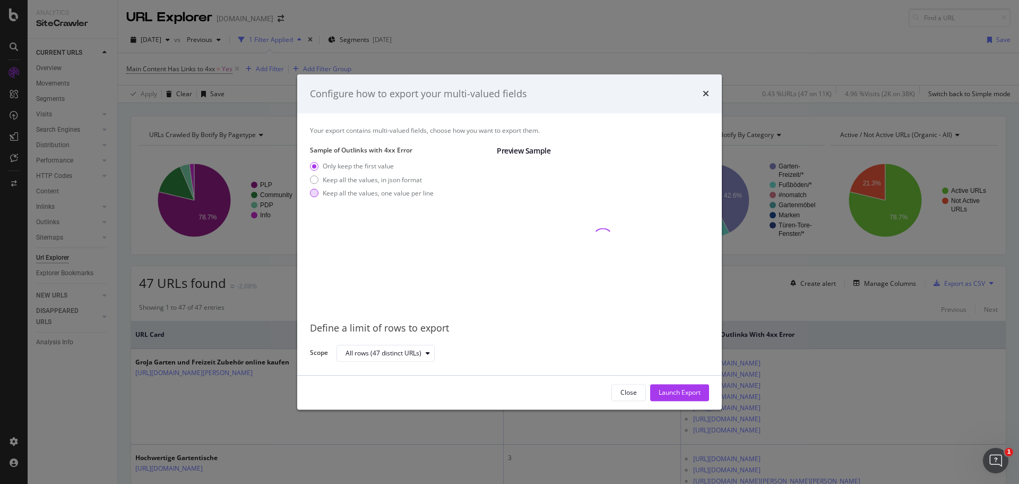
click at [421, 196] on div "Keep all the values, one value per line" at bounding box center [378, 192] width 111 height 9
click at [669, 389] on div "Launch Export" at bounding box center [680, 392] width 42 height 9
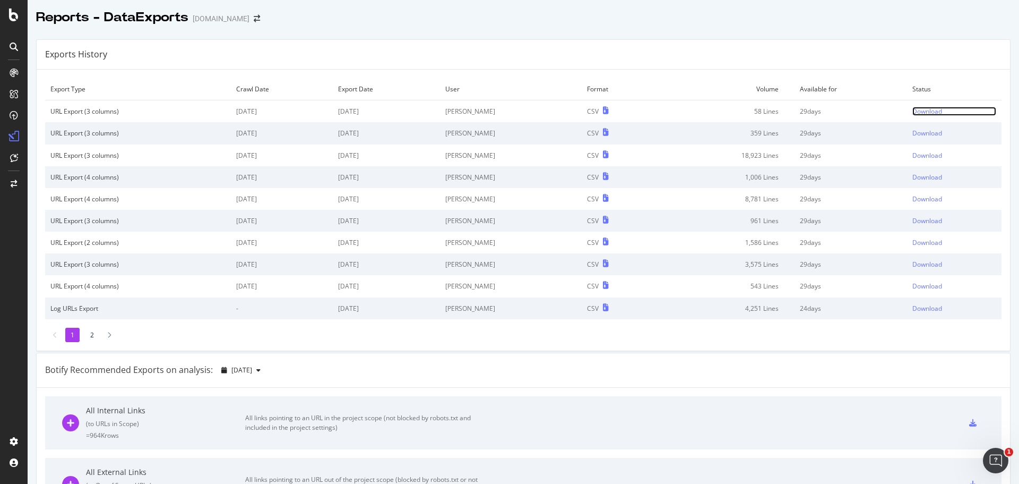
click at [918, 112] on div "Download" at bounding box center [928, 111] width 30 height 9
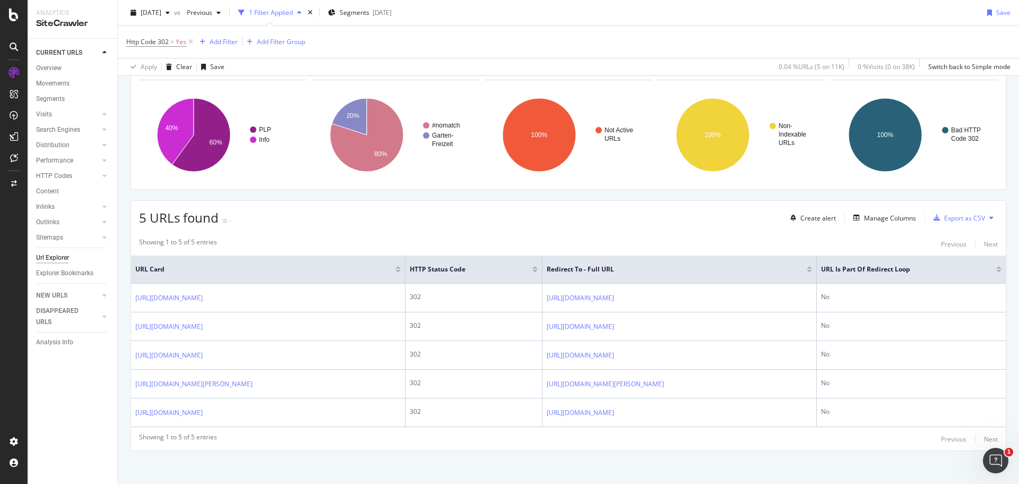
scroll to position [70, 0]
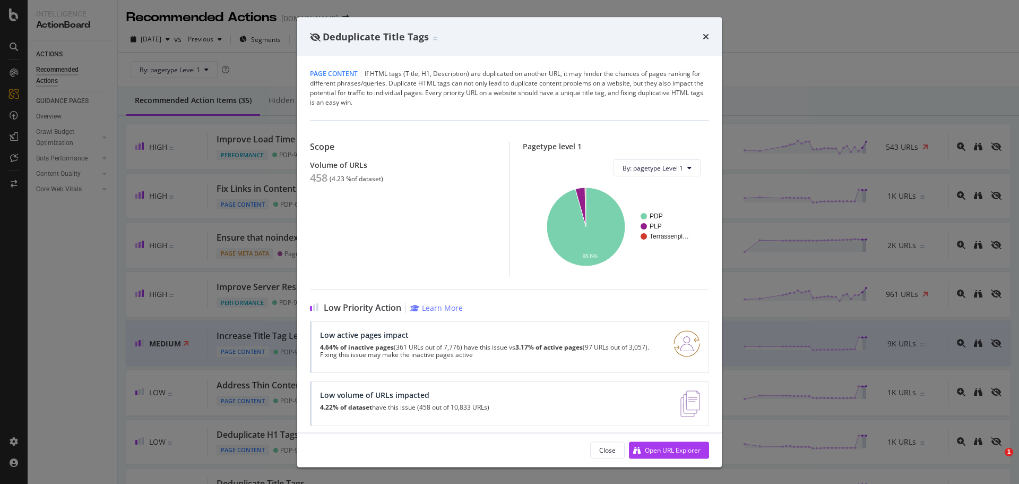
click at [705, 36] on icon "times" at bounding box center [706, 36] width 6 height 8
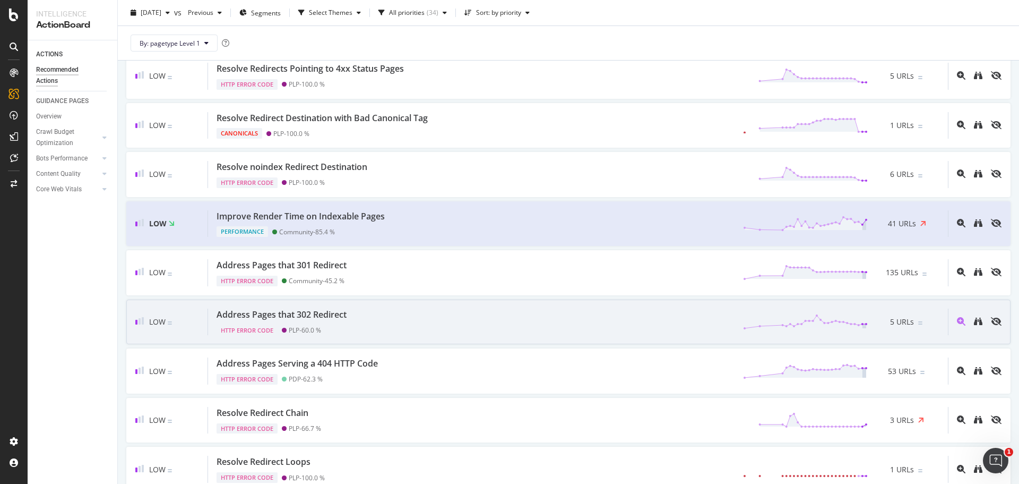
scroll to position [1327, 0]
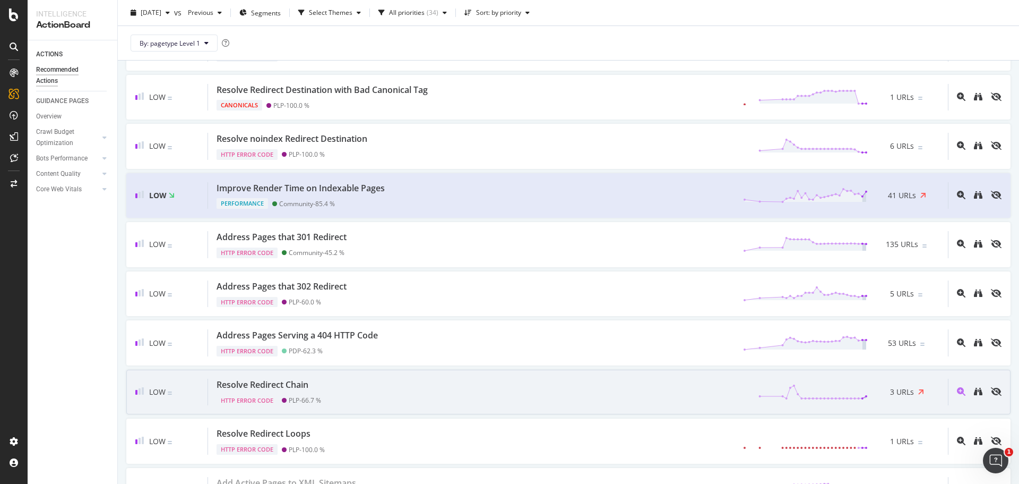
click at [290, 388] on div "Resolve Redirect Chain" at bounding box center [263, 385] width 92 height 12
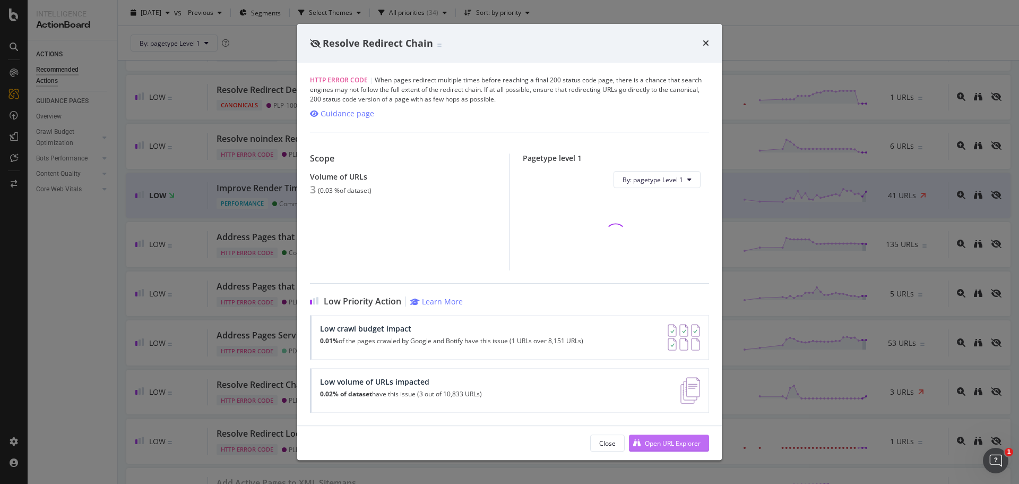
click at [658, 439] on div "Open URL Explorer" at bounding box center [673, 443] width 56 height 9
